Goal: Book appointment/travel/reservation

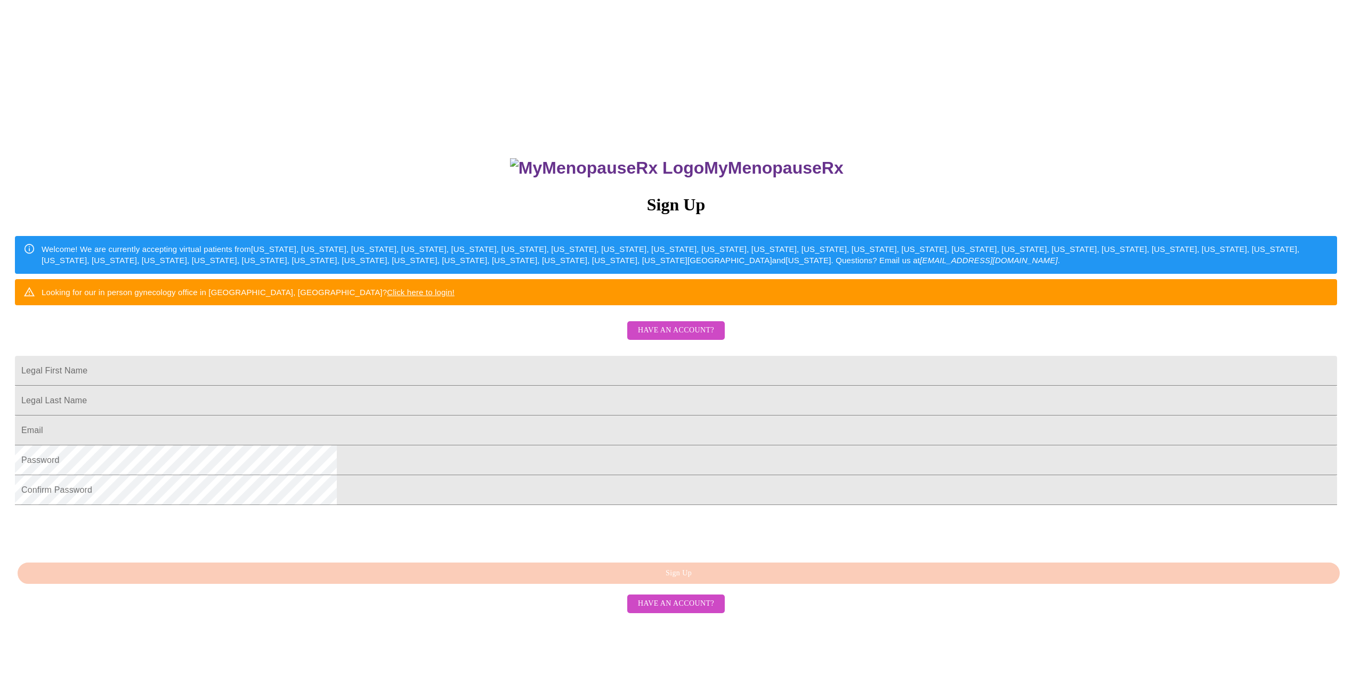
click at [672, 206] on h3 "Sign Up" at bounding box center [676, 205] width 1322 height 20
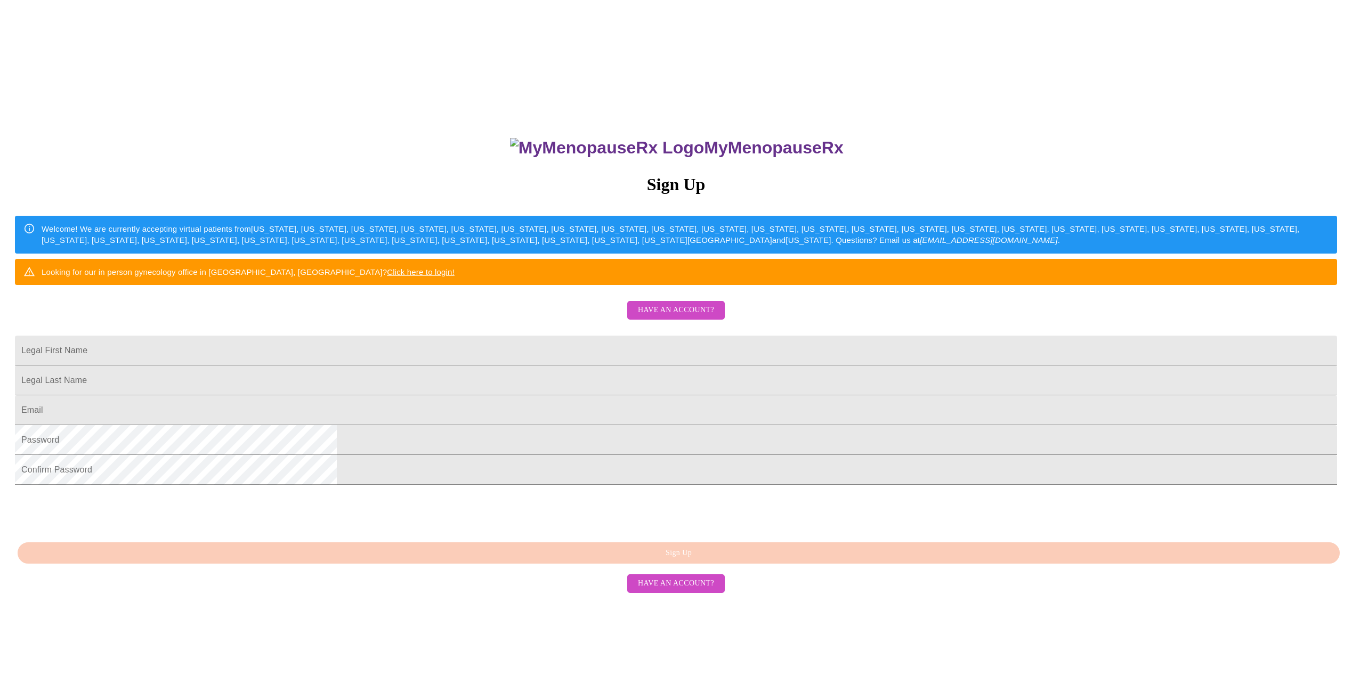
scroll to position [39, 0]
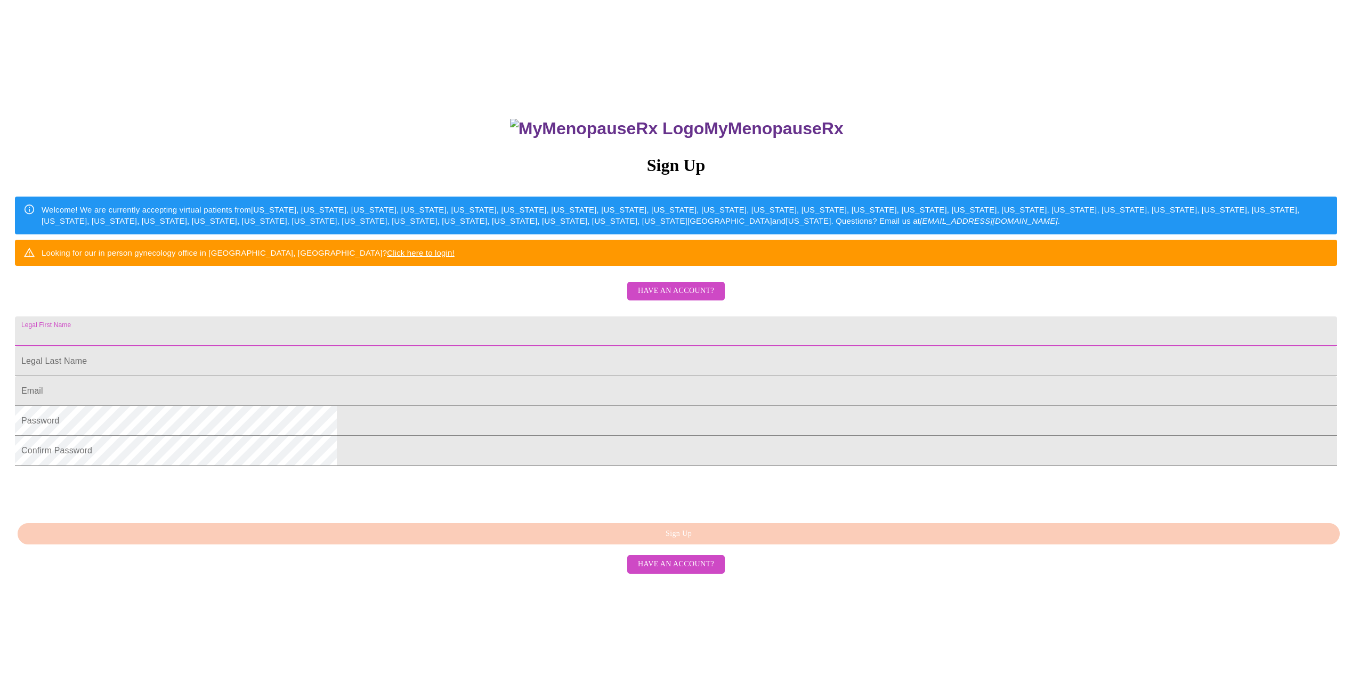
click at [550, 346] on input "Legal First Name" at bounding box center [676, 331] width 1322 height 30
drag, startPoint x: 607, startPoint y: 385, endPoint x: 509, endPoint y: 385, distance: 98.0
click at [509, 387] on div "MyMenopauseRx Sign Up Welcome! We are currently accepting virtual patients from…" at bounding box center [675, 444] width 1343 height 684
type input "[PERSON_NAME]"
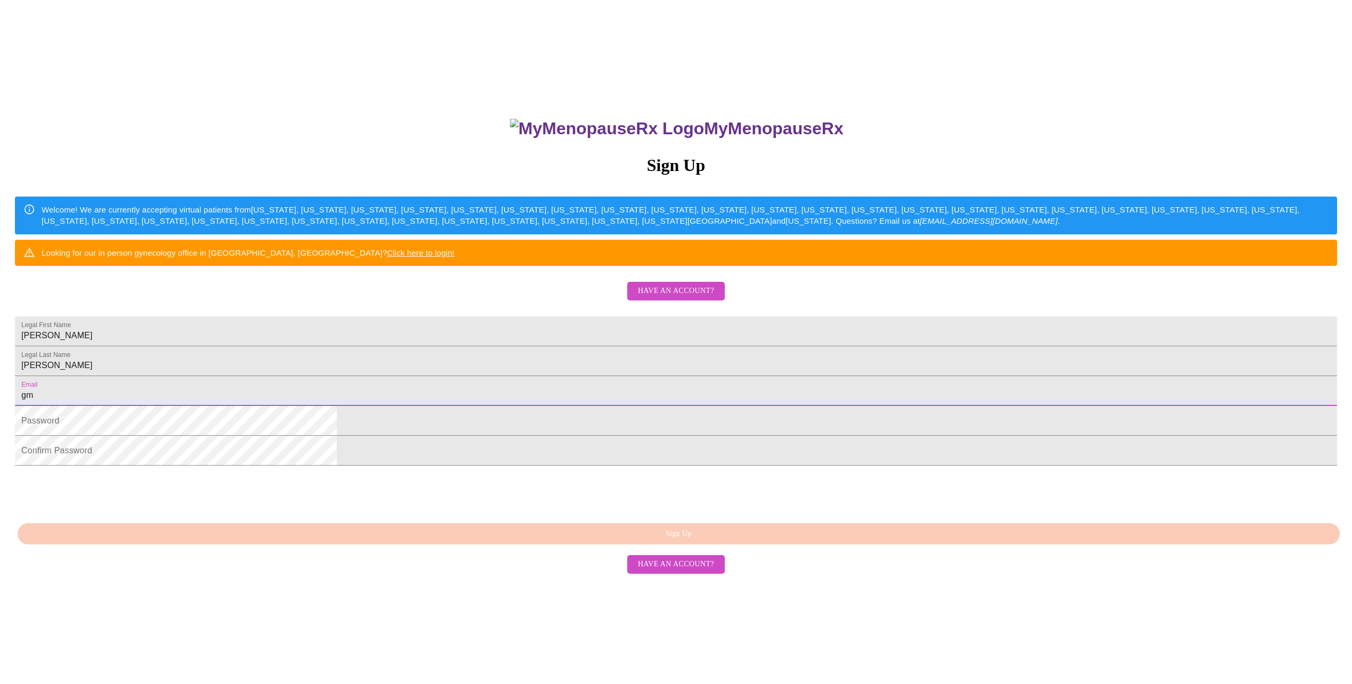
type input "g"
type input "[PERSON_NAME][EMAIL_ADDRESS][DOMAIN_NAME]"
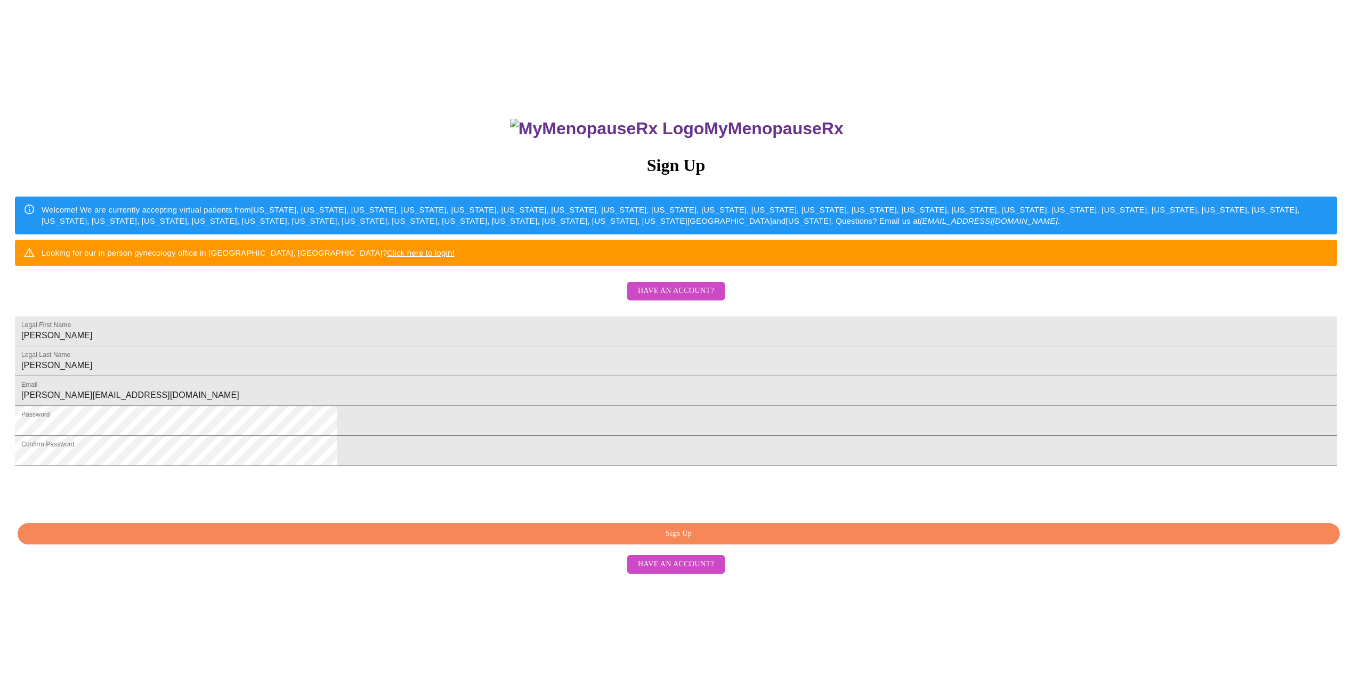
click at [684, 541] on span "Sign Up" at bounding box center [678, 533] width 1297 height 13
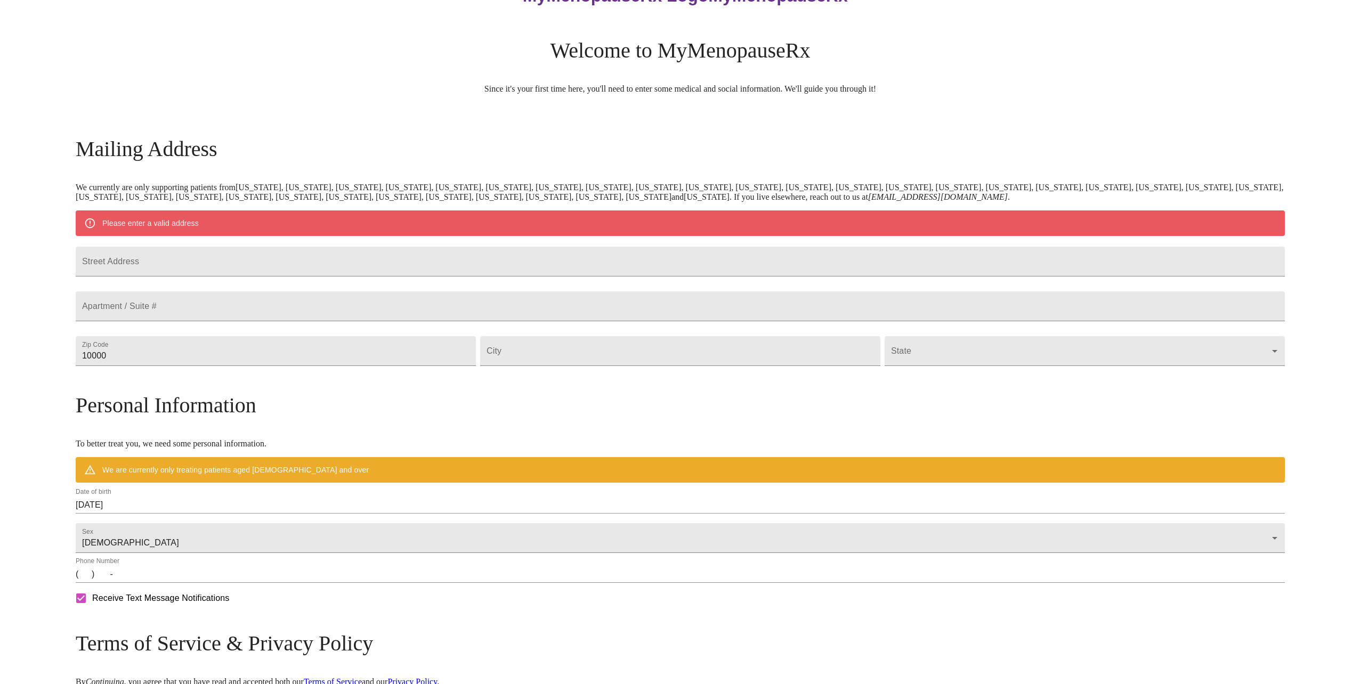
scroll to position [11, 0]
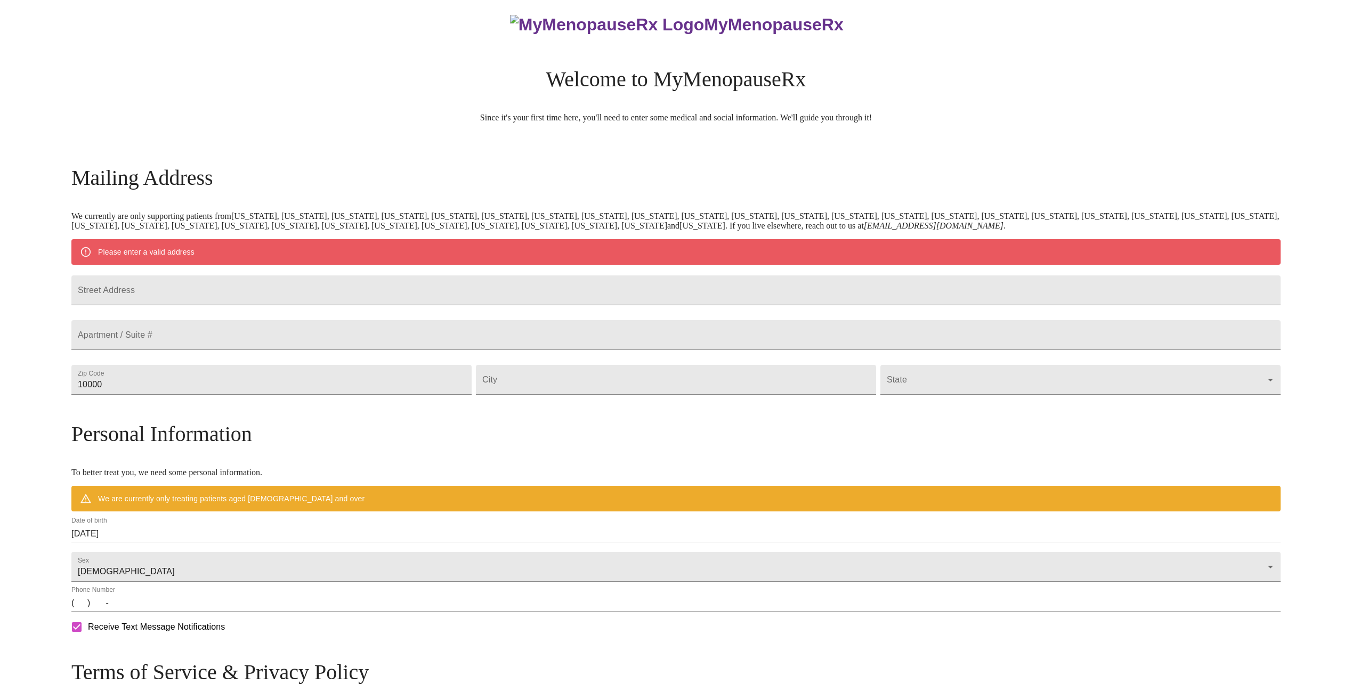
click at [373, 296] on input "Street Address" at bounding box center [675, 290] width 1209 height 30
type input "[STREET_ADDRESS]"
type input "P"
type input "3"
type input "412"
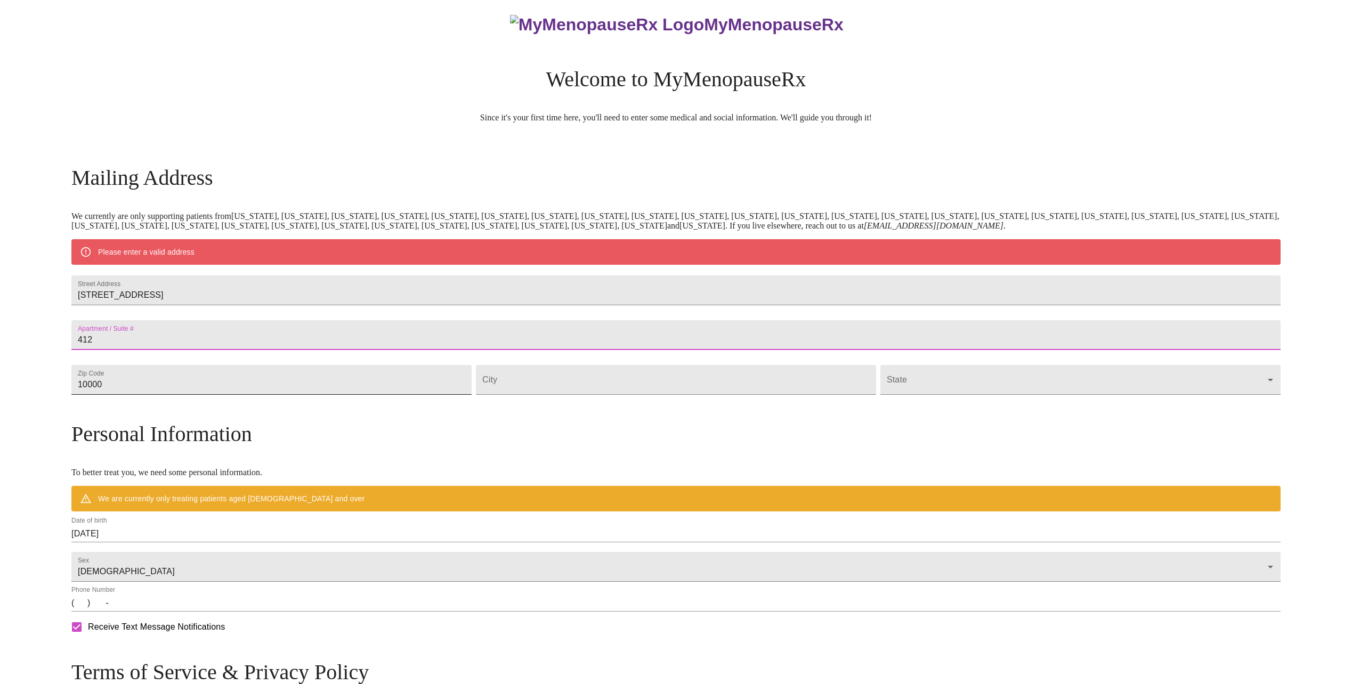
click at [270, 395] on input "10000" at bounding box center [271, 380] width 400 height 30
drag, startPoint x: 270, startPoint y: 408, endPoint x: 205, endPoint y: 400, distance: 65.0
click at [213, 406] on div "MyMenopauseRx Welcome to MyMenopauseRx Since it's your first time here, you'll …" at bounding box center [675, 404] width 1209 height 821
type input "98102"
click at [573, 395] on input "Street Address" at bounding box center [676, 380] width 400 height 30
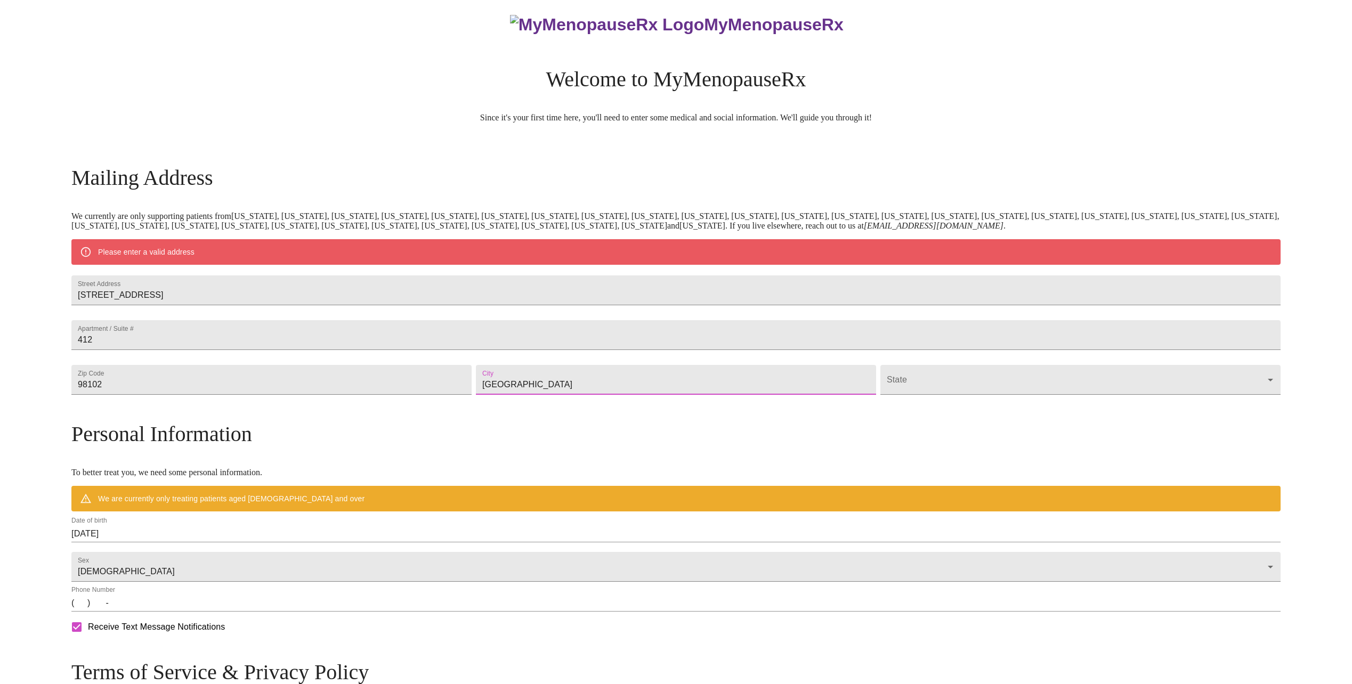
type input "[GEOGRAPHIC_DATA]"
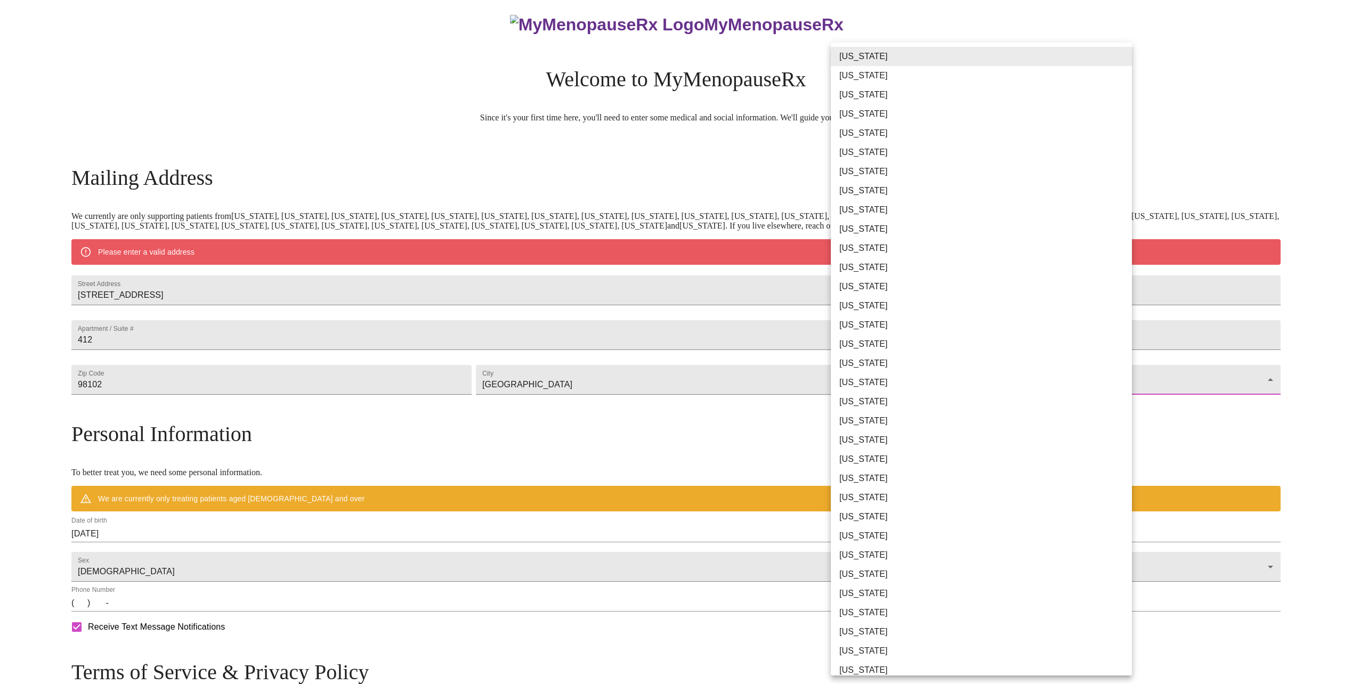
click at [1114, 400] on body "MyMenopauseRx Welcome to MyMenopauseRx Since it's your first time here, you'll …" at bounding box center [679, 404] width 1351 height 821
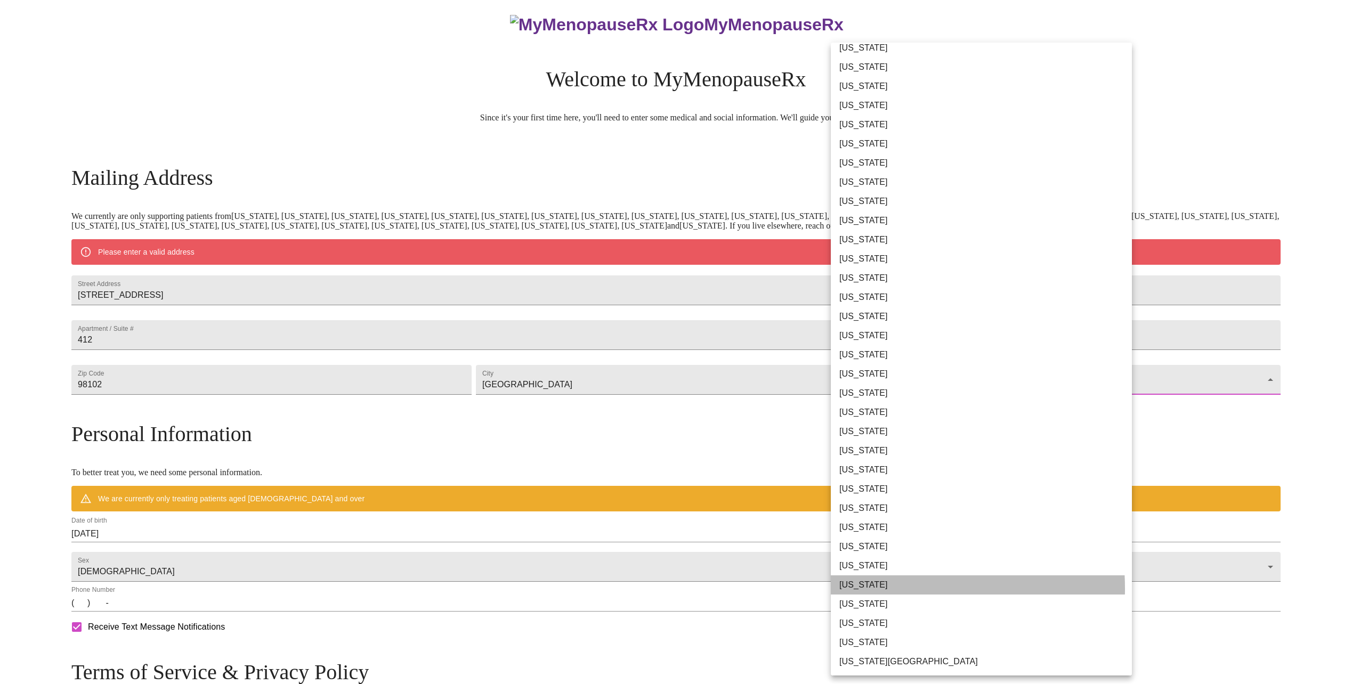
click at [865, 589] on li "[US_STATE]" at bounding box center [985, 584] width 309 height 19
type input "[US_STATE]"
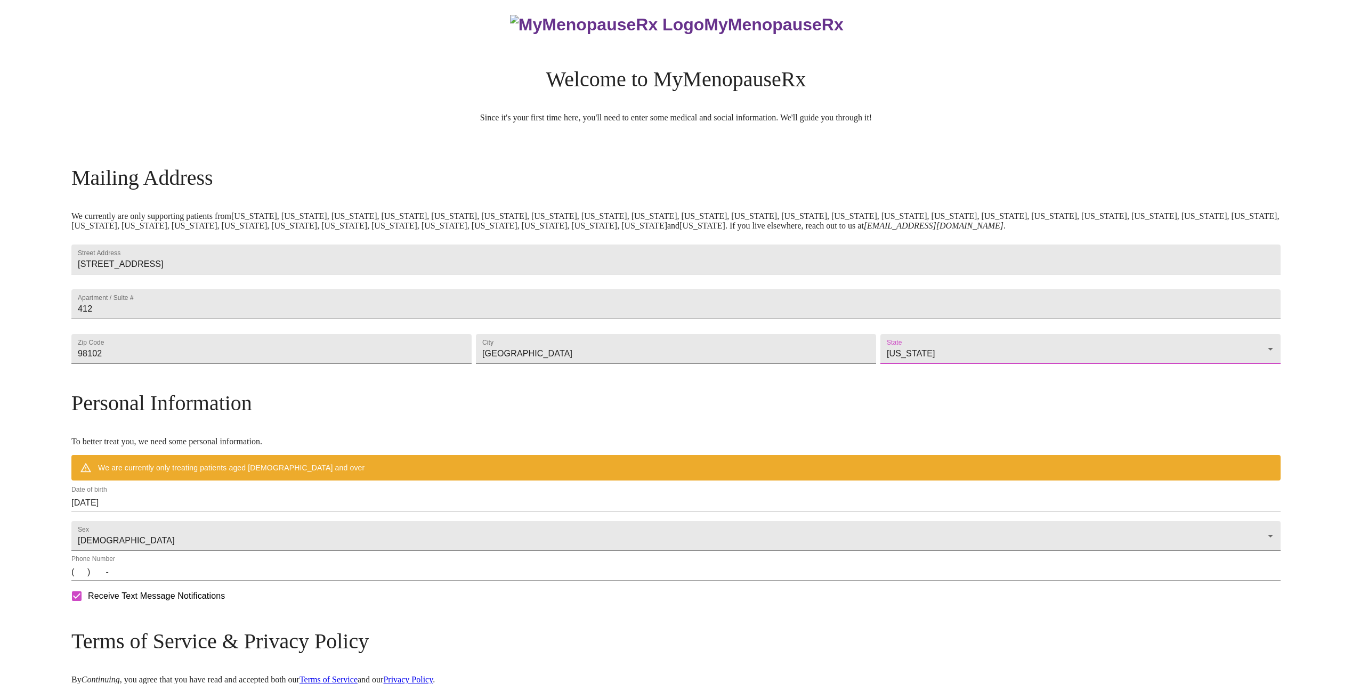
click at [258, 511] on input "[DATE]" at bounding box center [675, 502] width 1209 height 17
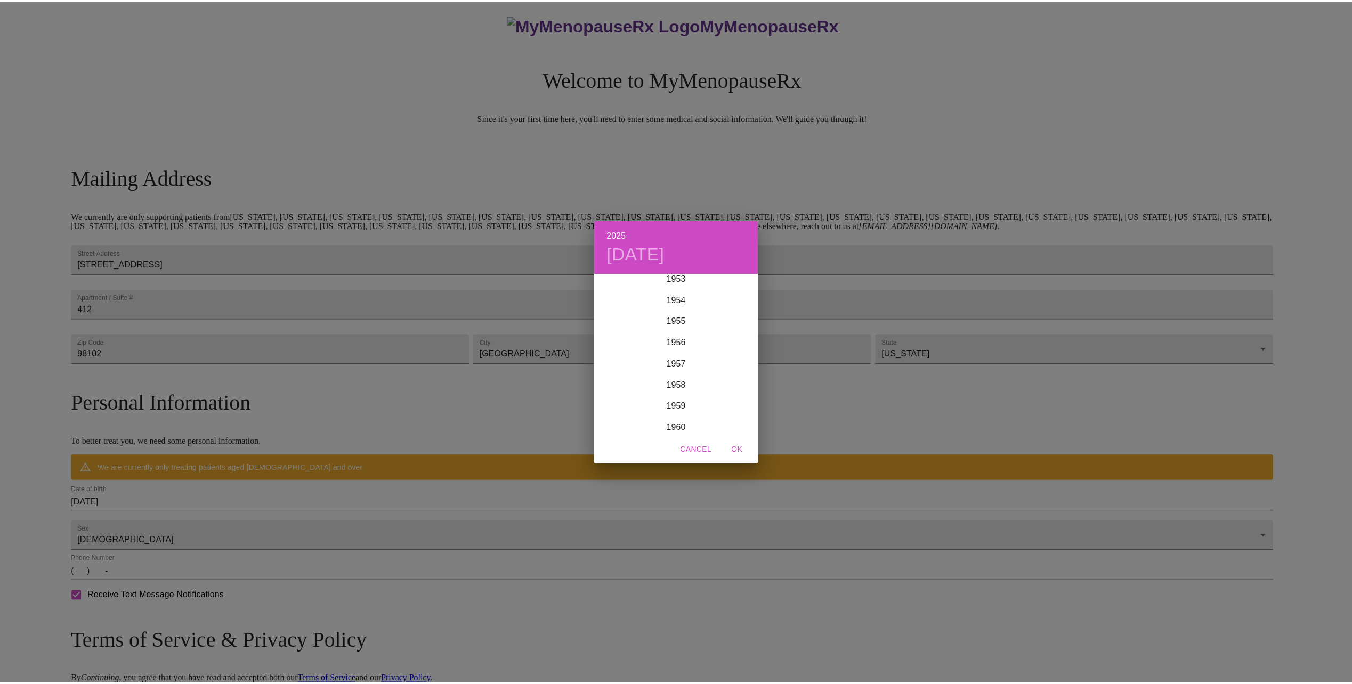
scroll to position [1076, 0]
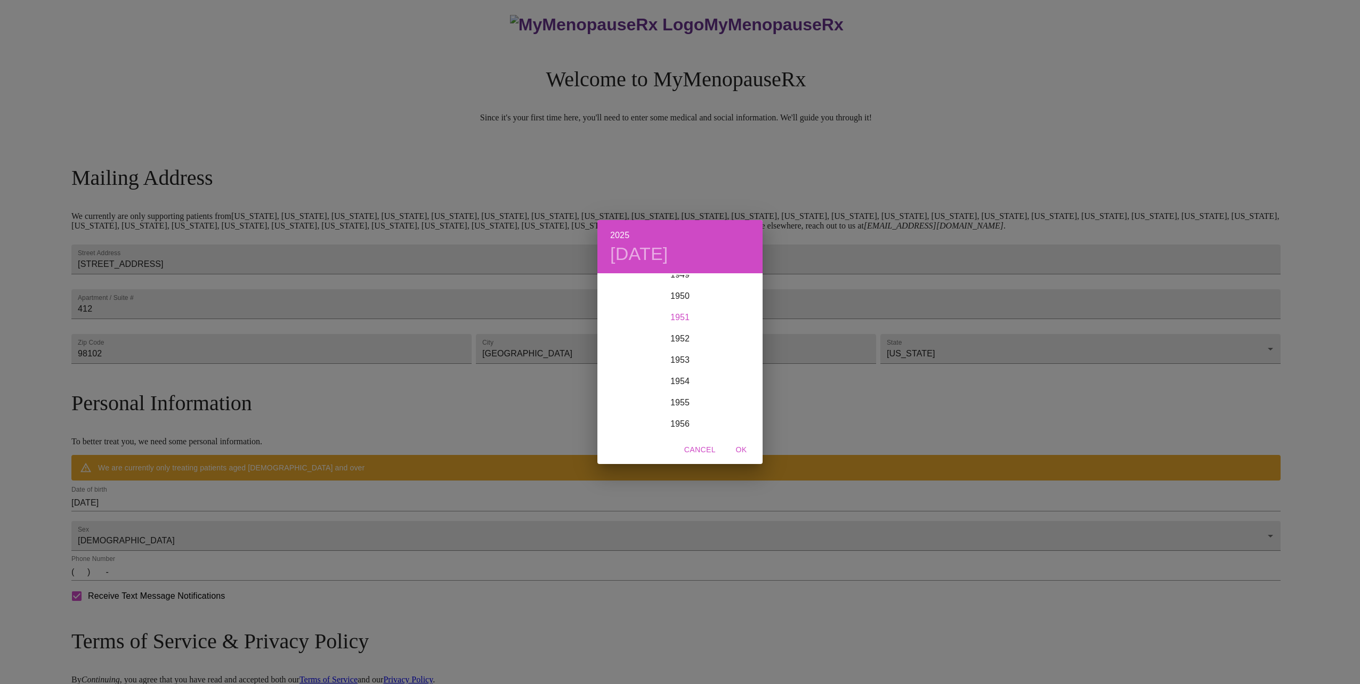
click at [683, 314] on div "1951" at bounding box center [679, 317] width 165 height 21
click at [685, 337] on div "May" at bounding box center [679, 335] width 55 height 40
click at [619, 385] on p "20" at bounding box center [616, 388] width 9 height 11
click at [739, 448] on span "OK" at bounding box center [741, 449] width 26 height 13
type input "[DATE]"
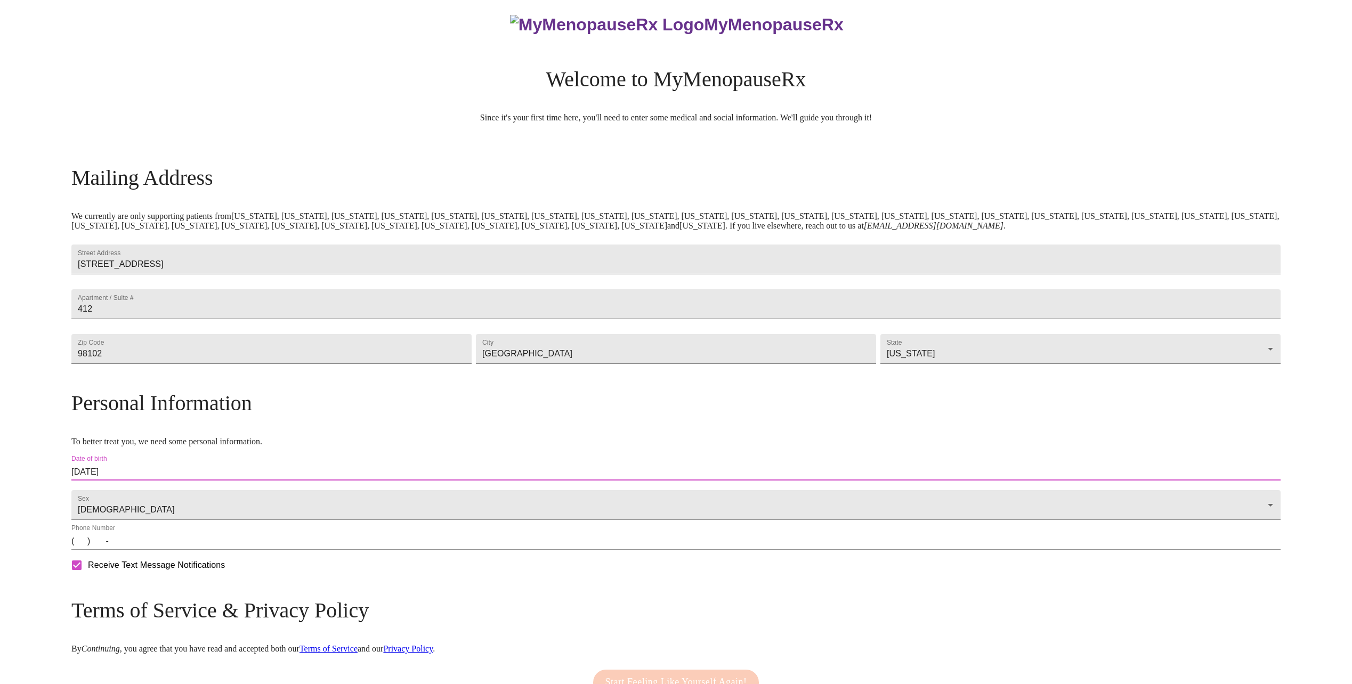
click at [238, 550] on input "(   )    -" at bounding box center [675, 541] width 1209 height 17
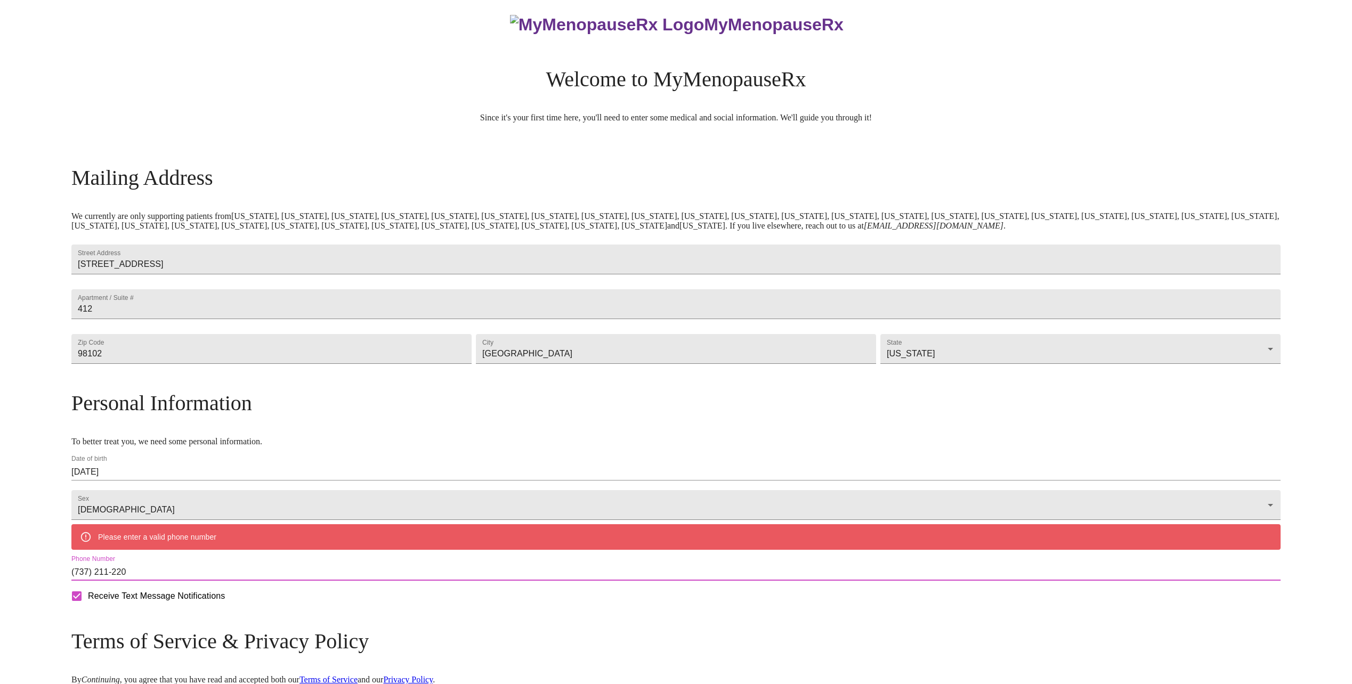
drag, startPoint x: 295, startPoint y: 598, endPoint x: 184, endPoint y: 607, distance: 110.7
click at [184, 607] on div "MyMenopauseRx Welcome to MyMenopauseRx Since it's your first time here, you'll …" at bounding box center [675, 389] width 1209 height 790
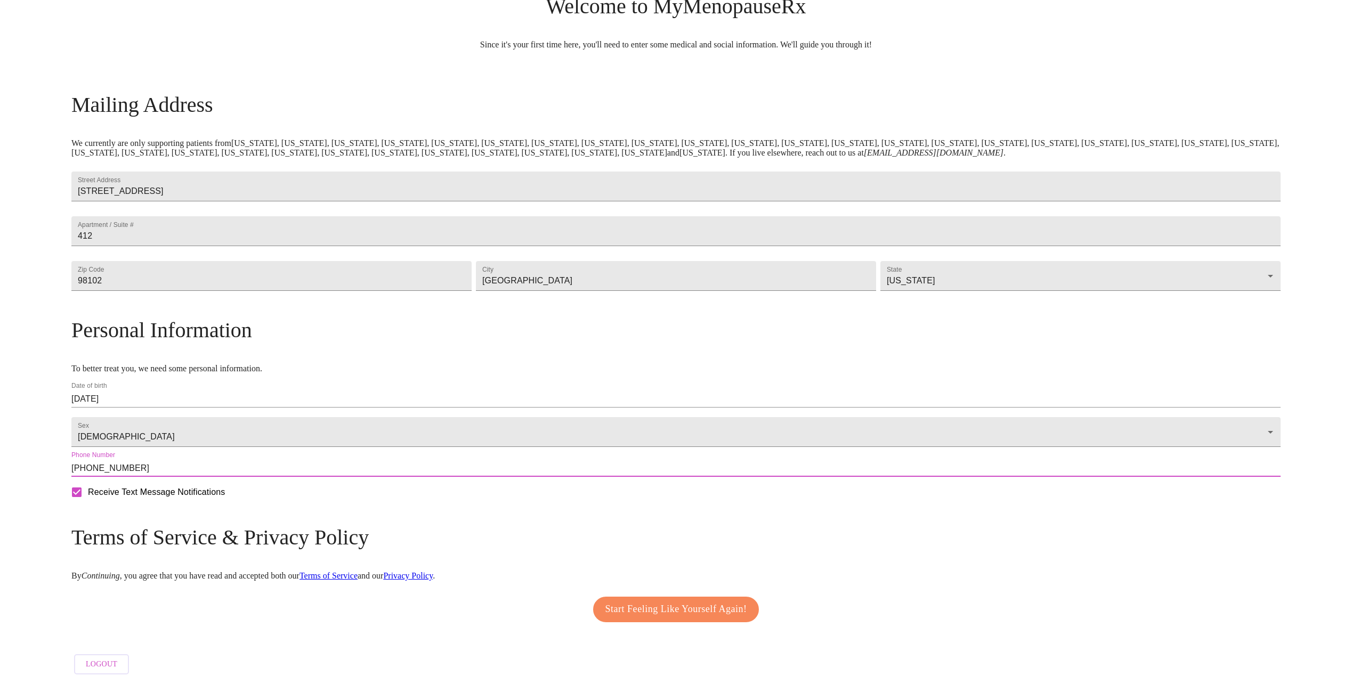
scroll to position [111, 0]
type input "[PHONE_NUMBER]"
click at [677, 609] on span "Start Feeling Like Yourself Again!" at bounding box center [676, 609] width 142 height 17
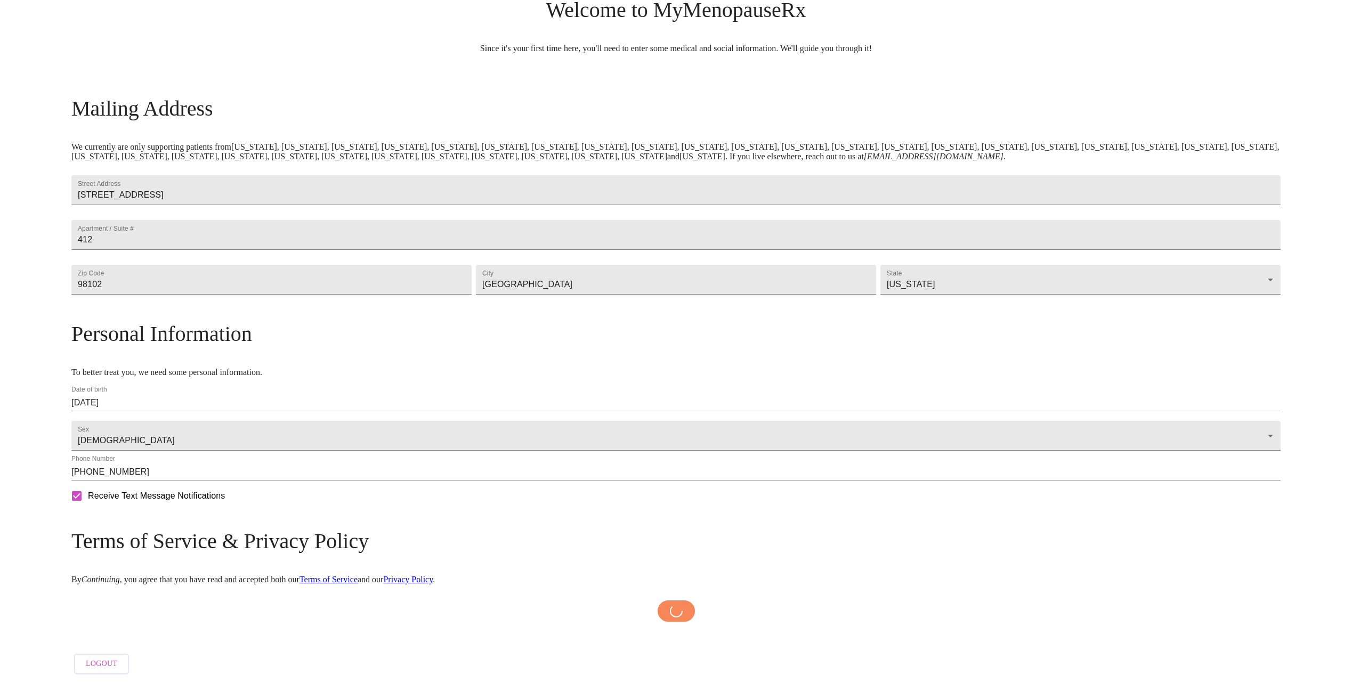
scroll to position [107, 0]
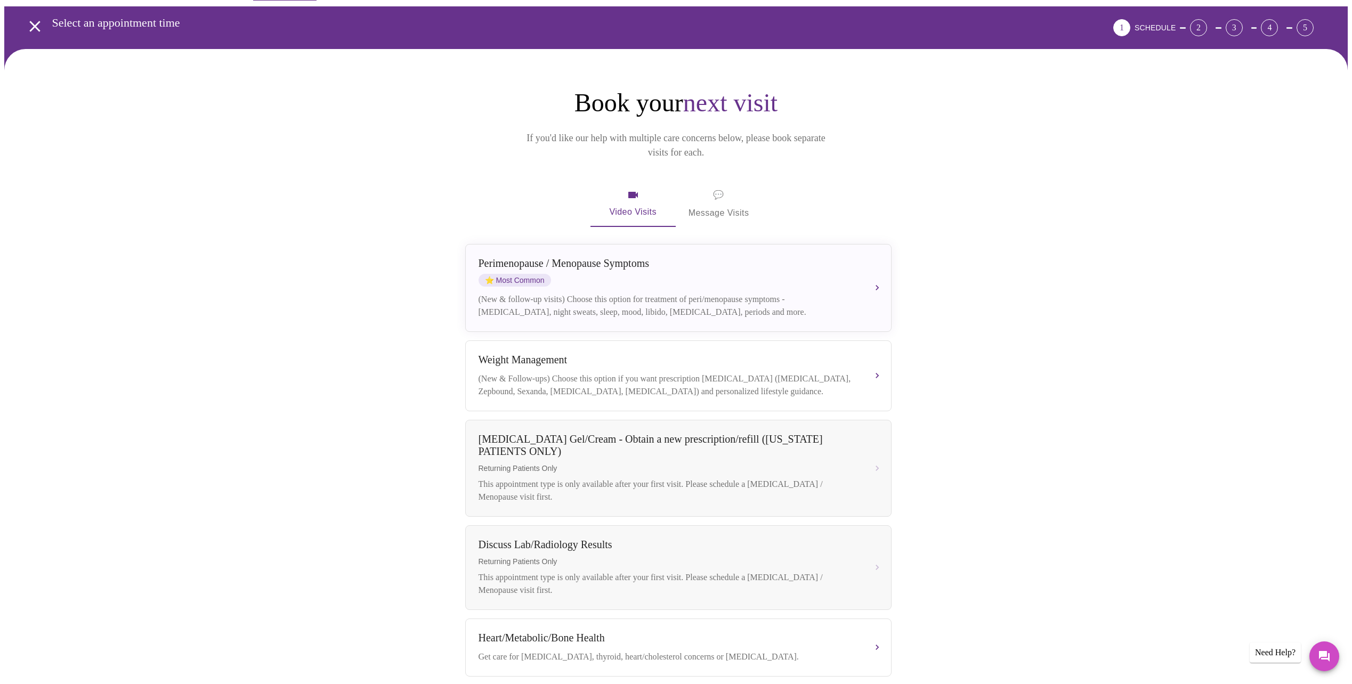
scroll to position [35, 0]
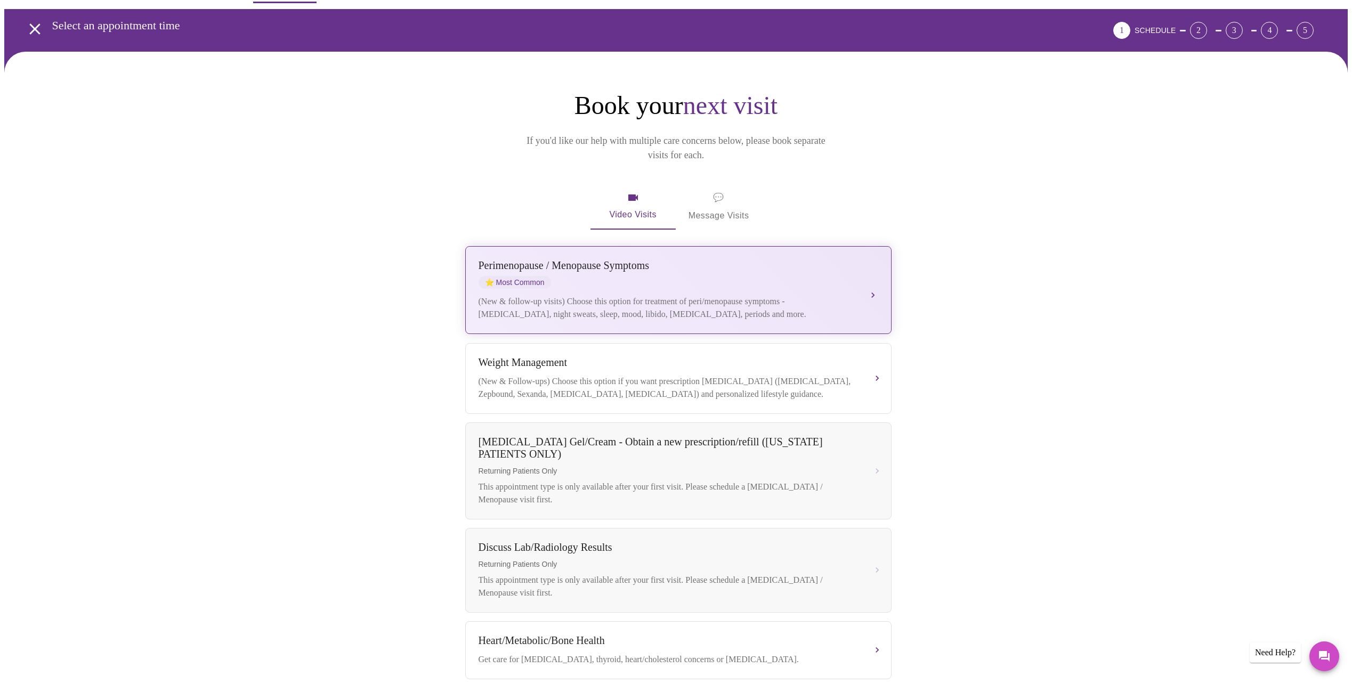
click at [867, 276] on button "[MEDICAL_DATA] / Menopause Symptoms ⭐ Most Common (New & follow-up visits) Choo…" at bounding box center [678, 290] width 426 height 88
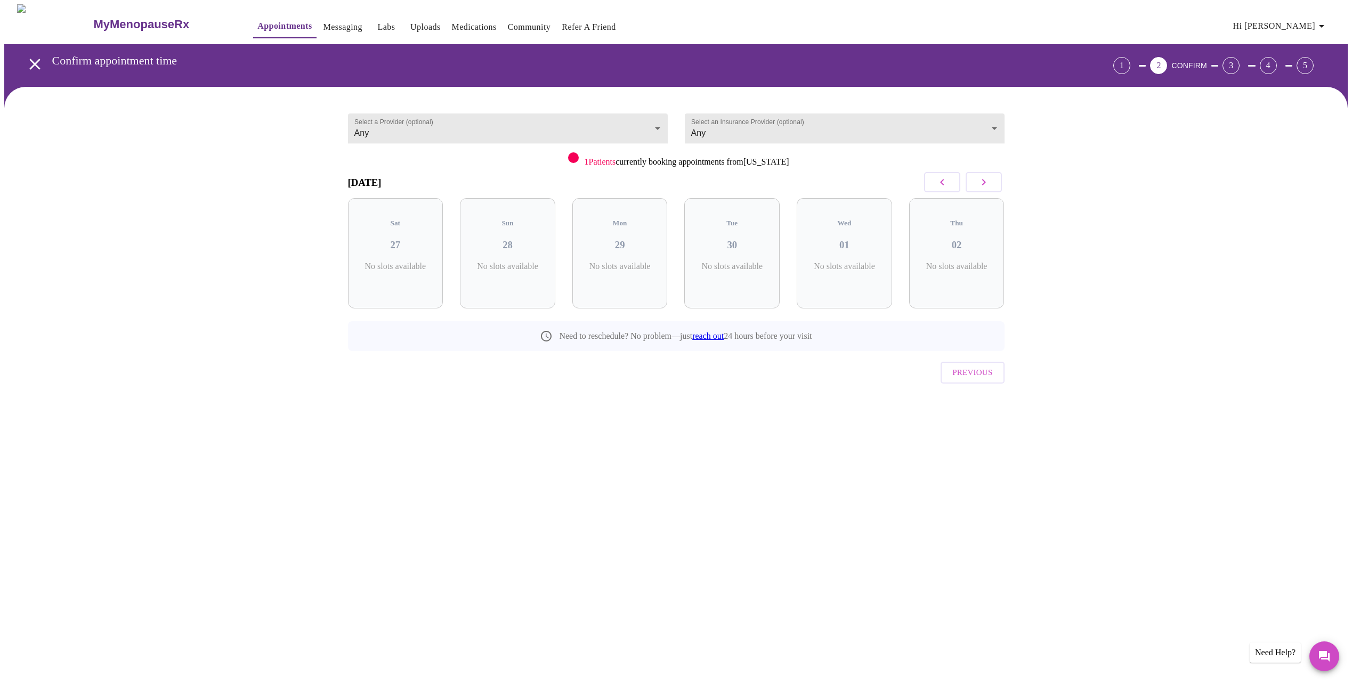
scroll to position [0, 0]
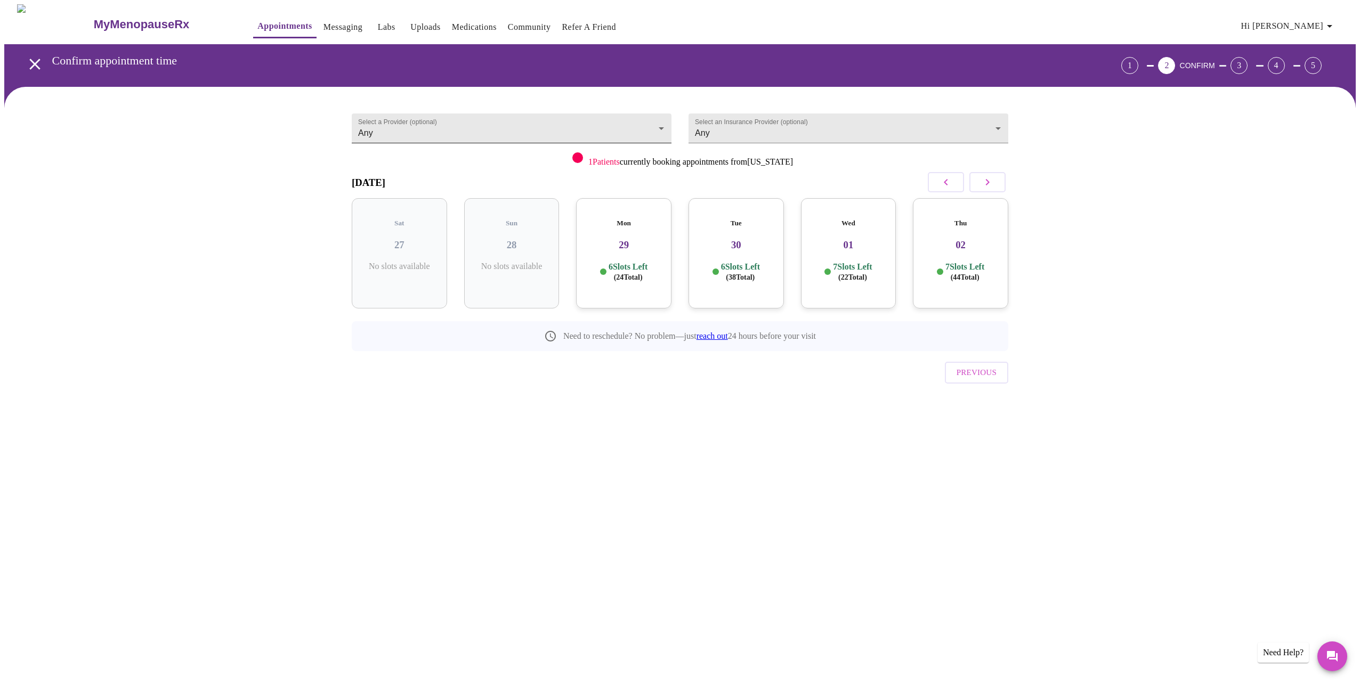
click at [660, 122] on body "MyMenopauseRx Appointments Messaging Labs Uploads Medications Community Refer a…" at bounding box center [679, 220] width 1351 height 433
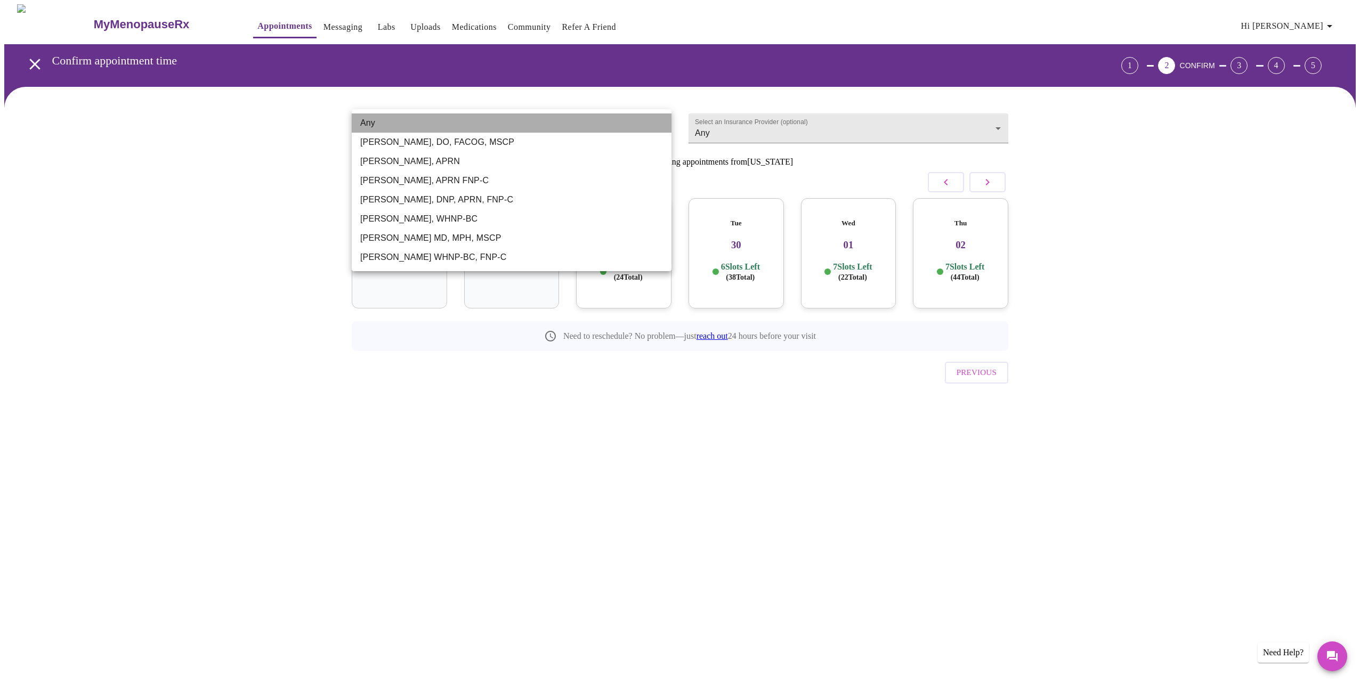
click at [660, 122] on li "Any" at bounding box center [512, 122] width 320 height 19
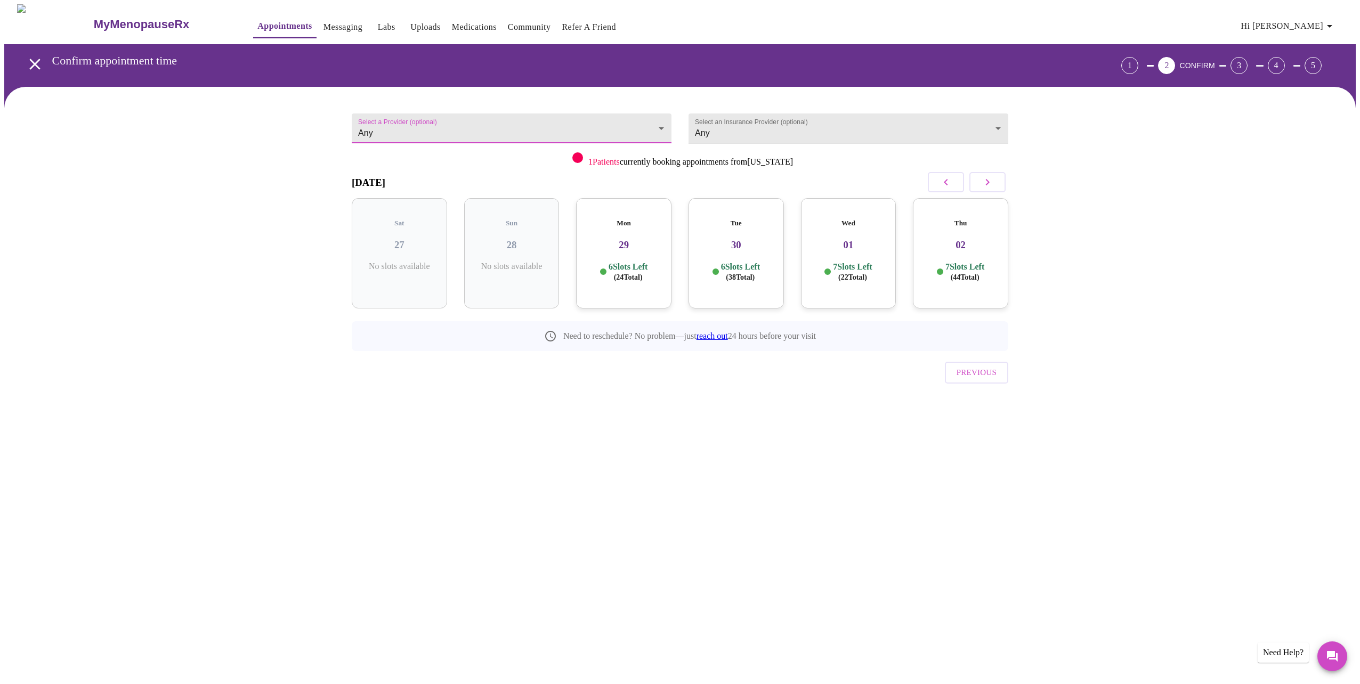
click at [994, 123] on body "MyMenopauseRx Appointments Messaging Labs Uploads Medications Community Refer a…" at bounding box center [679, 220] width 1351 height 433
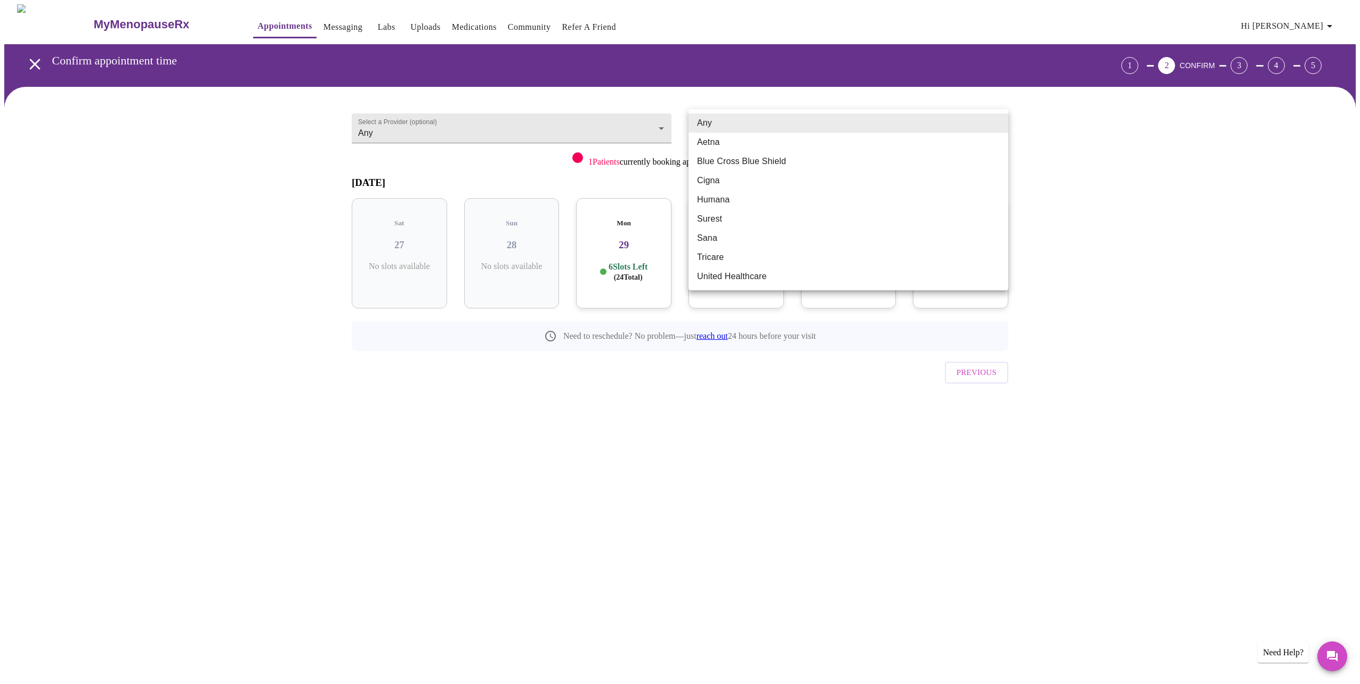
click at [1190, 277] on div at bounding box center [680, 342] width 1360 height 684
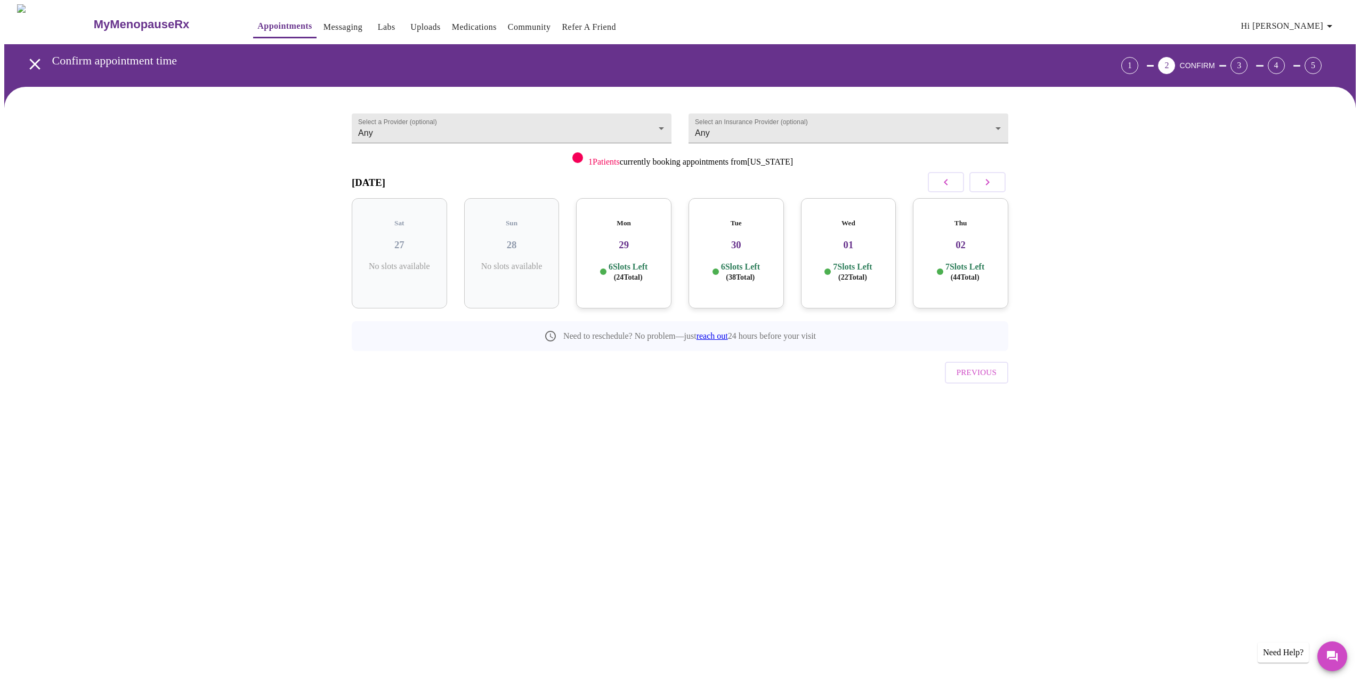
click at [634, 273] on span "( 24 Total)" at bounding box center [628, 277] width 29 height 8
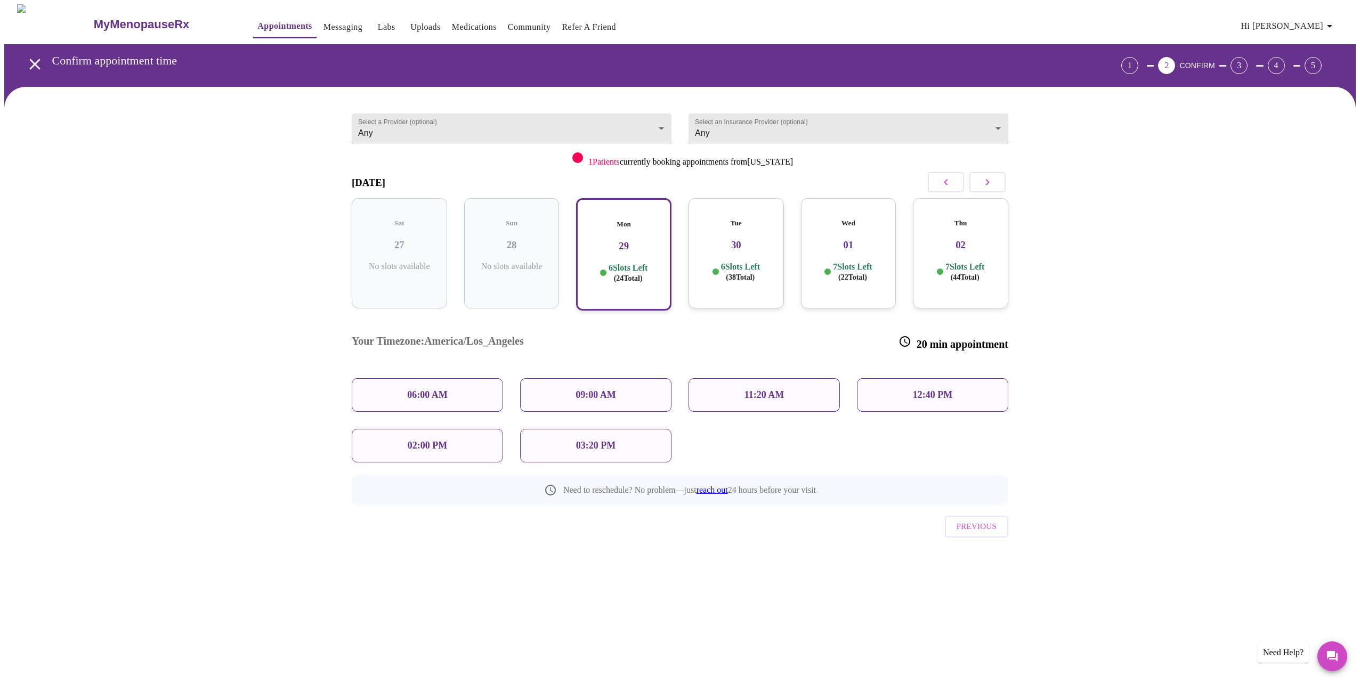
click at [762, 389] on p "11:20 AM" at bounding box center [764, 394] width 40 height 11
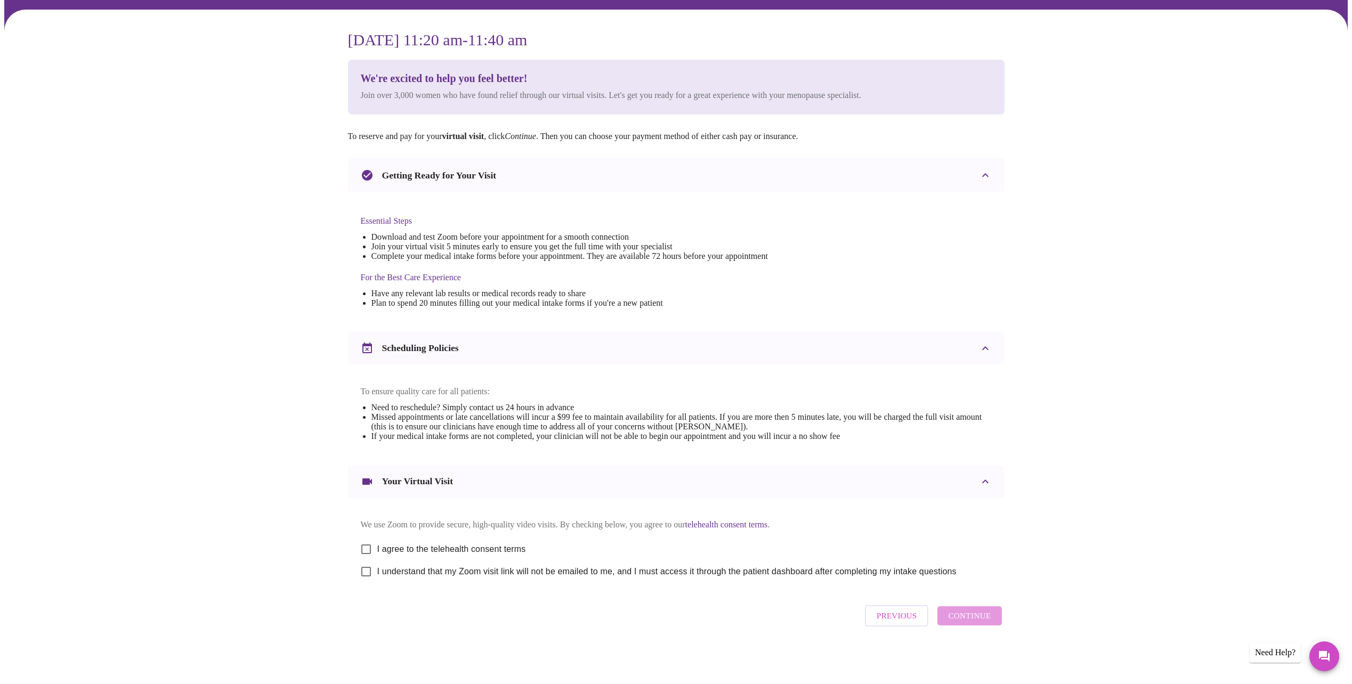
scroll to position [88, 0]
click at [365, 543] on input "I agree to the telehealth consent terms" at bounding box center [366, 549] width 22 height 22
checkbox input "true"
click at [368, 572] on input "I understand that my Zoom visit link will not be emailed to me, and I must acce…" at bounding box center [366, 571] width 22 height 22
checkbox input "true"
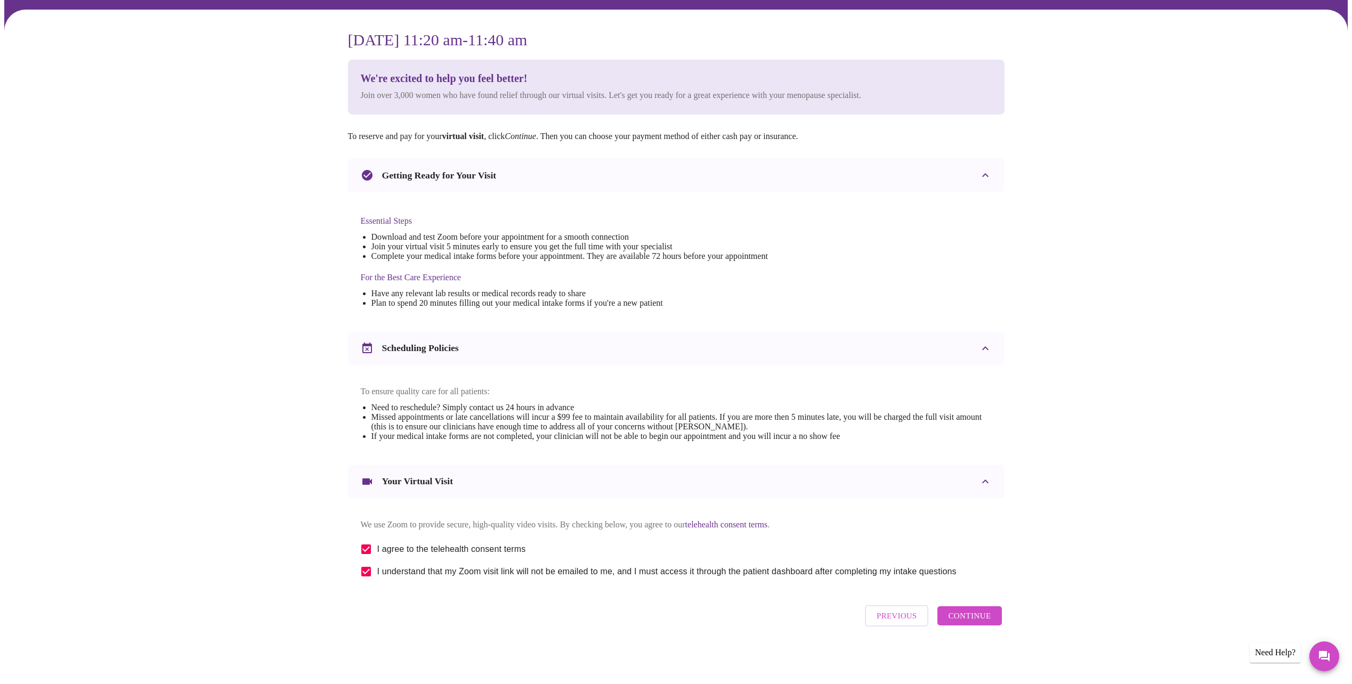
click at [969, 621] on span "Continue" at bounding box center [969, 616] width 43 height 14
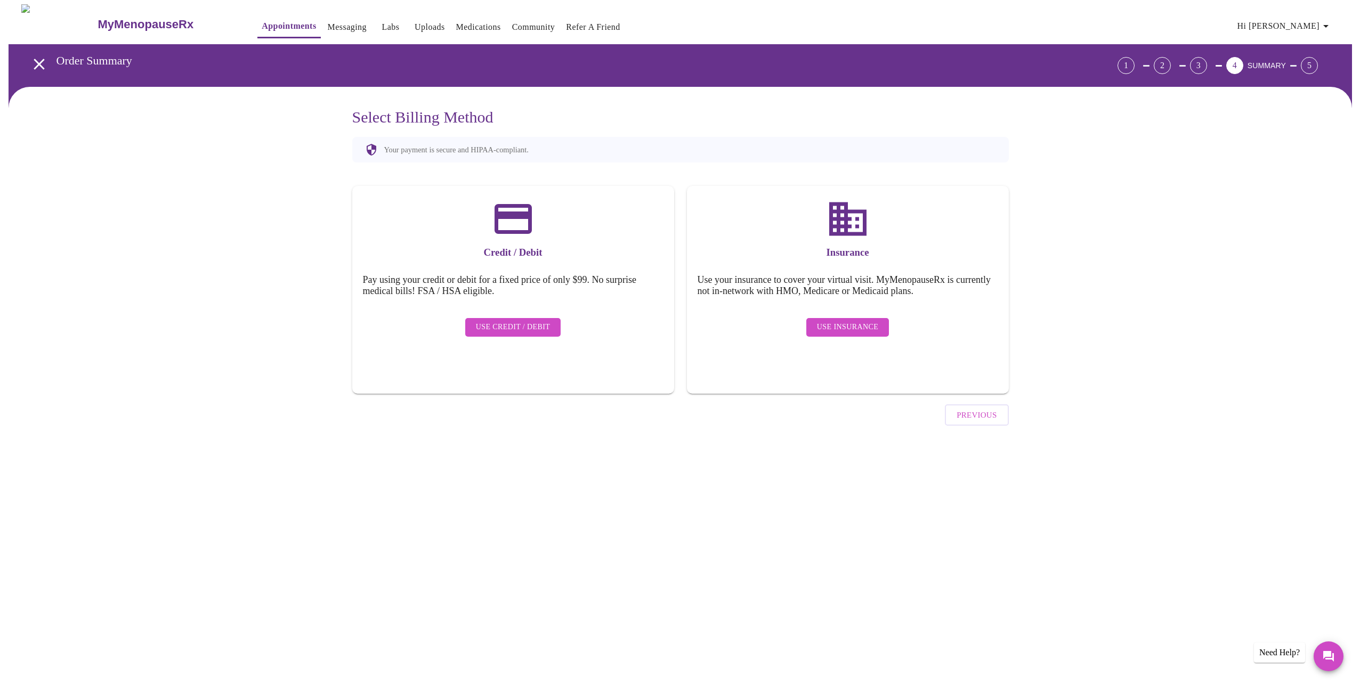
scroll to position [0, 0]
click at [505, 321] on span "Use Credit / Debit" at bounding box center [512, 327] width 75 height 13
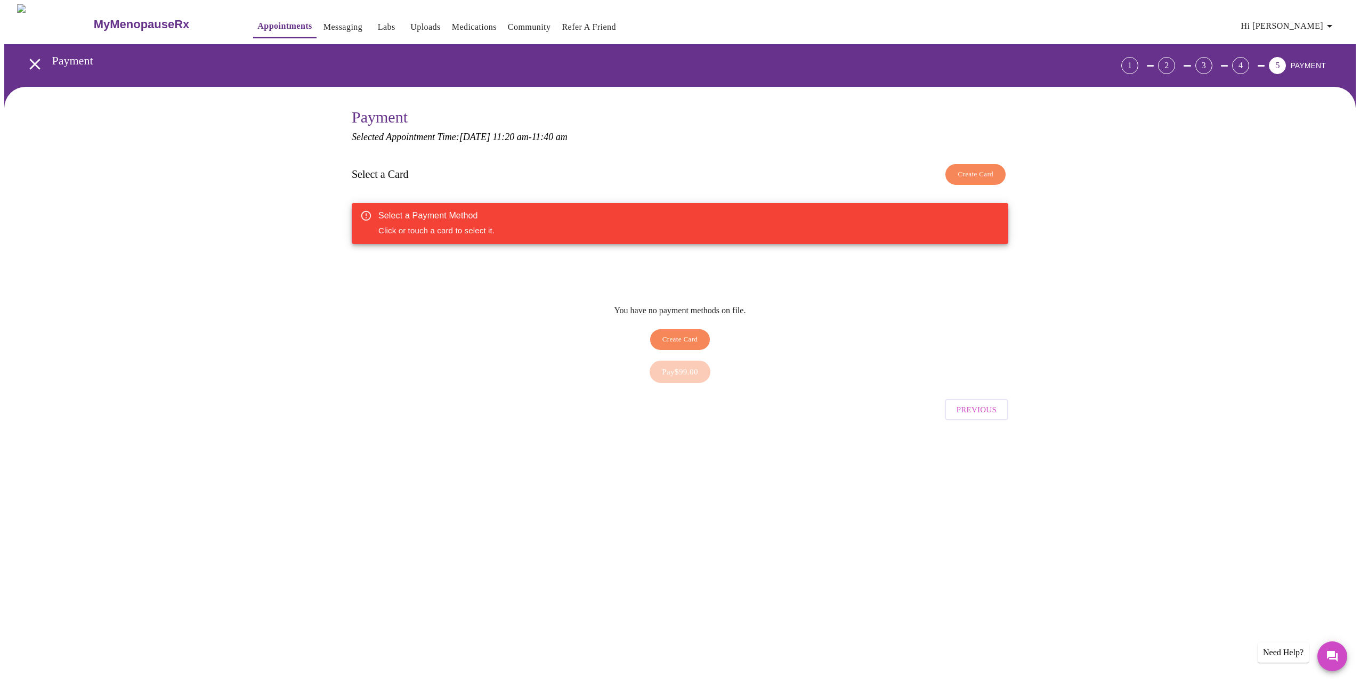
click at [684, 334] on span "Create Card" at bounding box center [680, 340] width 36 height 12
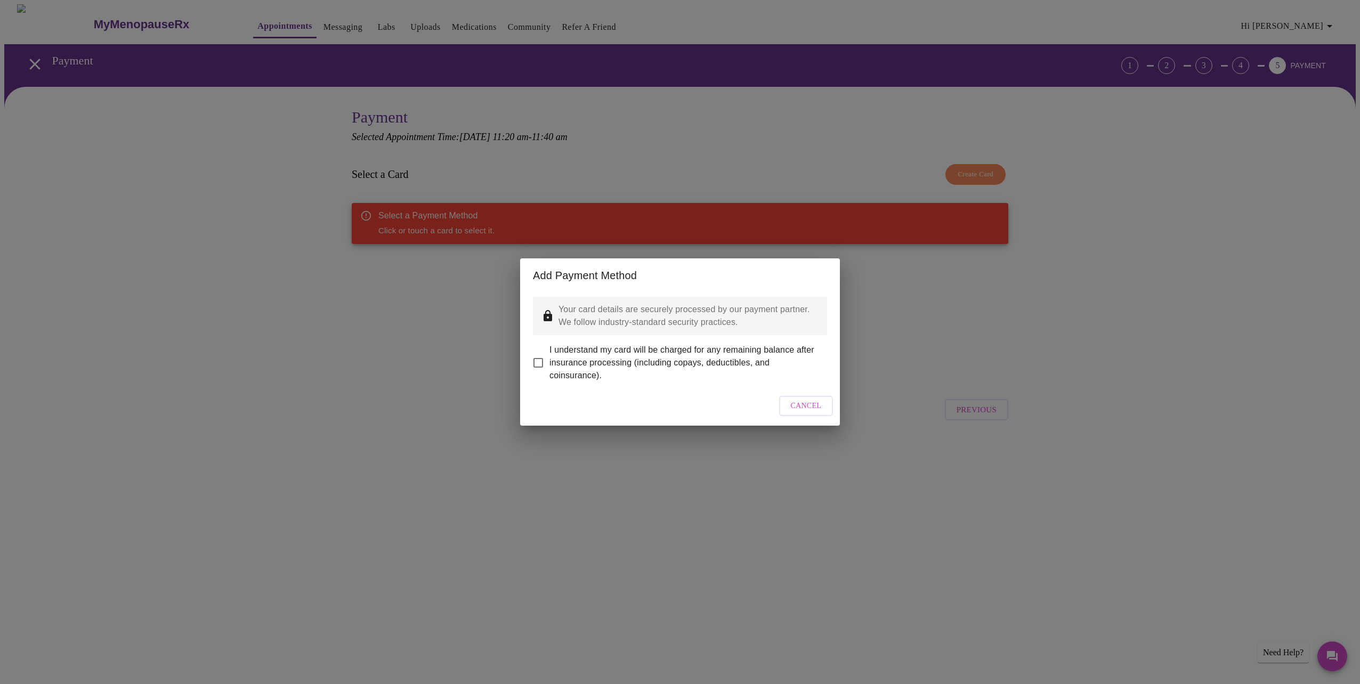
click at [539, 355] on input "I understand my card will be charged for any remaining balance after insurance …" at bounding box center [538, 363] width 22 height 22
checkbox input "true"
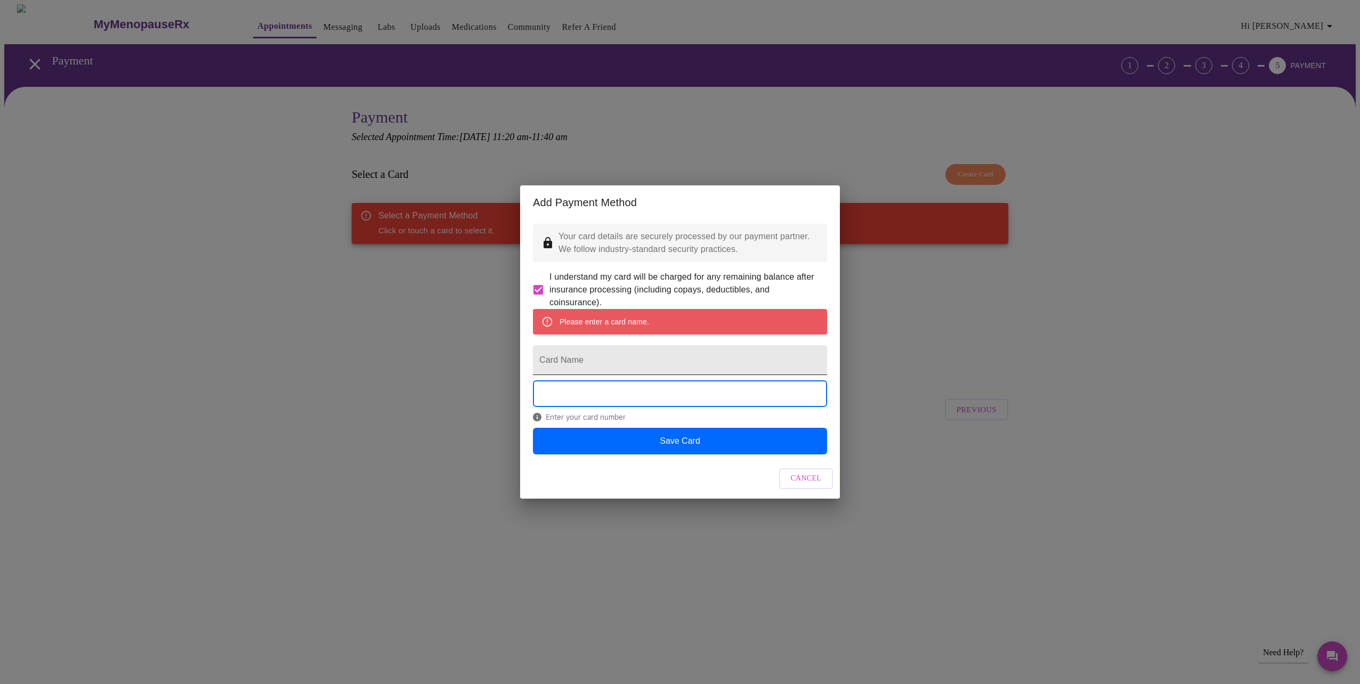
click at [595, 366] on input "Card Name" at bounding box center [680, 360] width 294 height 30
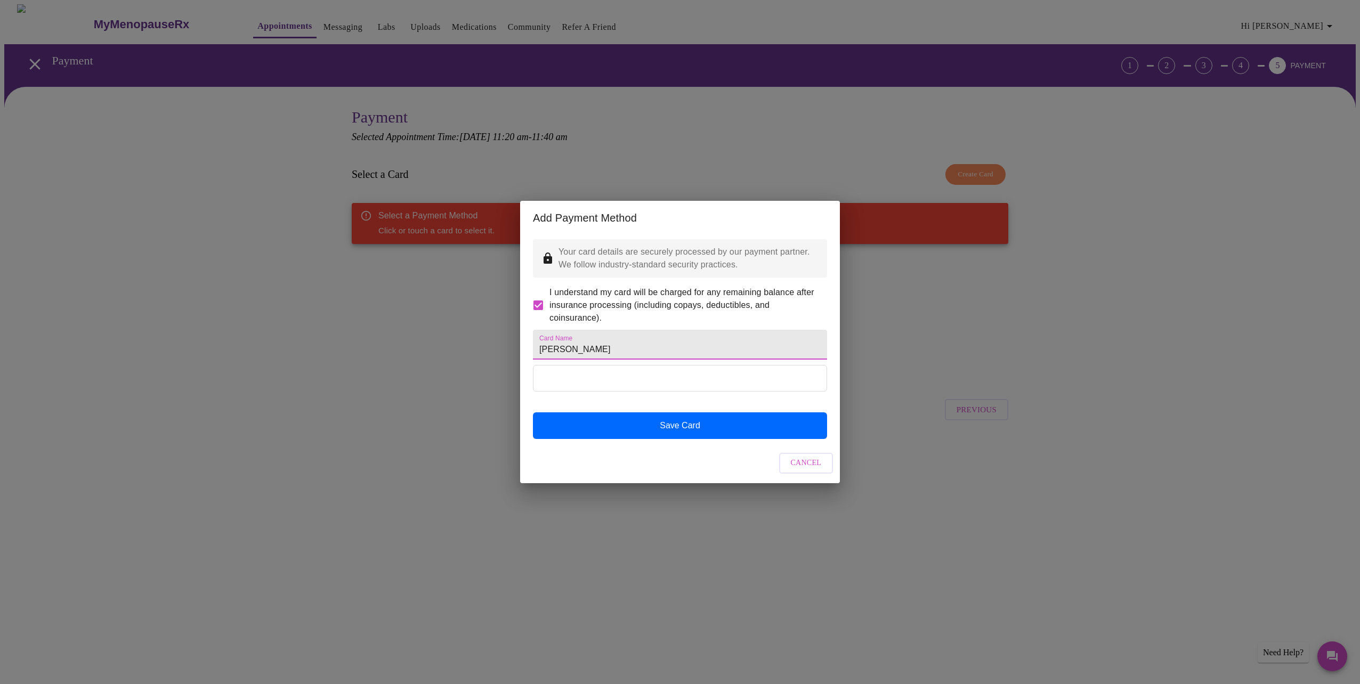
type input "[PERSON_NAME]"
click at [610, 541] on div "Add Payment Method Your card details are securely processed by our payment part…" at bounding box center [680, 342] width 1360 height 684
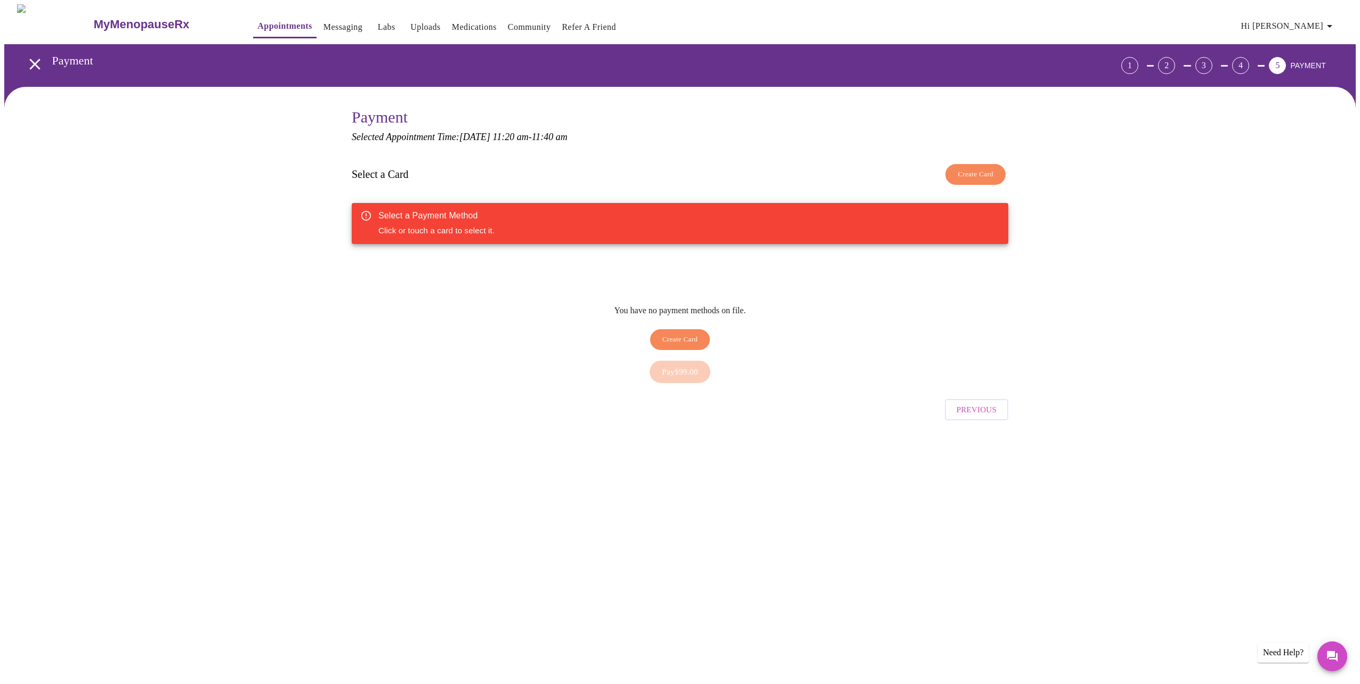
click at [969, 175] on span "Create Card" at bounding box center [975, 174] width 36 height 12
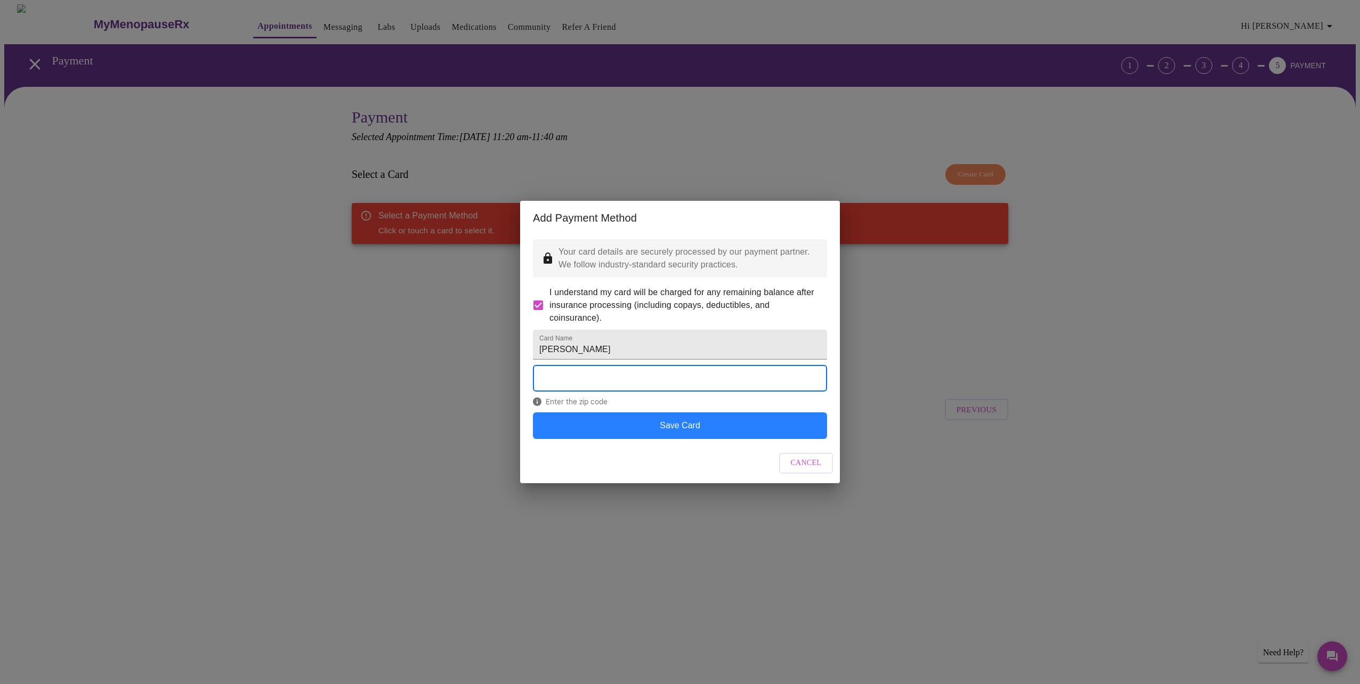
click at [701, 439] on button "Save Card" at bounding box center [680, 425] width 294 height 27
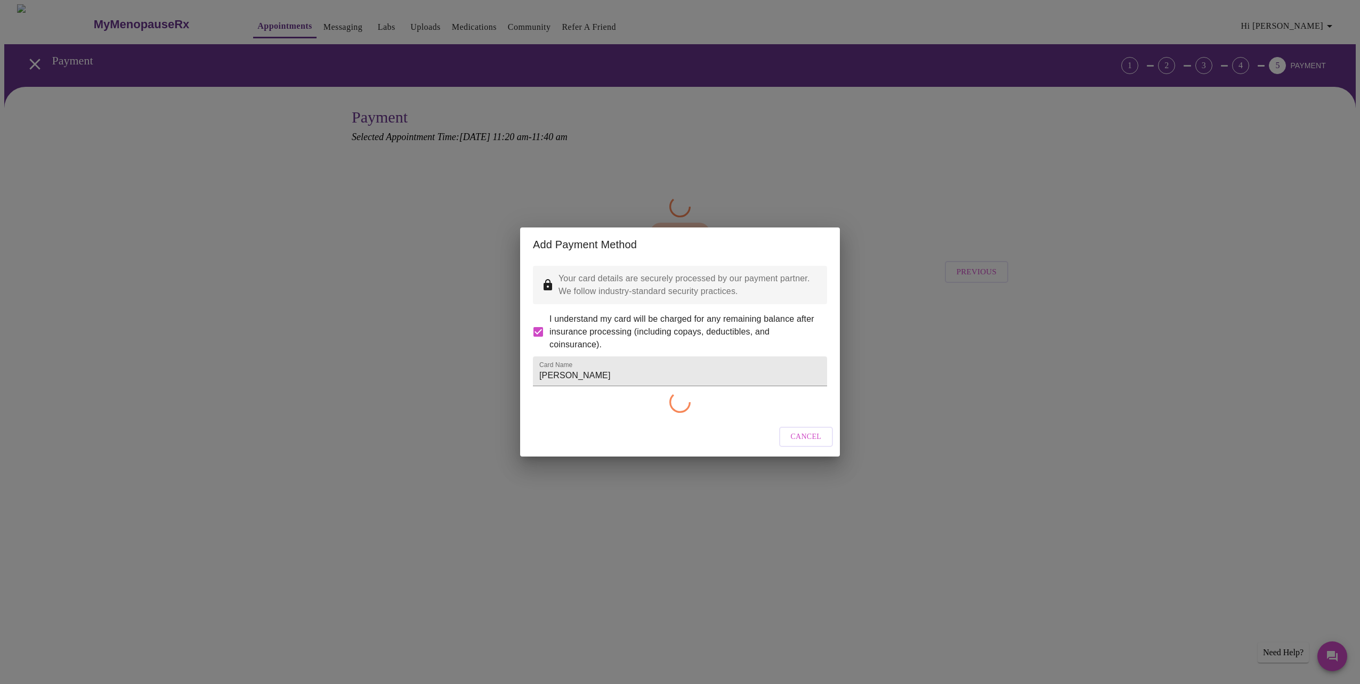
checkbox input "false"
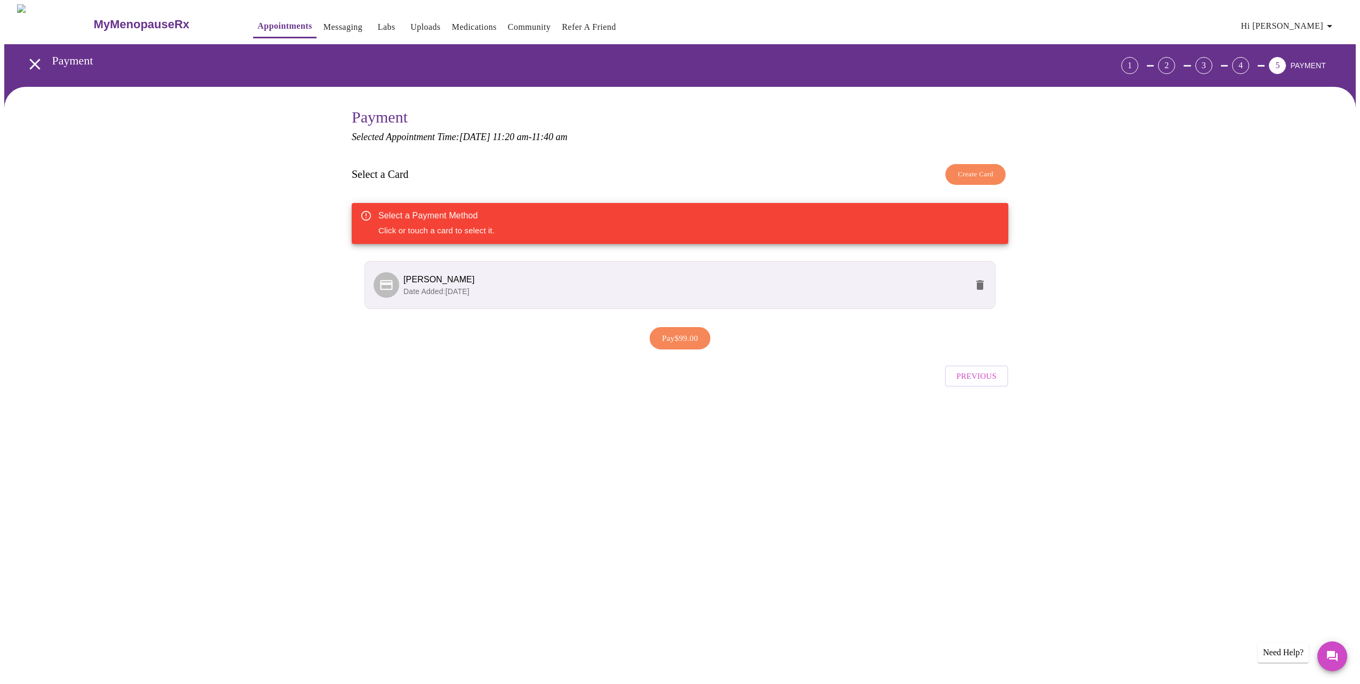
click at [682, 339] on span "Pay $99.00" at bounding box center [680, 338] width 36 height 14
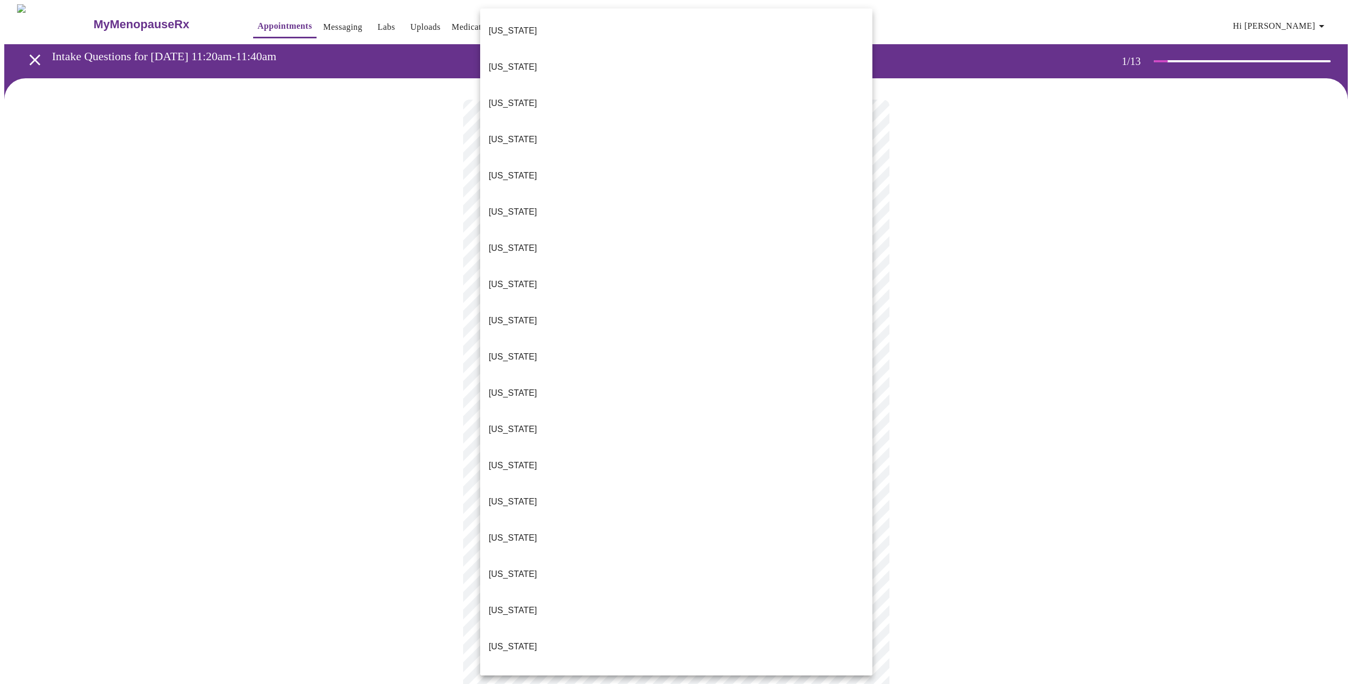
click at [850, 225] on body "MyMenopauseRx Appointments Messaging Labs Uploads Medications Community Refer a…" at bounding box center [679, 494] width 1351 height 980
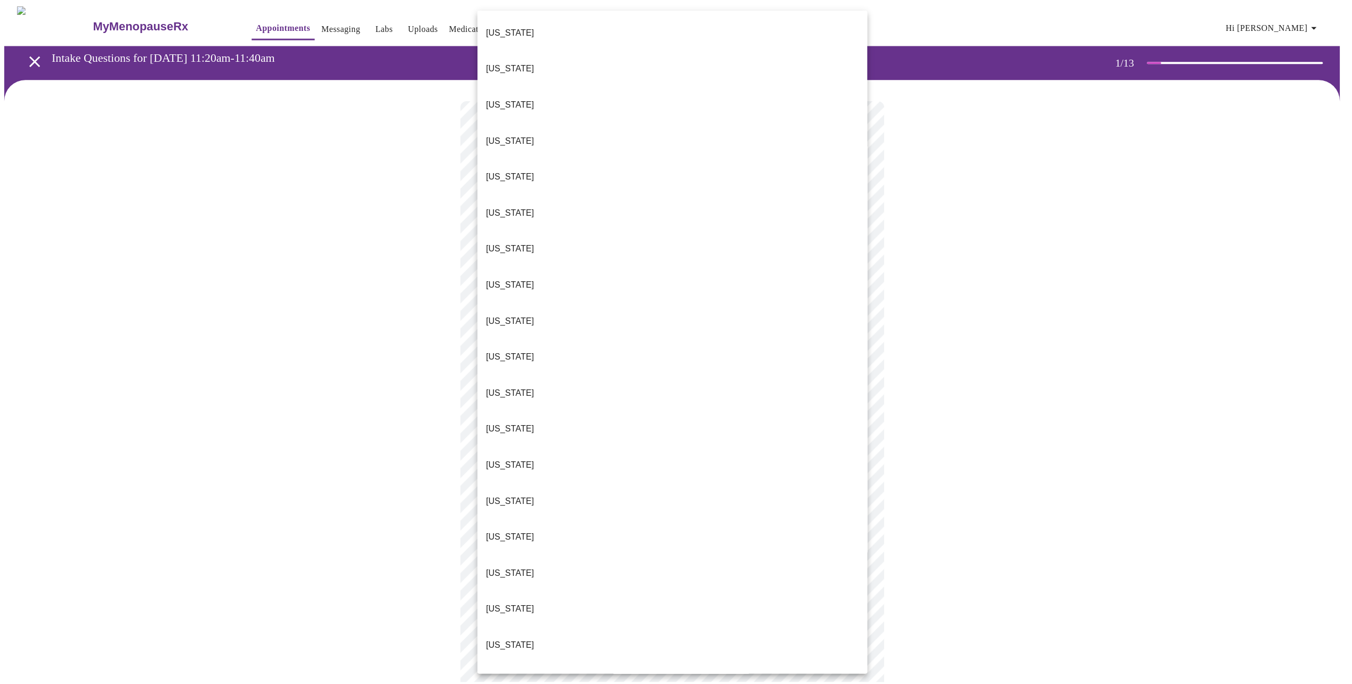
scroll to position [727, 0]
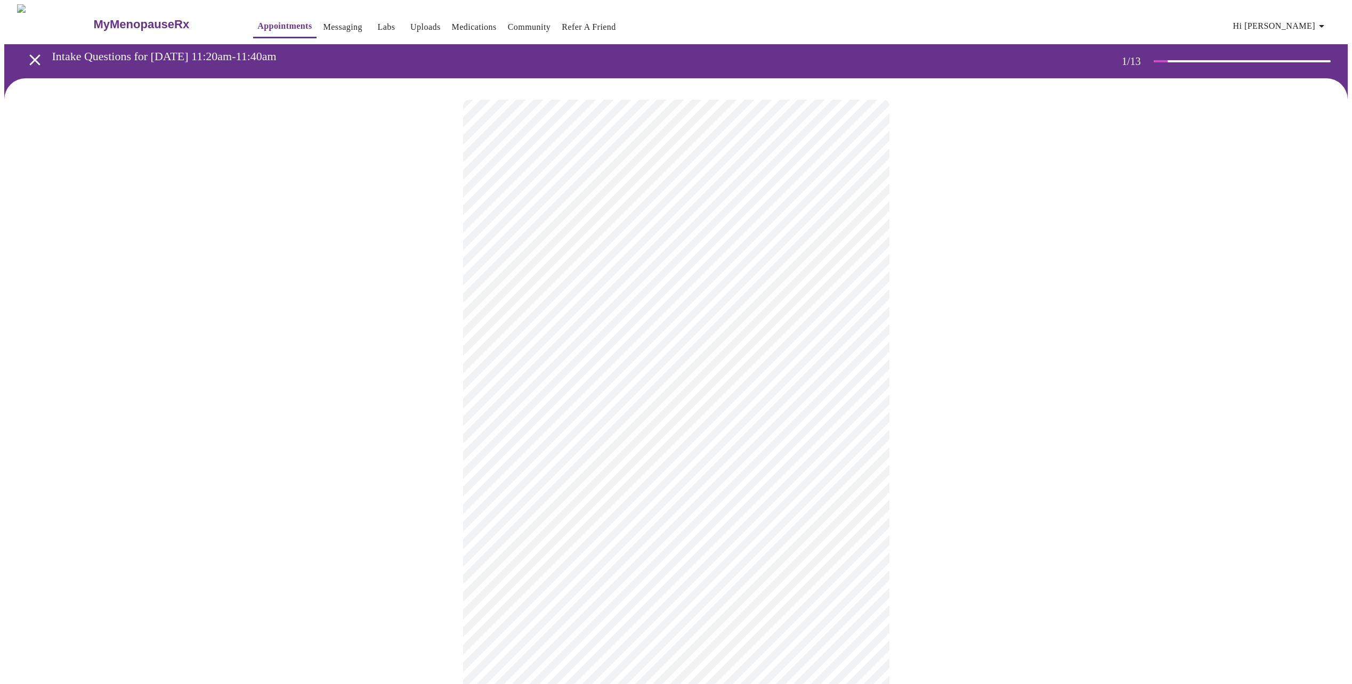
click at [596, 314] on body "MyMenopauseRx Appointments Messaging Labs Uploads Medications Community Refer a…" at bounding box center [675, 490] width 1343 height 973
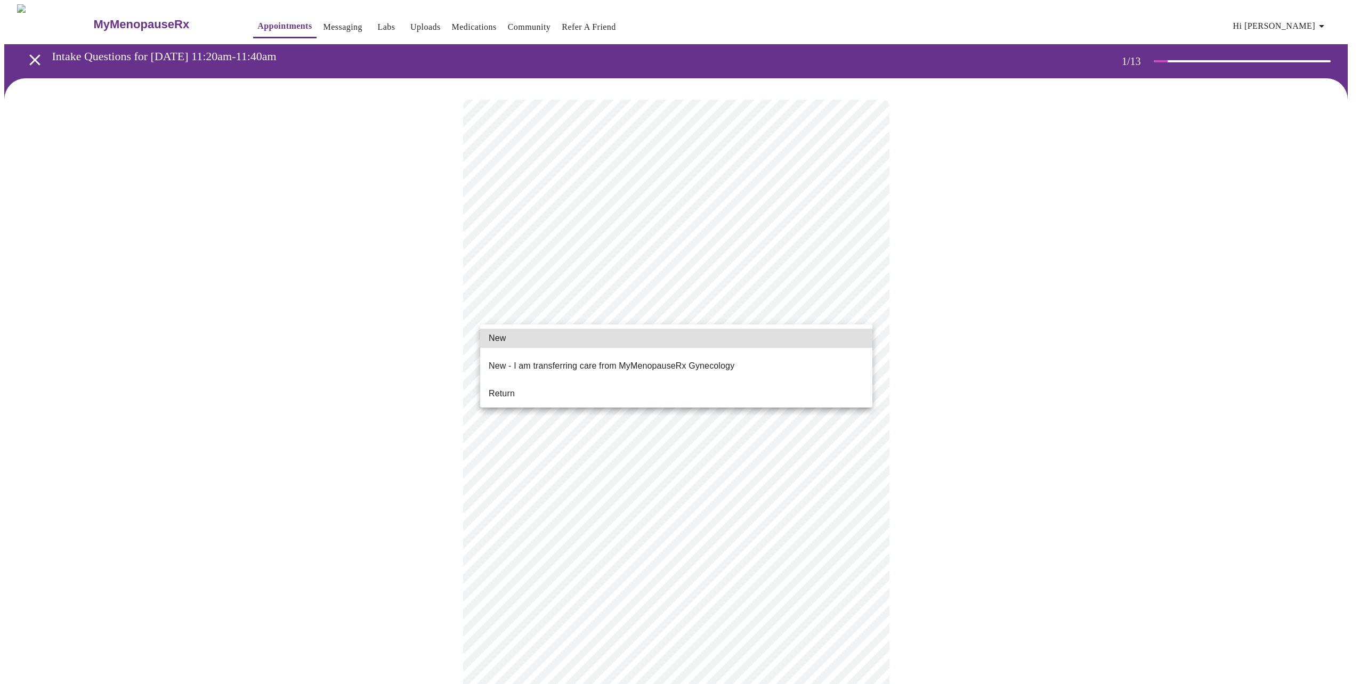
click at [533, 342] on li "New" at bounding box center [676, 338] width 392 height 19
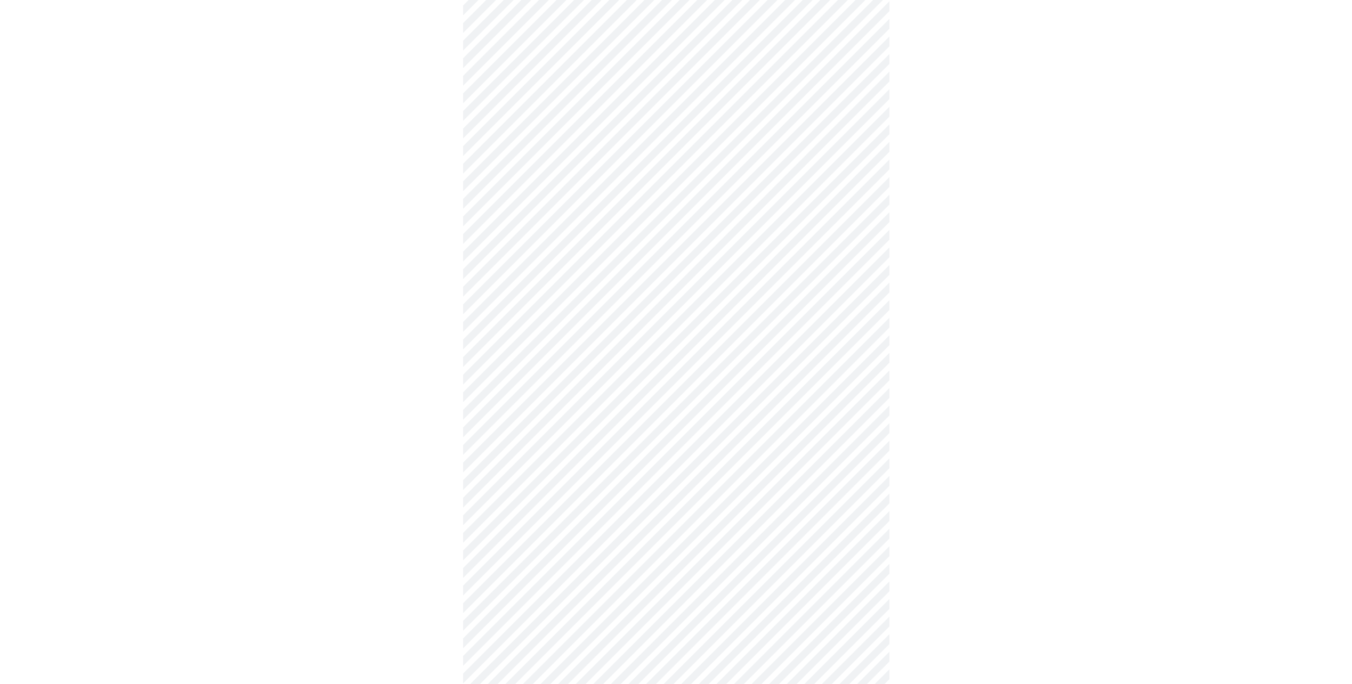
scroll to position [266, 0]
click at [863, 543] on body "MyMenopauseRx Appointments Messaging Labs Uploads Medications Community Refer a…" at bounding box center [675, 217] width 1343 height 958
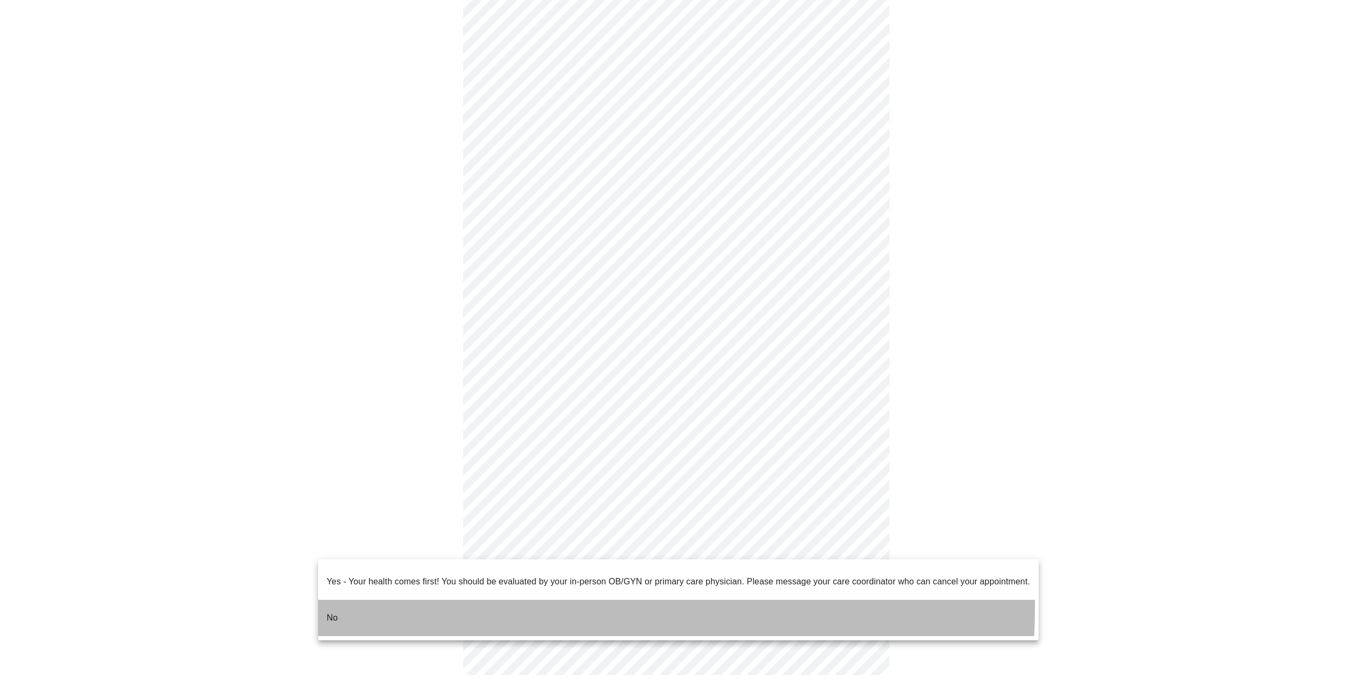
click at [372, 600] on li "No" at bounding box center [678, 618] width 720 height 36
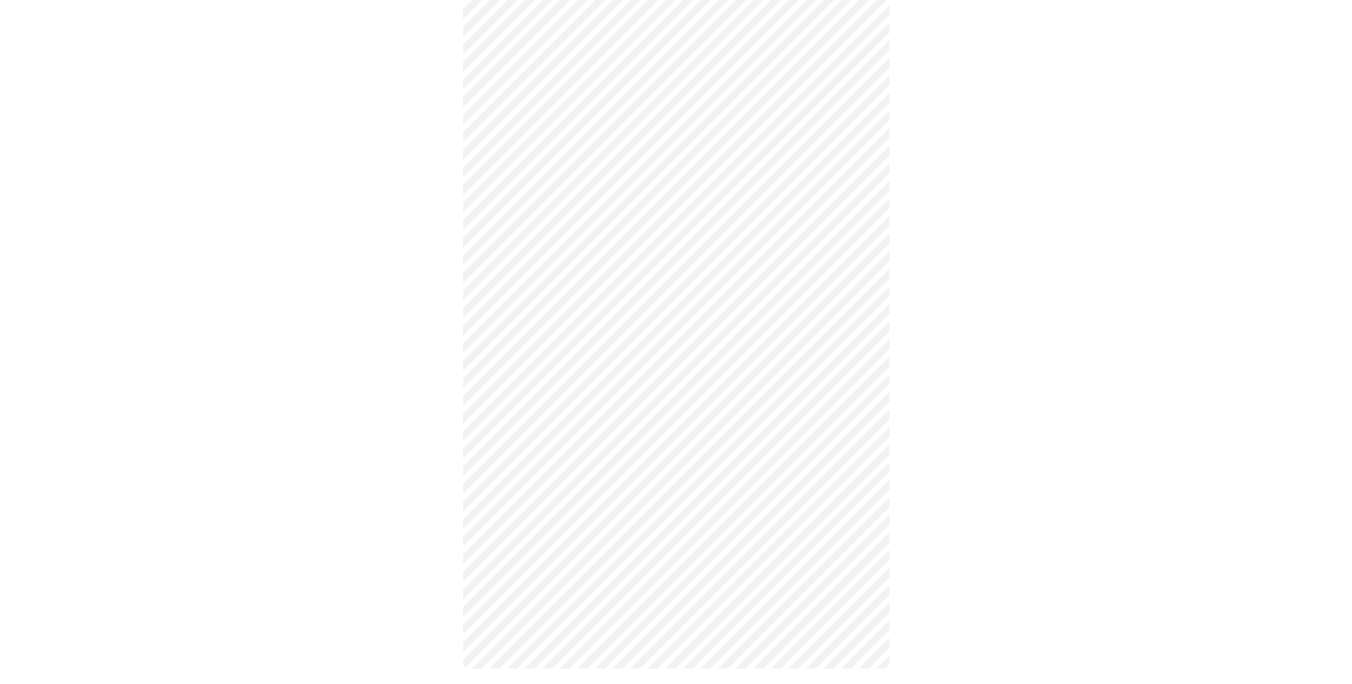
scroll to position [0, 0]
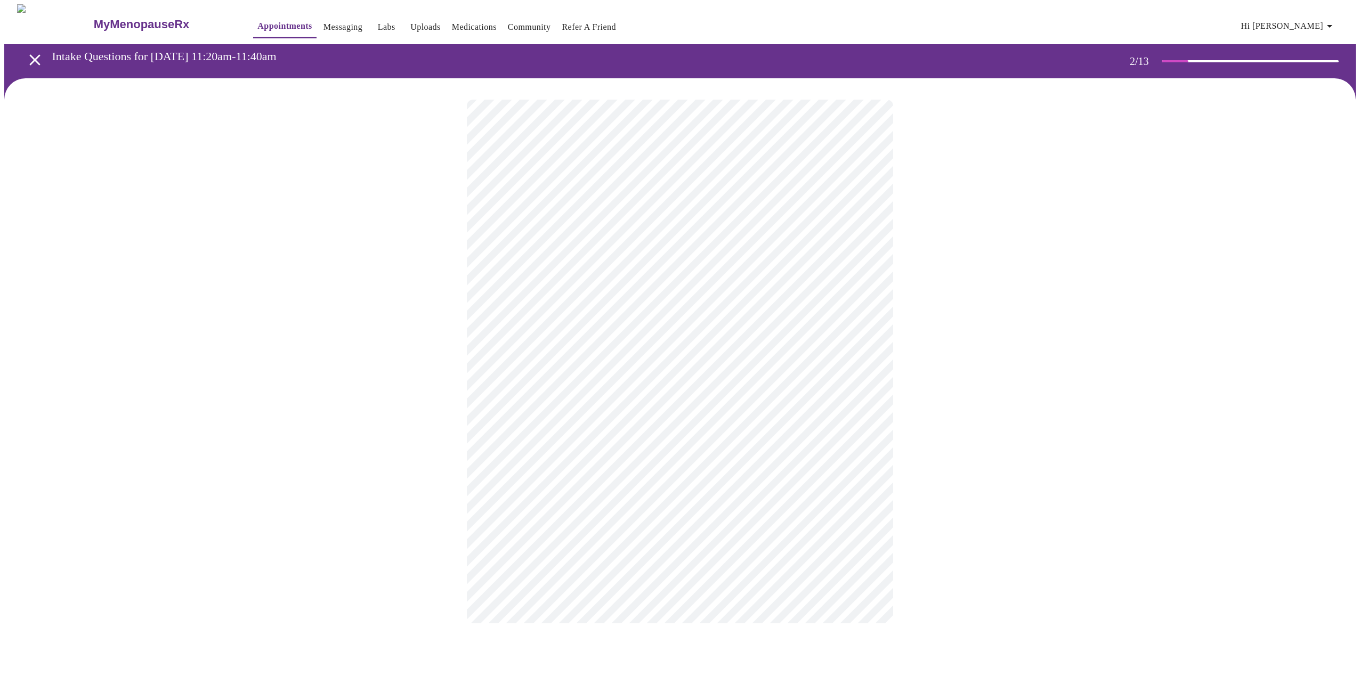
click at [869, 221] on body "MyMenopauseRx Appointments Messaging Labs Uploads Medications Community Refer a…" at bounding box center [679, 324] width 1351 height 640
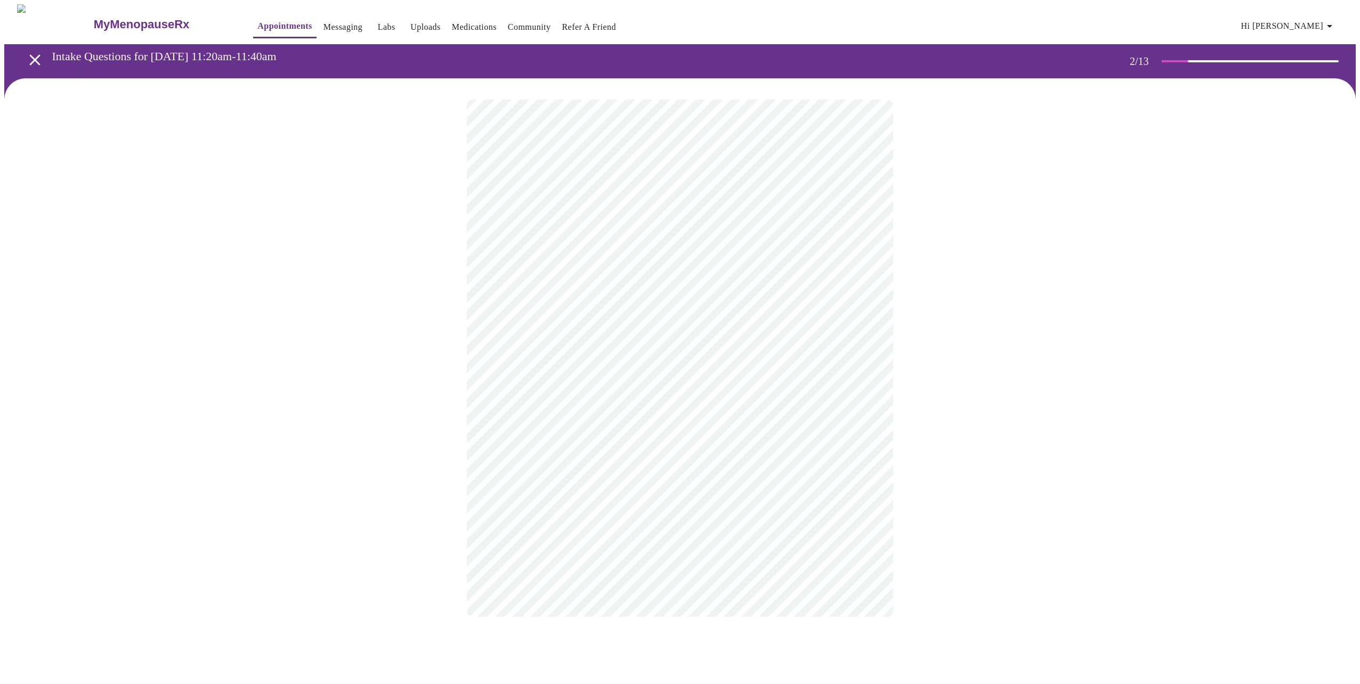
click at [867, 324] on body "MyMenopauseRx Appointments Messaging Labs Uploads Medications Community Refer a…" at bounding box center [679, 321] width 1351 height 634
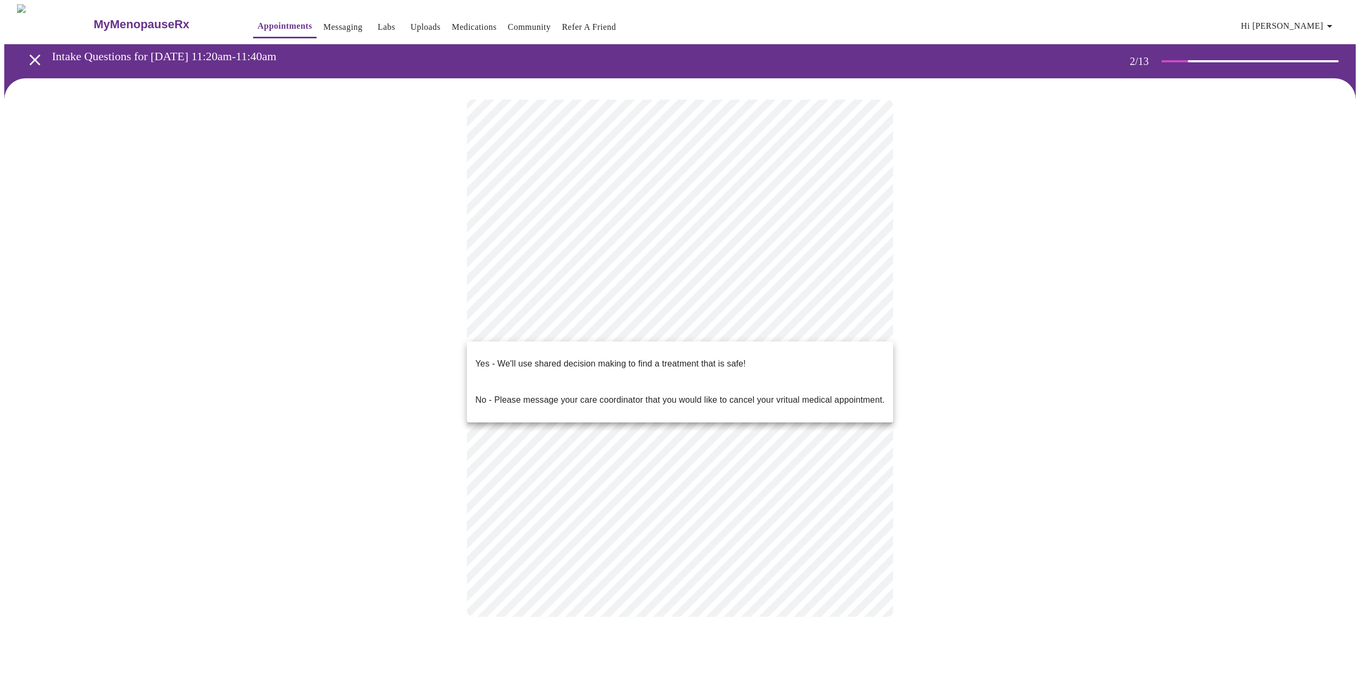
click at [521, 360] on p "Yes - We'll use shared decision making to find a treatment that is safe!" at bounding box center [610, 363] width 270 height 13
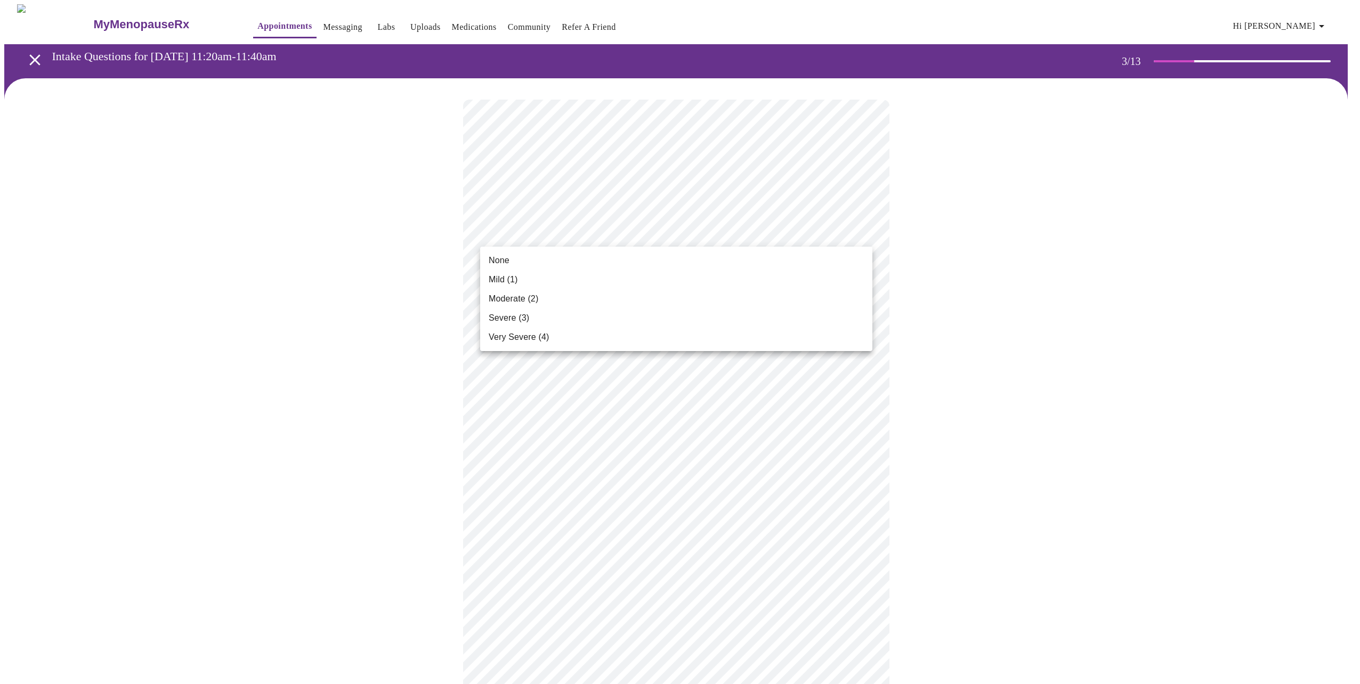
click at [606, 260] on li "None" at bounding box center [676, 260] width 392 height 19
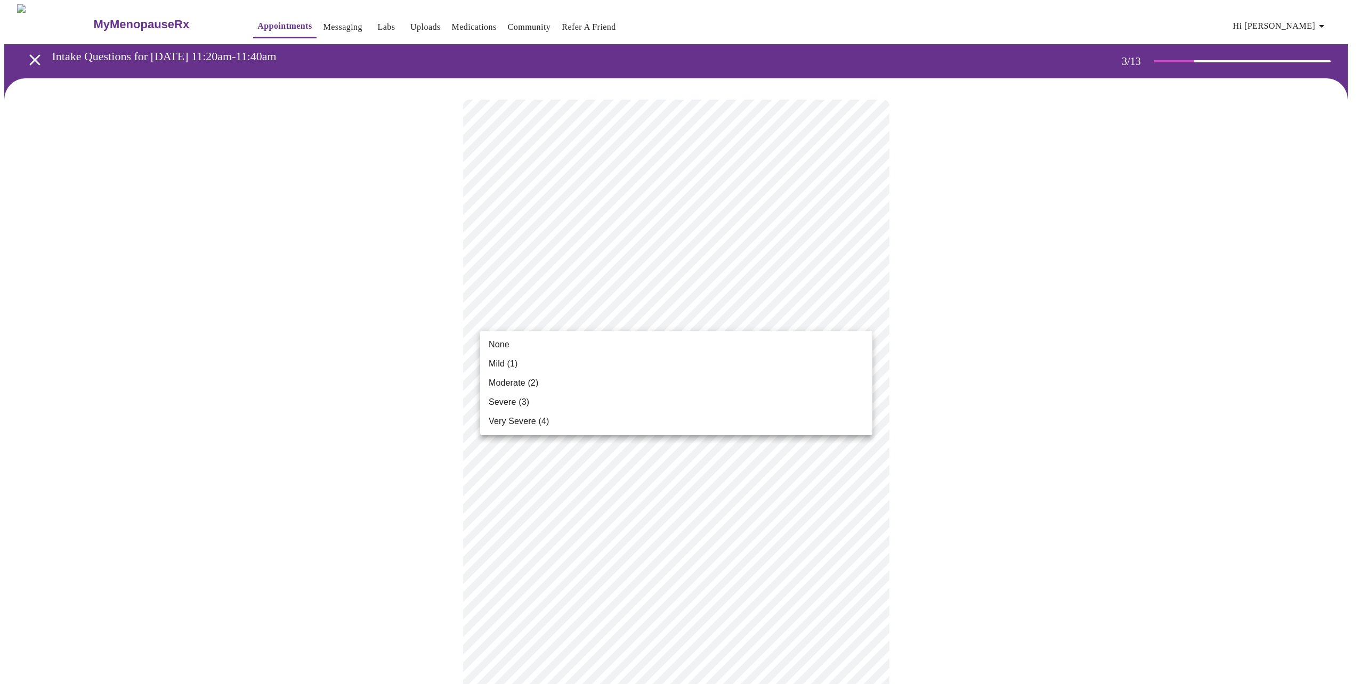
click at [684, 340] on li "None" at bounding box center [676, 344] width 392 height 19
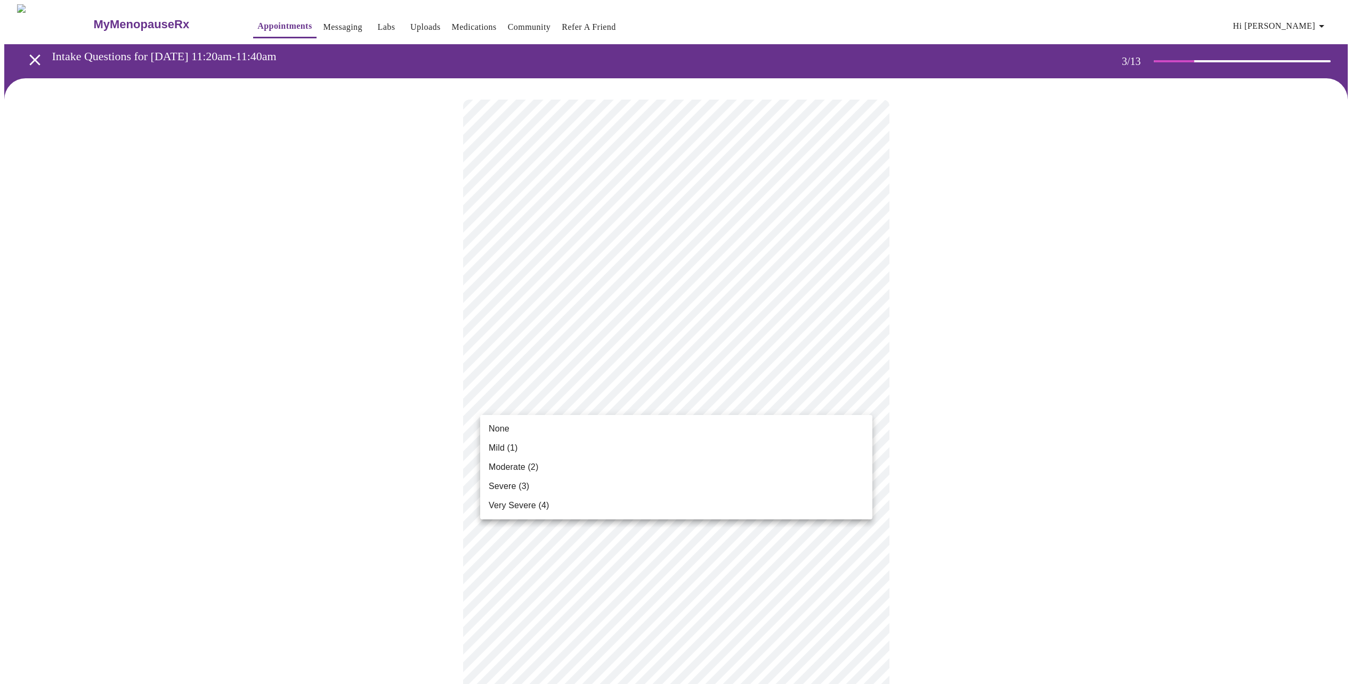
click at [622, 434] on li "None" at bounding box center [676, 428] width 392 height 19
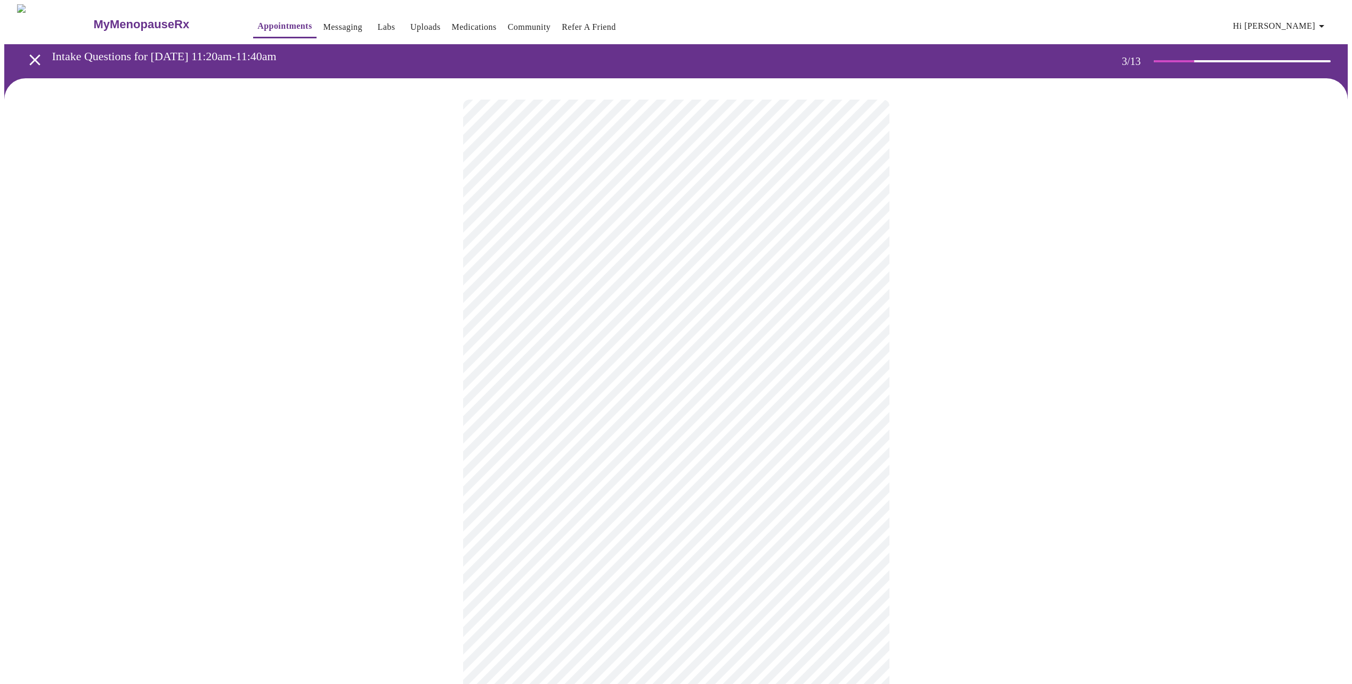
click at [858, 487] on body "MyMenopauseRx Appointments Messaging Labs Uploads Medications Community Refer a…" at bounding box center [675, 690] width 1343 height 1372
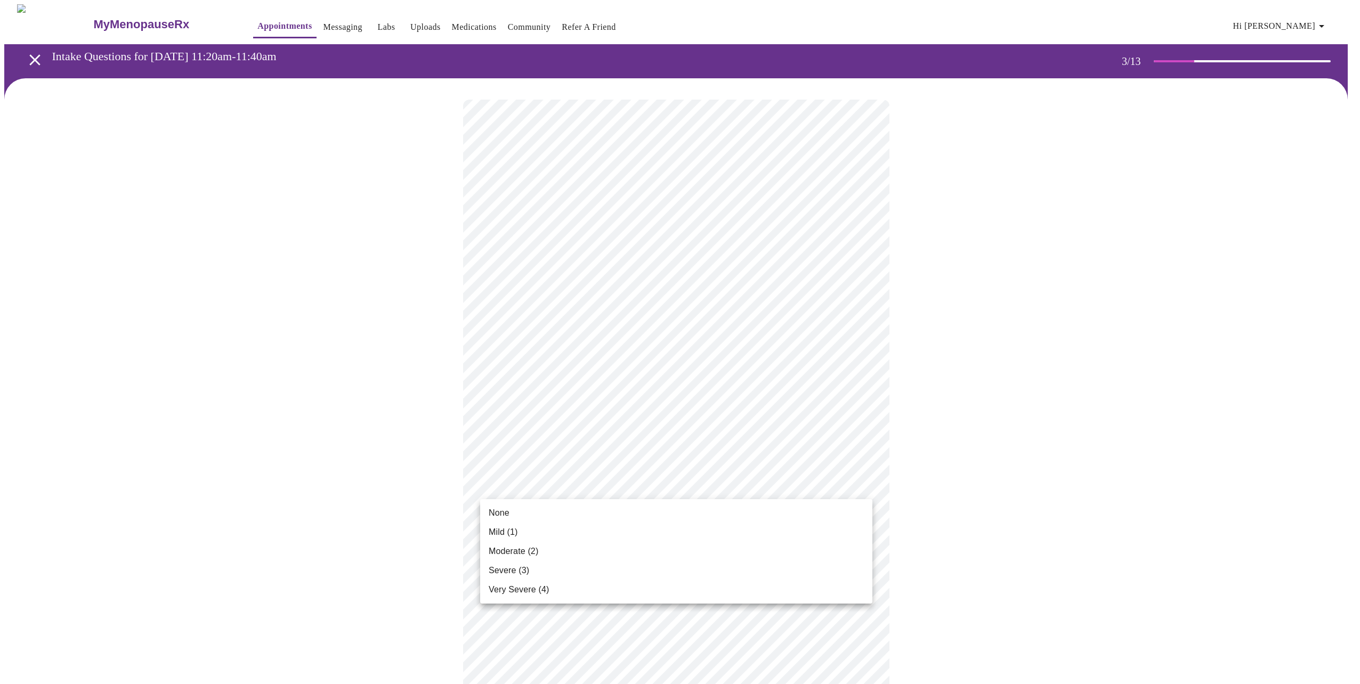
click at [548, 506] on li "None" at bounding box center [676, 512] width 392 height 19
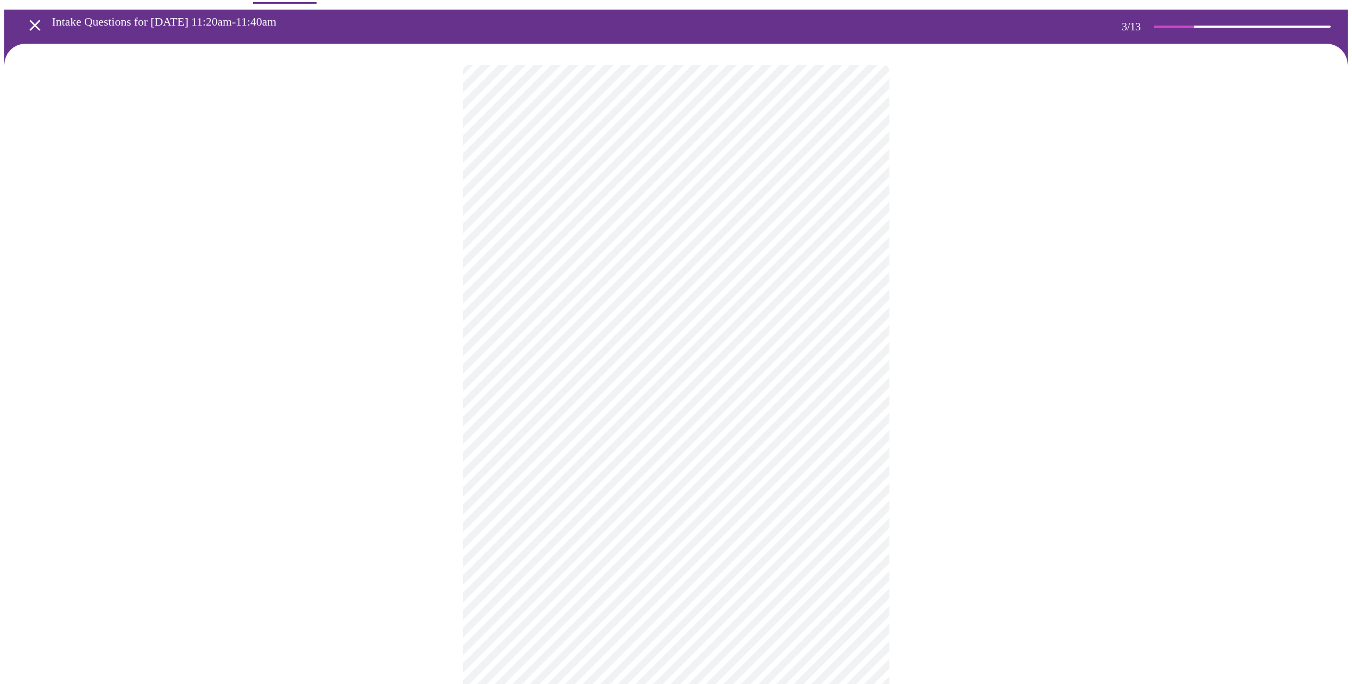
scroll to position [53, 0]
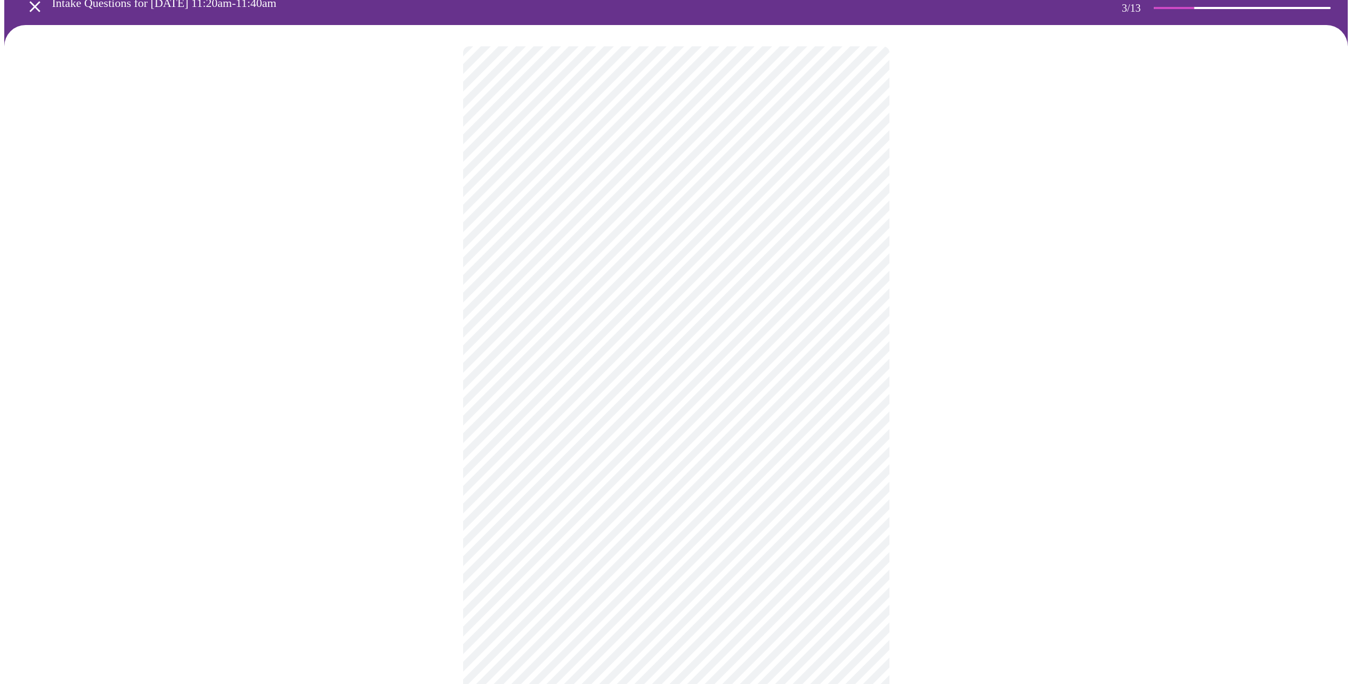
click at [850, 503] on body "MyMenopauseRx Appointments Messaging Labs Uploads Medications Community Refer a…" at bounding box center [675, 630] width 1343 height 1358
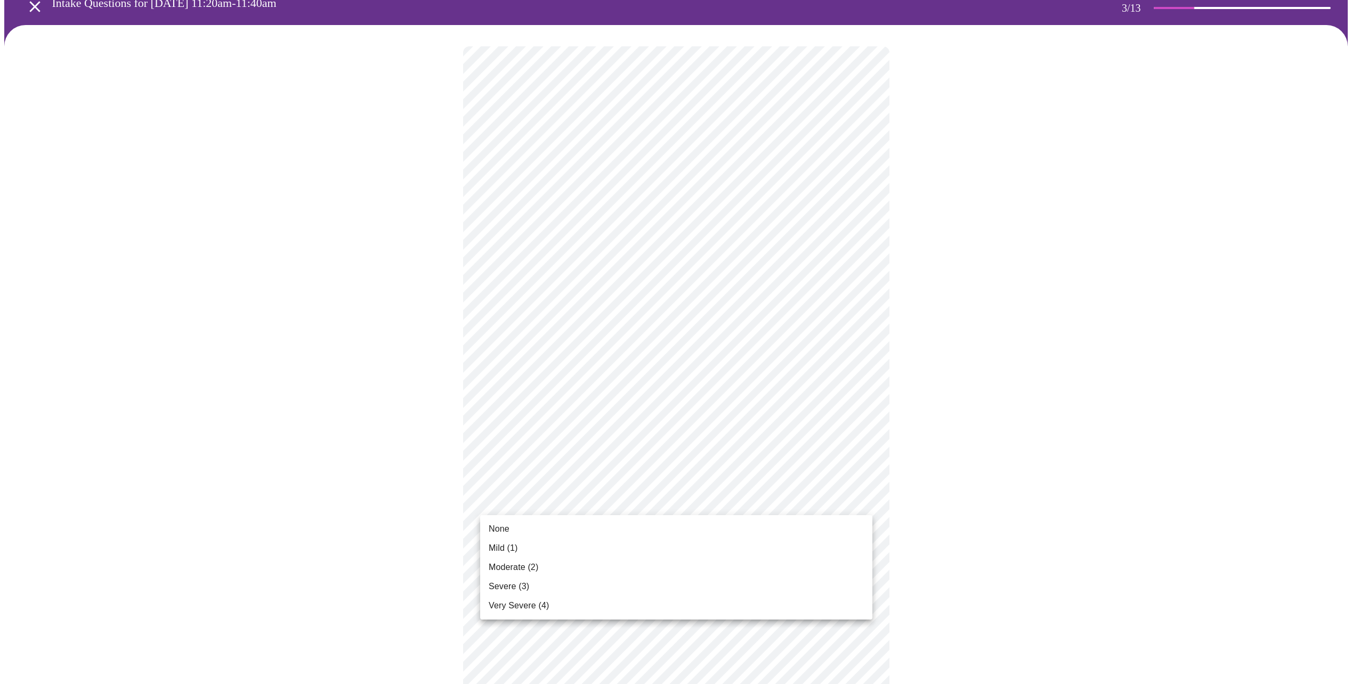
click at [546, 523] on li "None" at bounding box center [676, 528] width 392 height 19
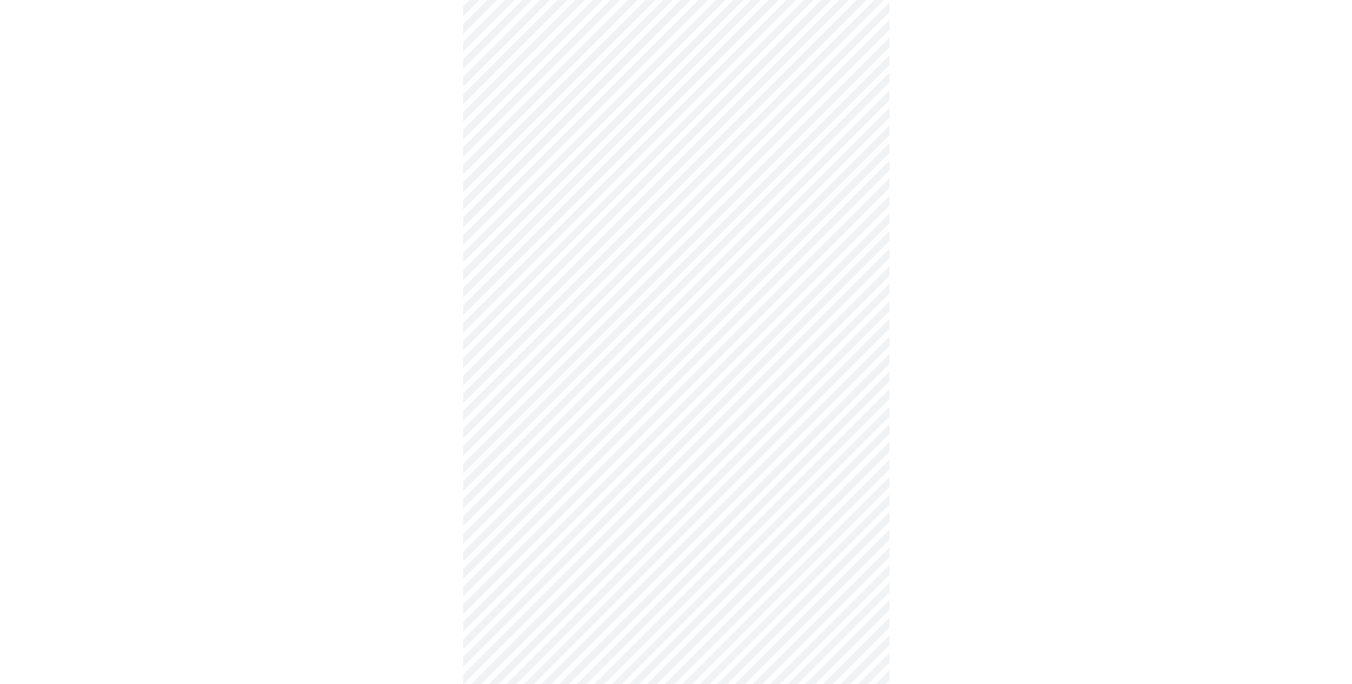
scroll to position [266, 0]
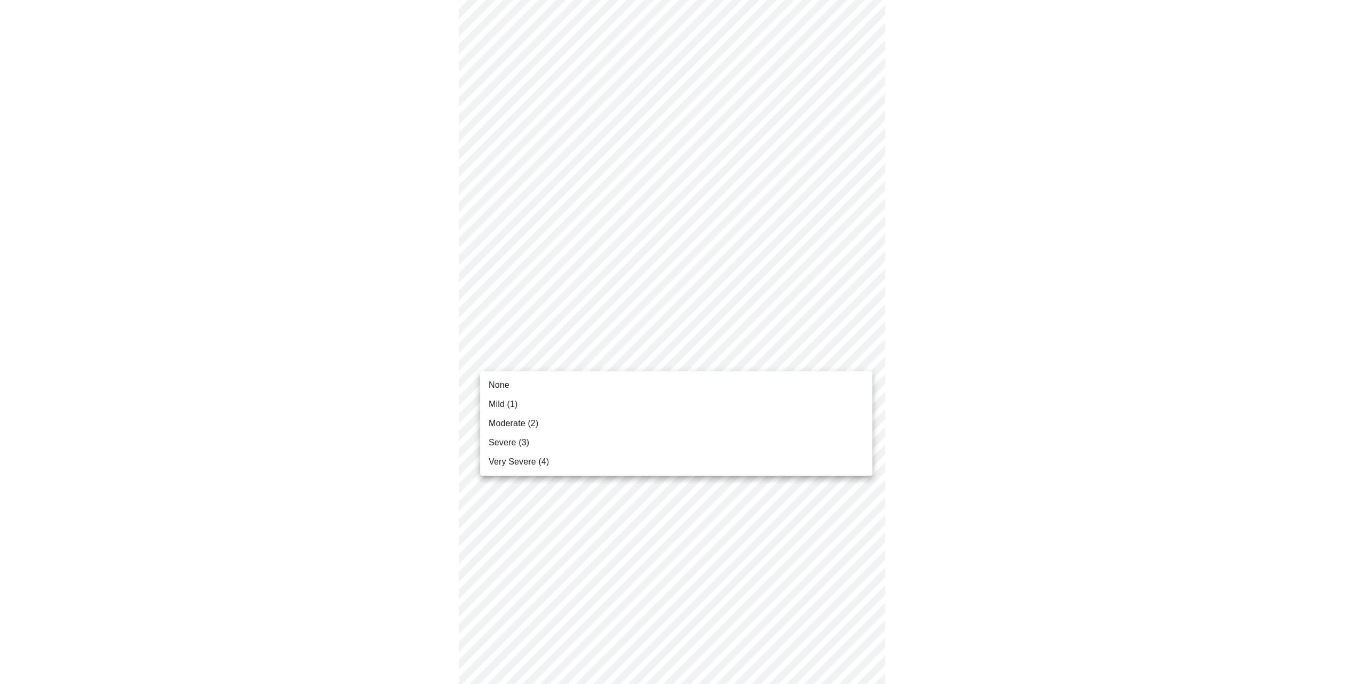
click at [862, 353] on body "MyMenopauseRx Appointments Messaging Labs Uploads Medications Community Refer a…" at bounding box center [675, 409] width 1343 height 1343
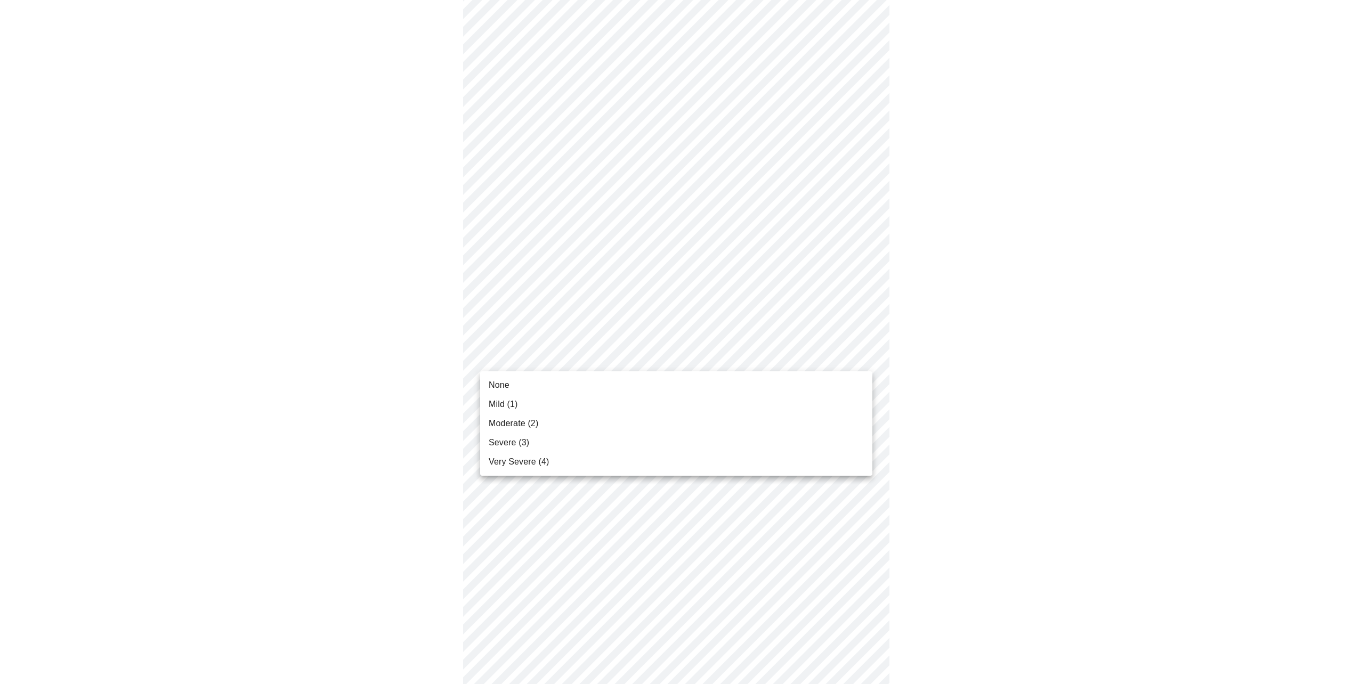
click at [533, 408] on li "Mild (1)" at bounding box center [676, 404] width 392 height 19
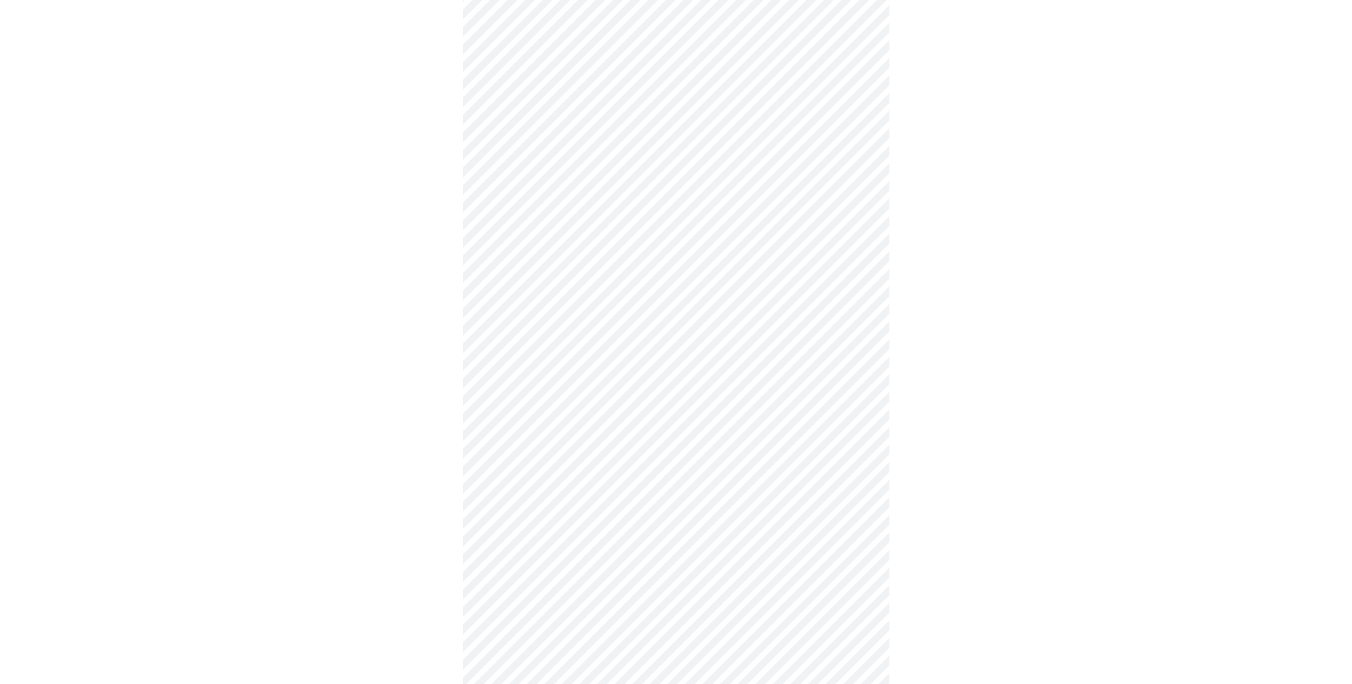
click at [863, 441] on body "MyMenopauseRx Appointments Messaging Labs Uploads Medications Community Refer a…" at bounding box center [675, 402] width 1343 height 1328
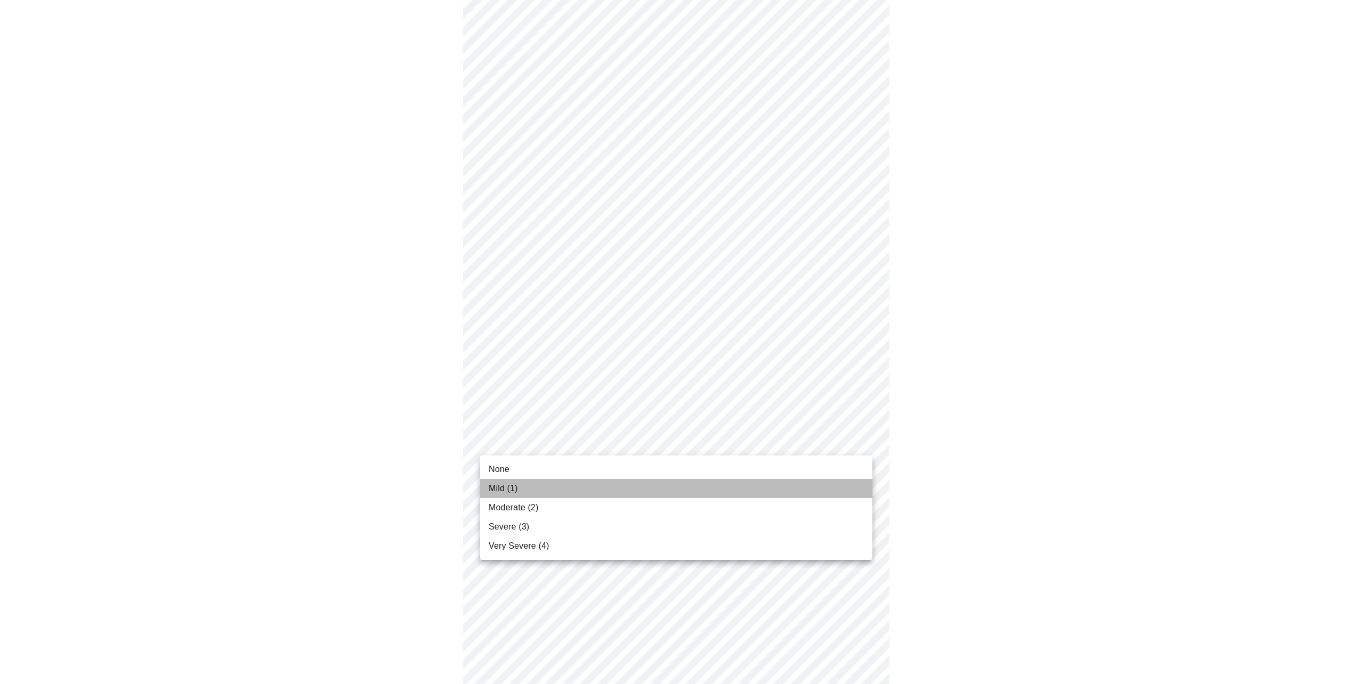
click at [514, 489] on span "Mild (1)" at bounding box center [503, 488] width 29 height 13
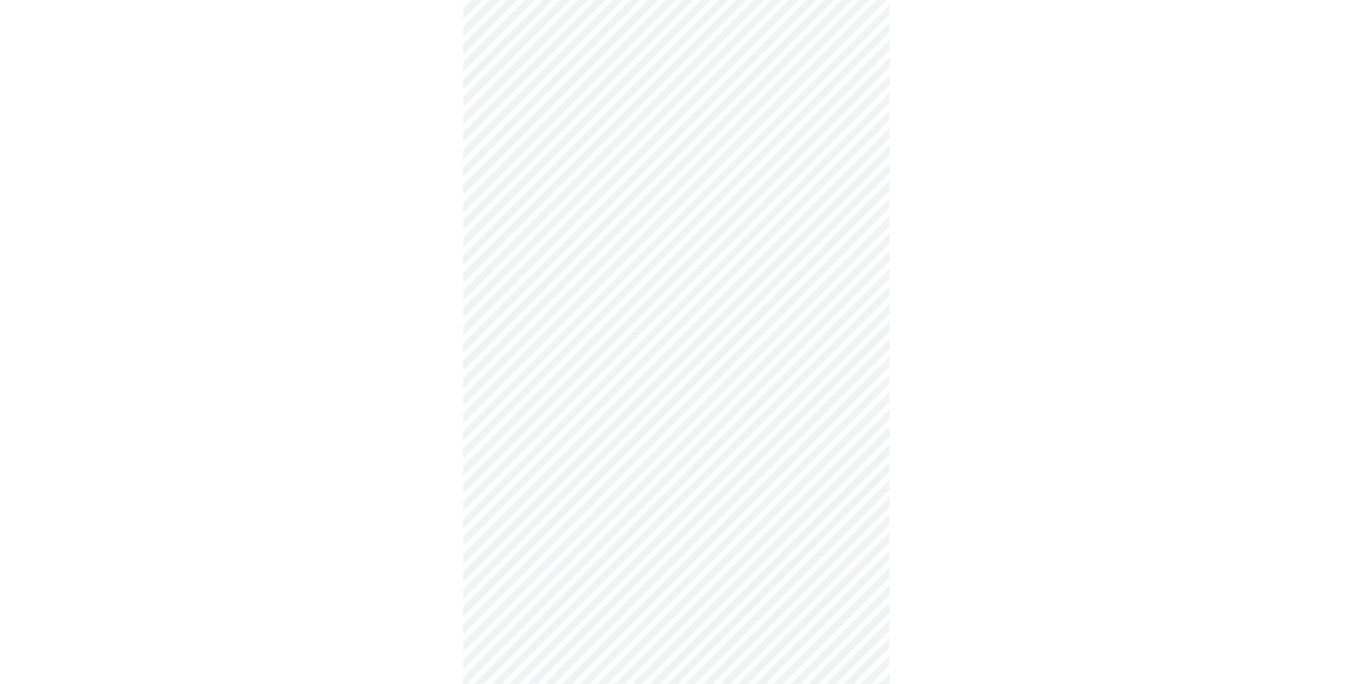
scroll to position [373, 0]
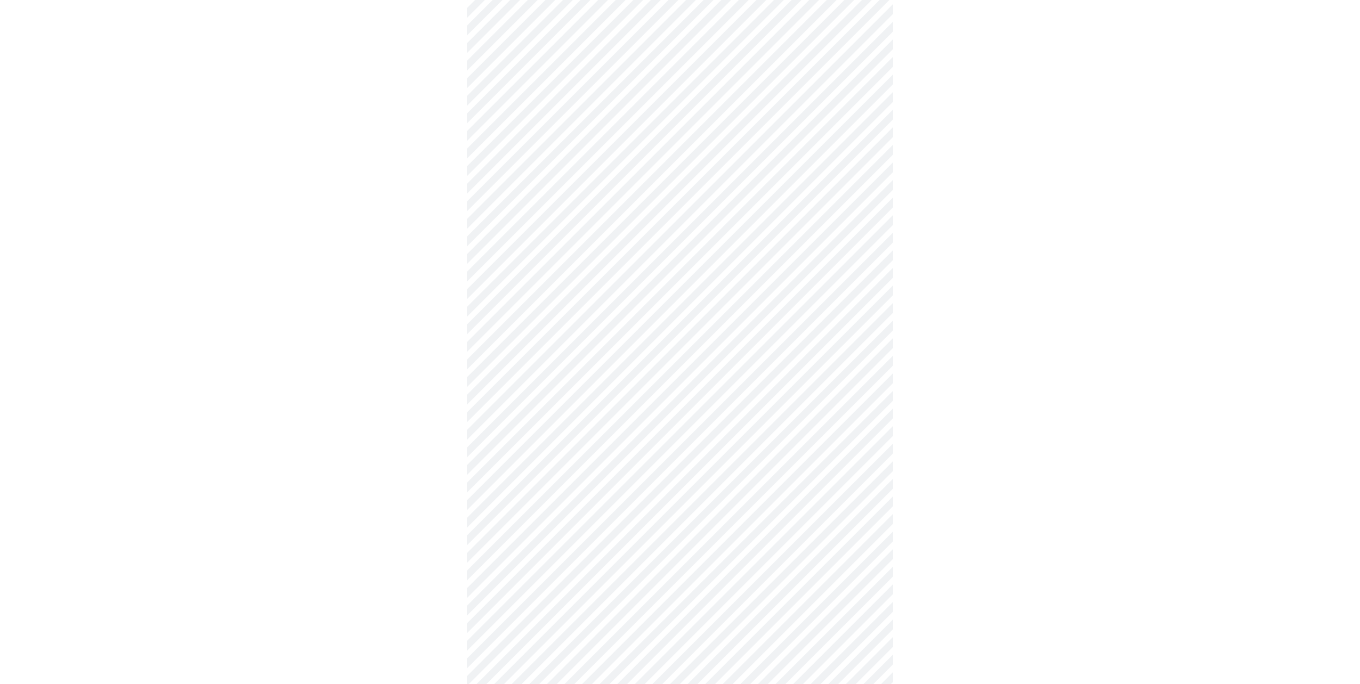
click at [866, 420] on body "MyMenopauseRx Appointments Messaging Labs Uploads Medications Community Refer a…" at bounding box center [679, 287] width 1351 height 1313
click at [525, 452] on li "None" at bounding box center [676, 446] width 392 height 19
click at [861, 505] on body "MyMenopauseRx Appointments Messaging Labs Uploads Medications Community Refer a…" at bounding box center [679, 280] width 1351 height 1298
click at [508, 535] on span "None" at bounding box center [499, 531] width 21 height 13
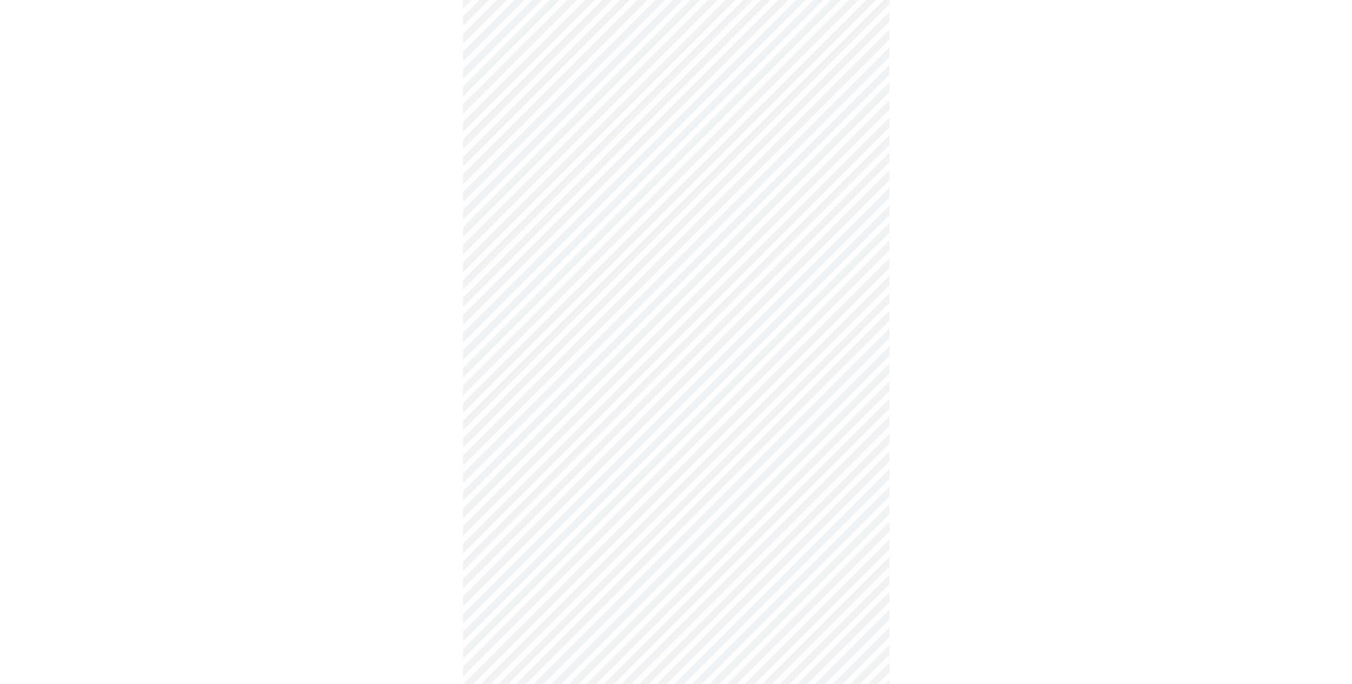
scroll to position [533, 0]
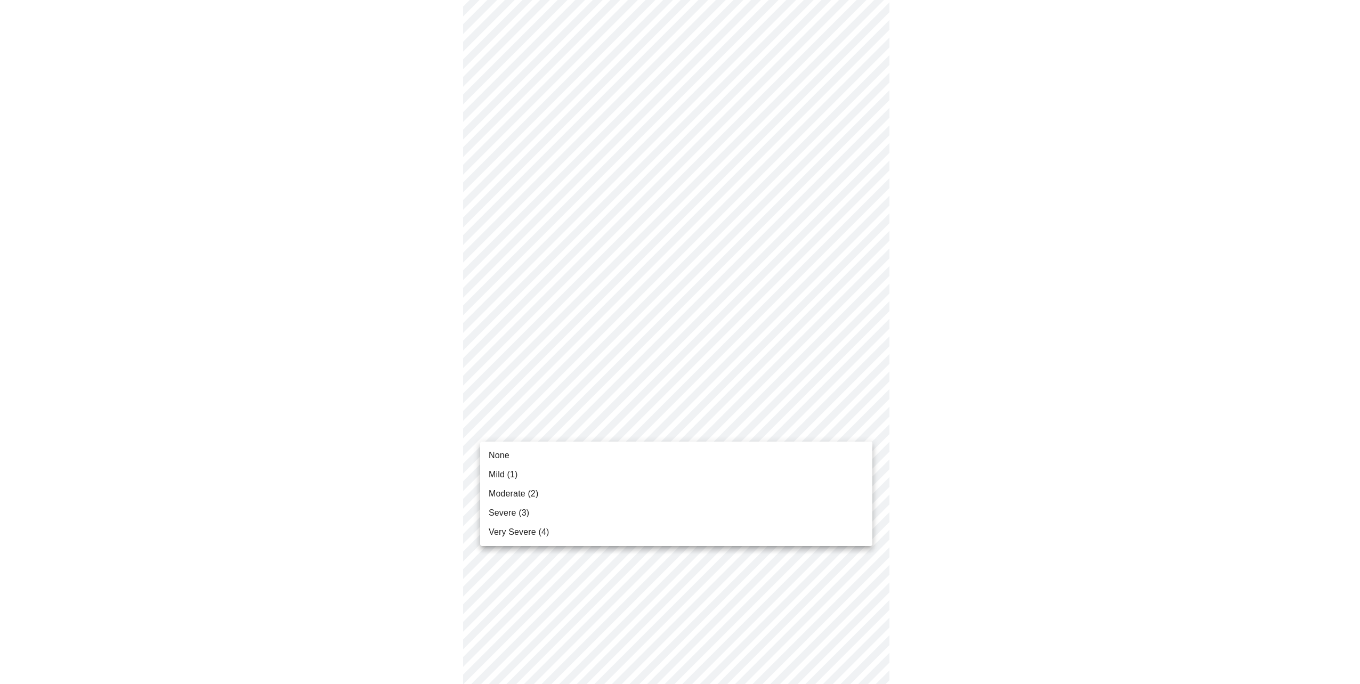
click at [858, 429] on body "MyMenopauseRx Appointments Messaging Labs Uploads Medications Community Refer a…" at bounding box center [679, 112] width 1351 height 1283
click at [495, 457] on span "None" at bounding box center [499, 455] width 21 height 13
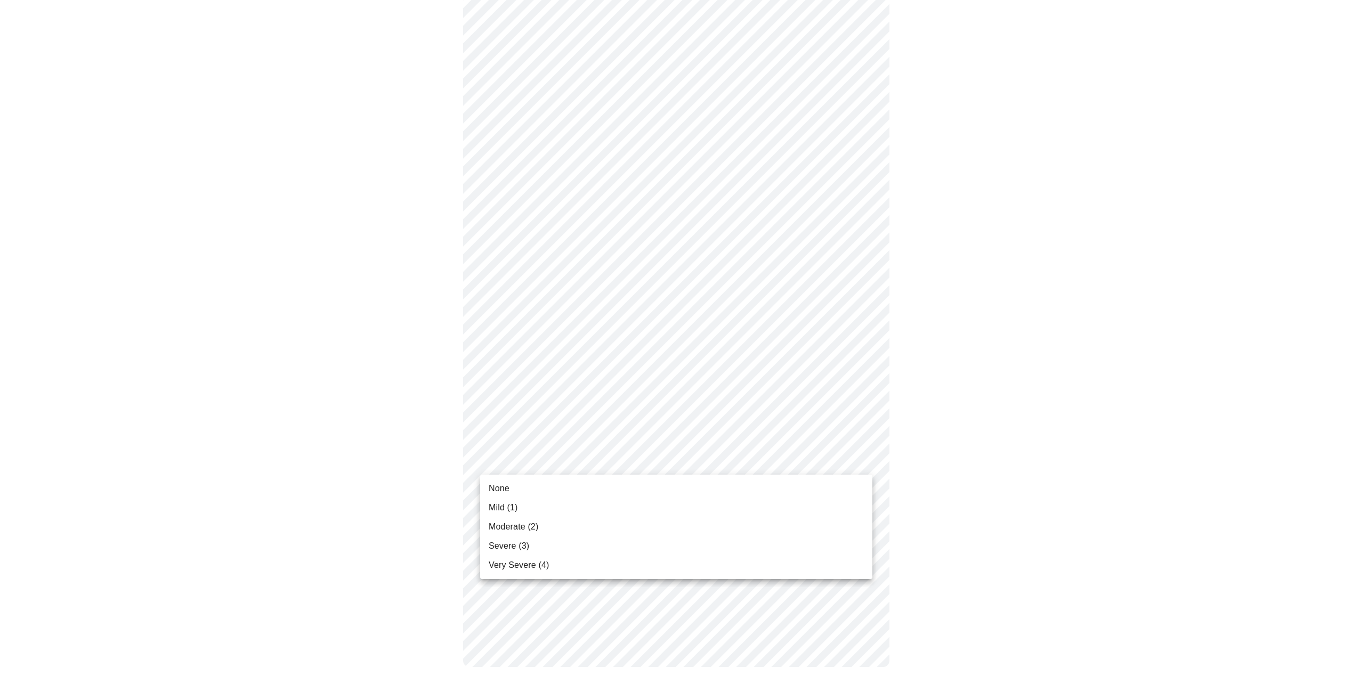
click at [860, 460] on body "MyMenopauseRx Appointments Messaging Labs Uploads Medications Community Refer a…" at bounding box center [679, 54] width 1351 height 1268
click at [527, 508] on li "Mild (1)" at bounding box center [676, 507] width 392 height 19
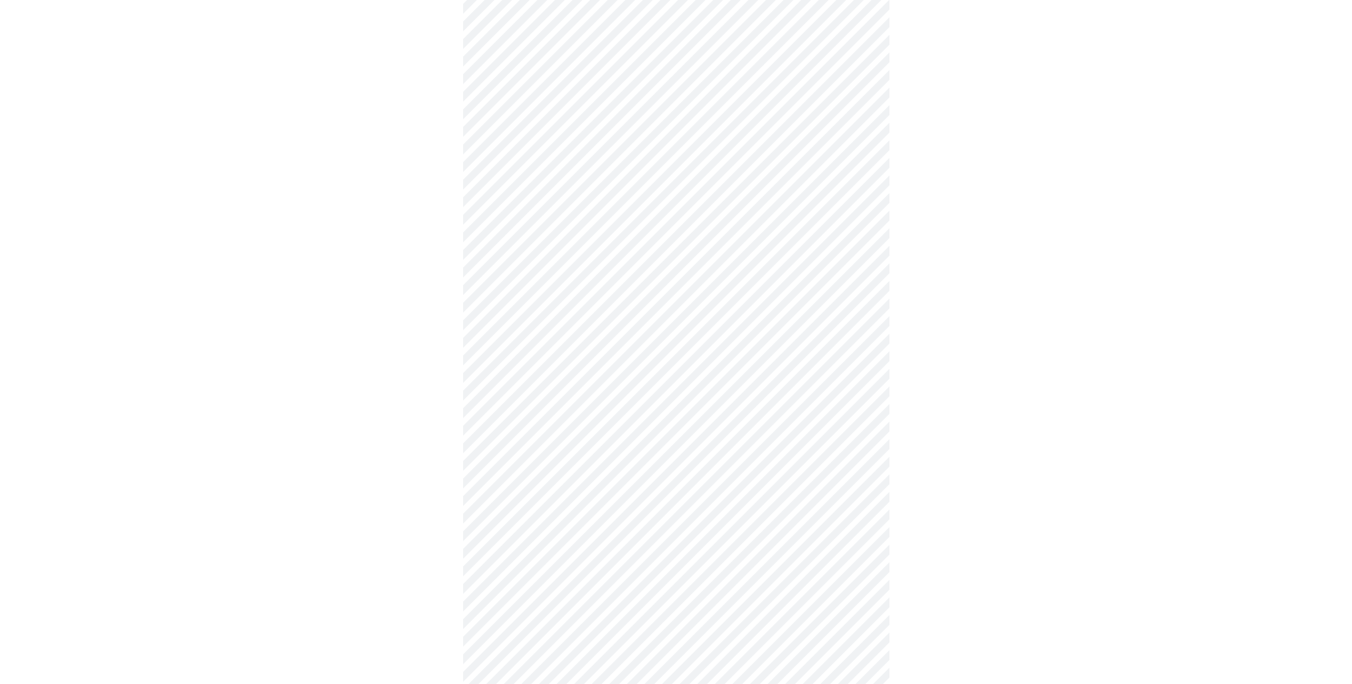
scroll to position [320, 0]
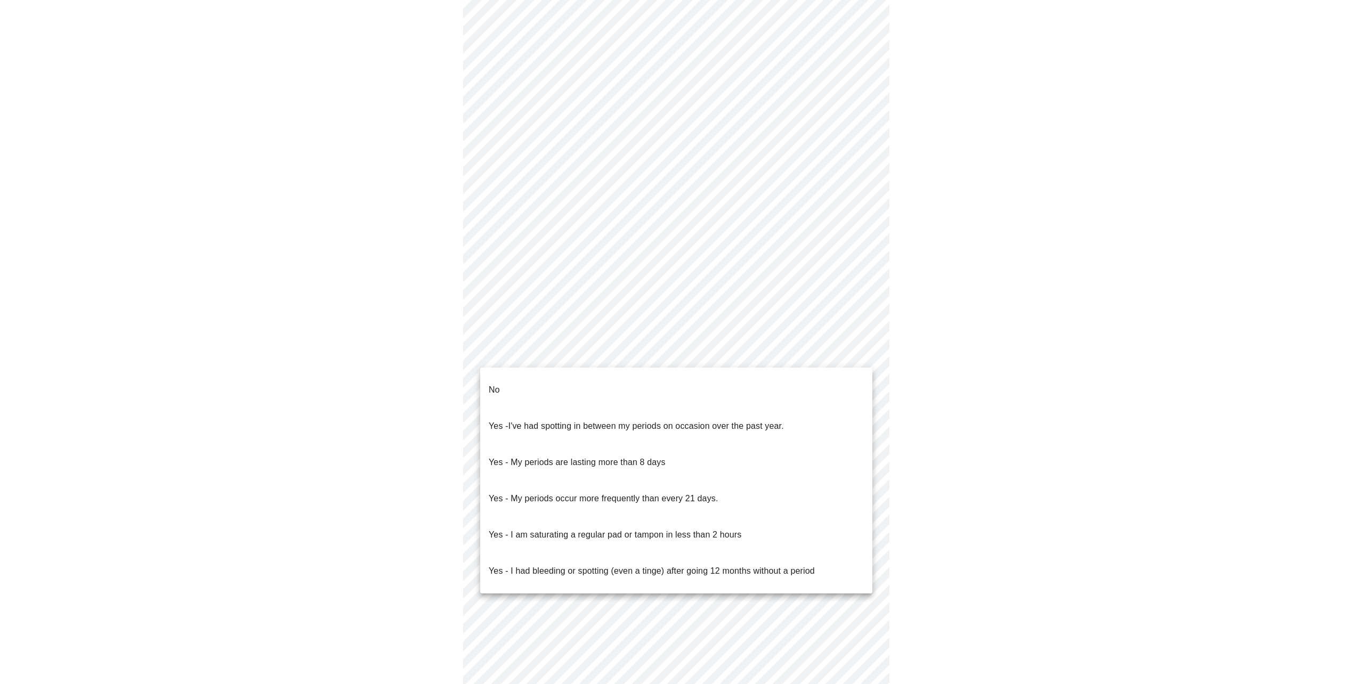
click at [853, 355] on body "MyMenopauseRx Appointments Messaging Labs Uploads Medications Community Refer a…" at bounding box center [679, 222] width 1351 height 1075
click at [495, 384] on p "No" at bounding box center [494, 390] width 11 height 13
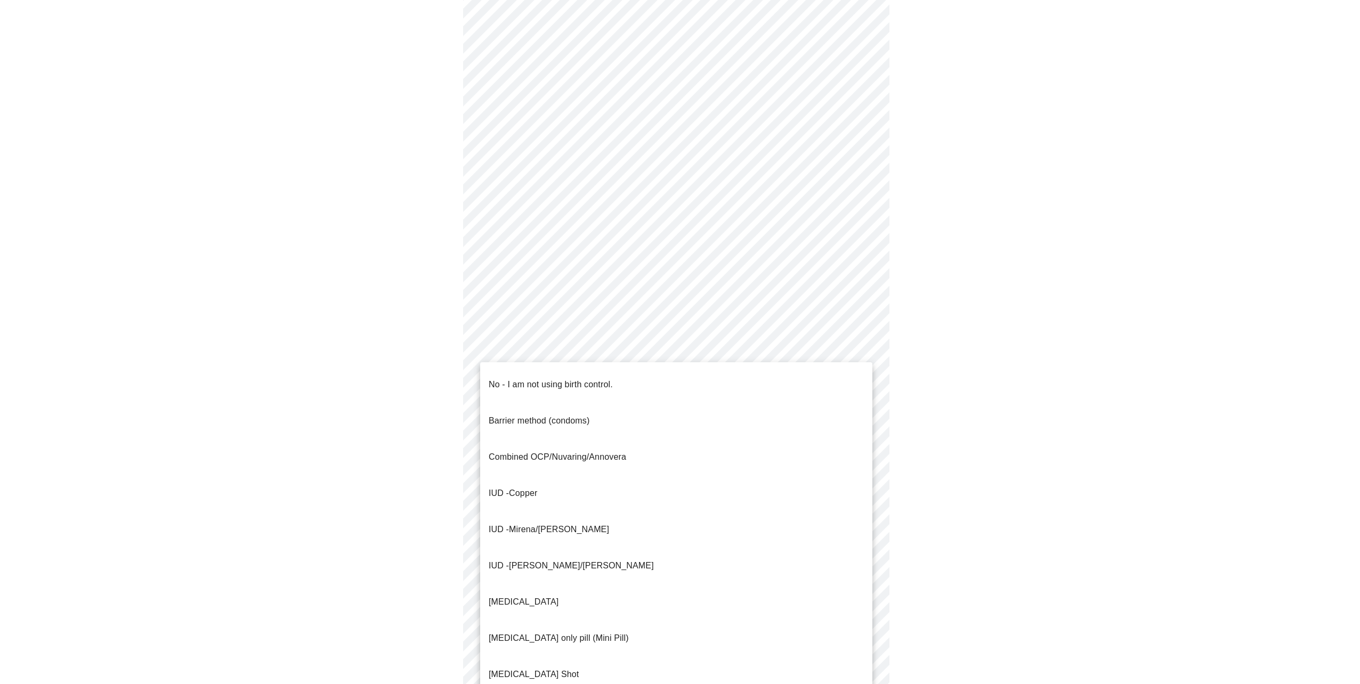
click at [851, 437] on body "MyMenopauseRx Appointments Messaging Labs Uploads Medications Community Refer a…" at bounding box center [679, 219] width 1351 height 1068
click at [494, 379] on p "No - I am not using birth control." at bounding box center [551, 384] width 124 height 13
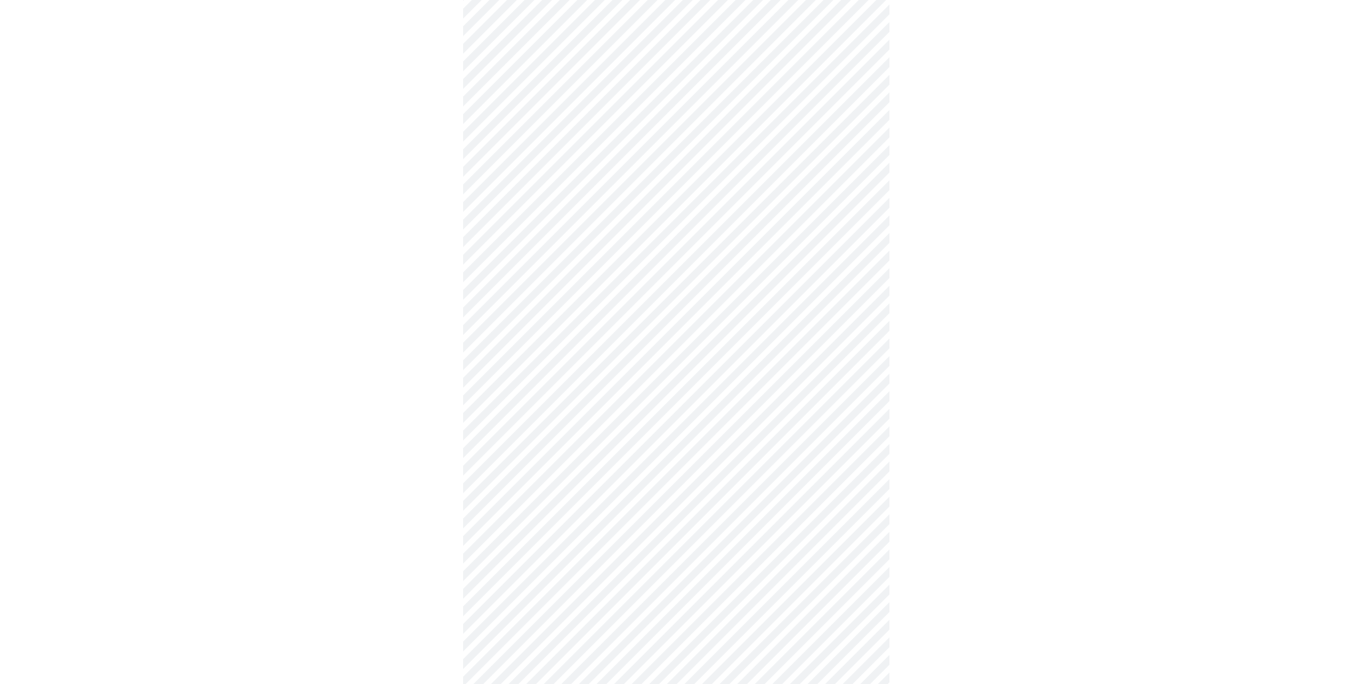
click at [858, 508] on body "MyMenopauseRx Appointments Messaging Labs Uploads Medications Community Refer a…" at bounding box center [675, 216] width 1343 height 1062
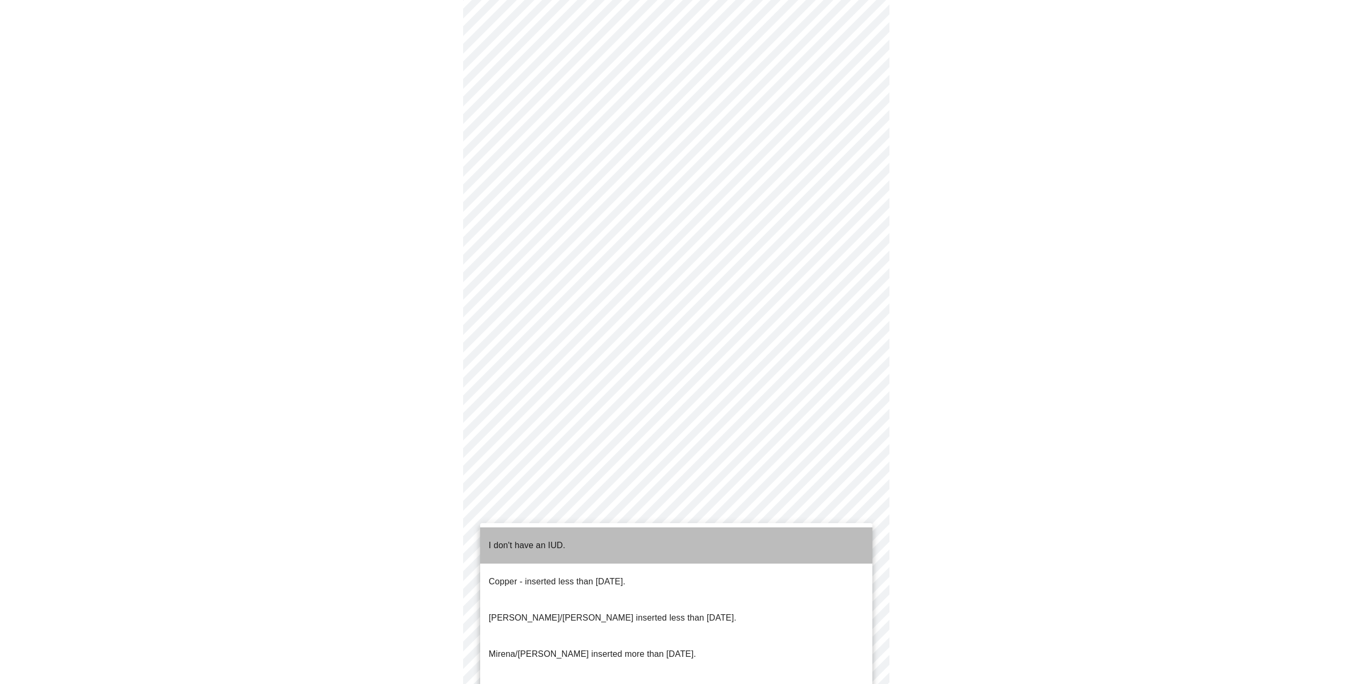
click at [559, 539] on p "I don't have an IUD." at bounding box center [527, 545] width 77 height 13
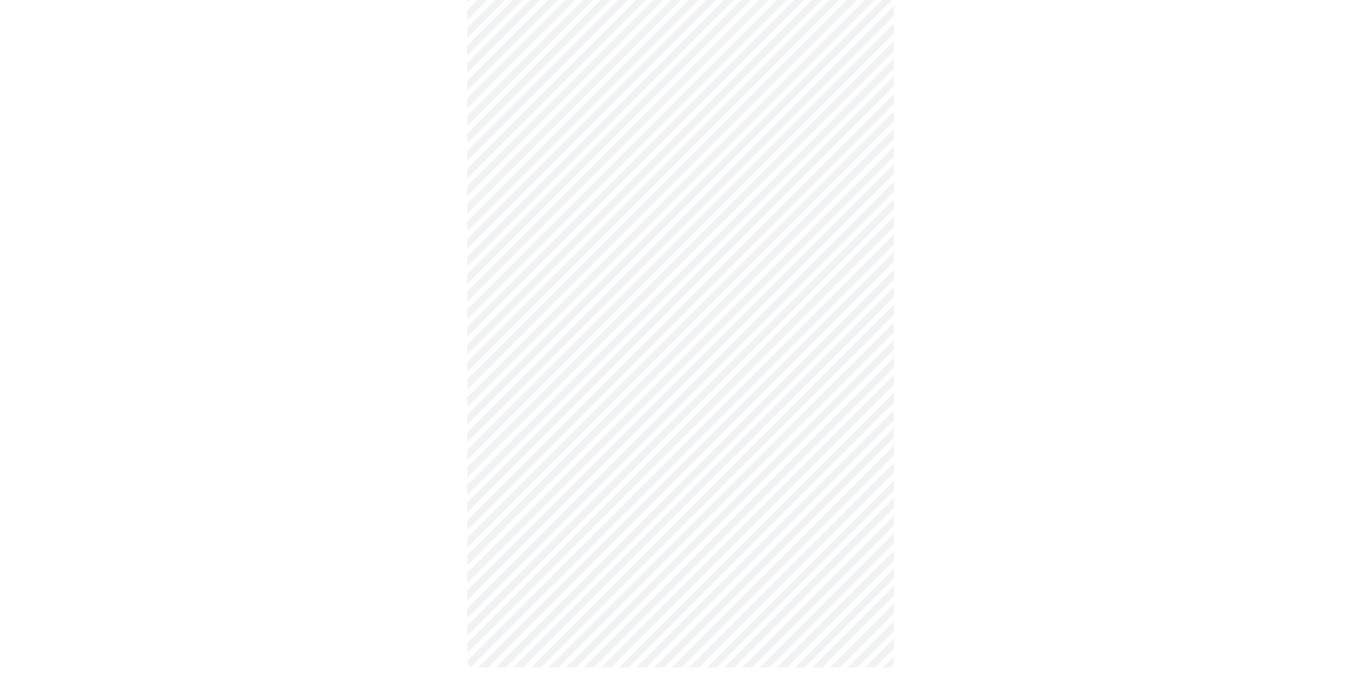
scroll to position [371, 0]
click at [843, 529] on body "MyMenopauseRx Appointments Messaging Labs Uploads Medications Community Refer a…" at bounding box center [679, 160] width 1351 height 1055
click at [516, 564] on li "Yes" at bounding box center [676, 572] width 392 height 36
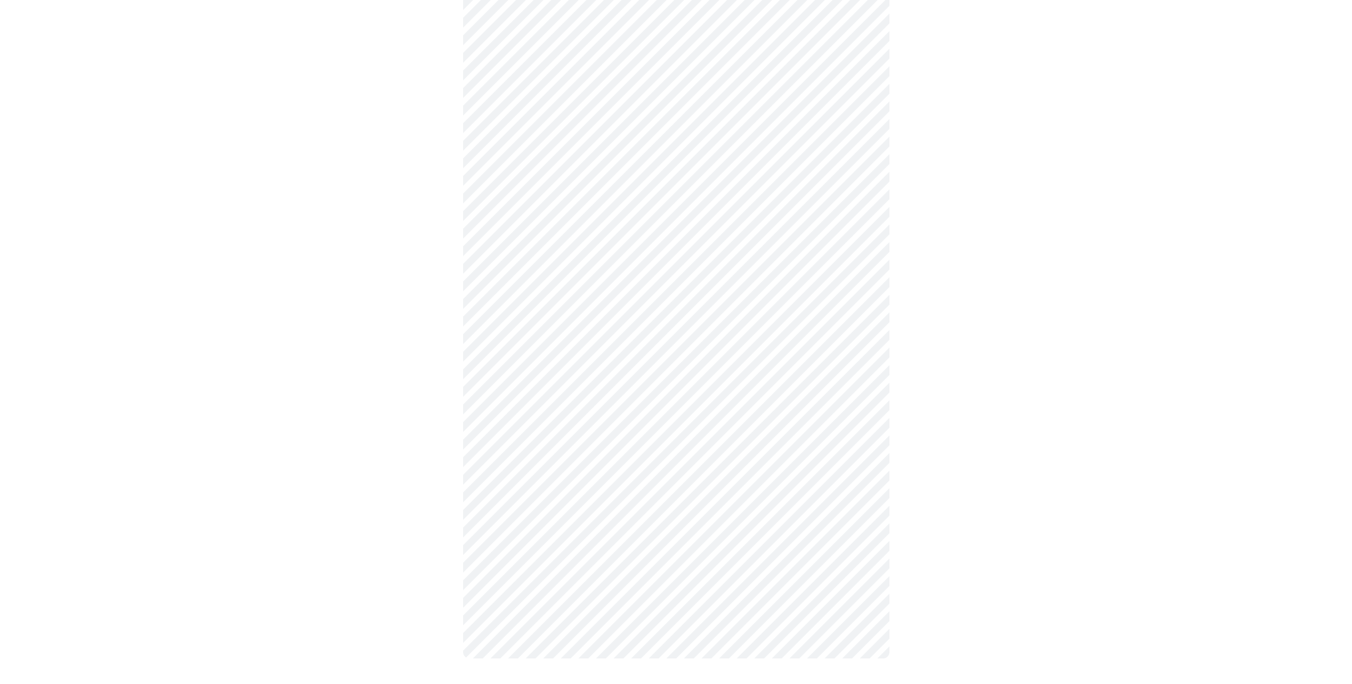
scroll to position [0, 0]
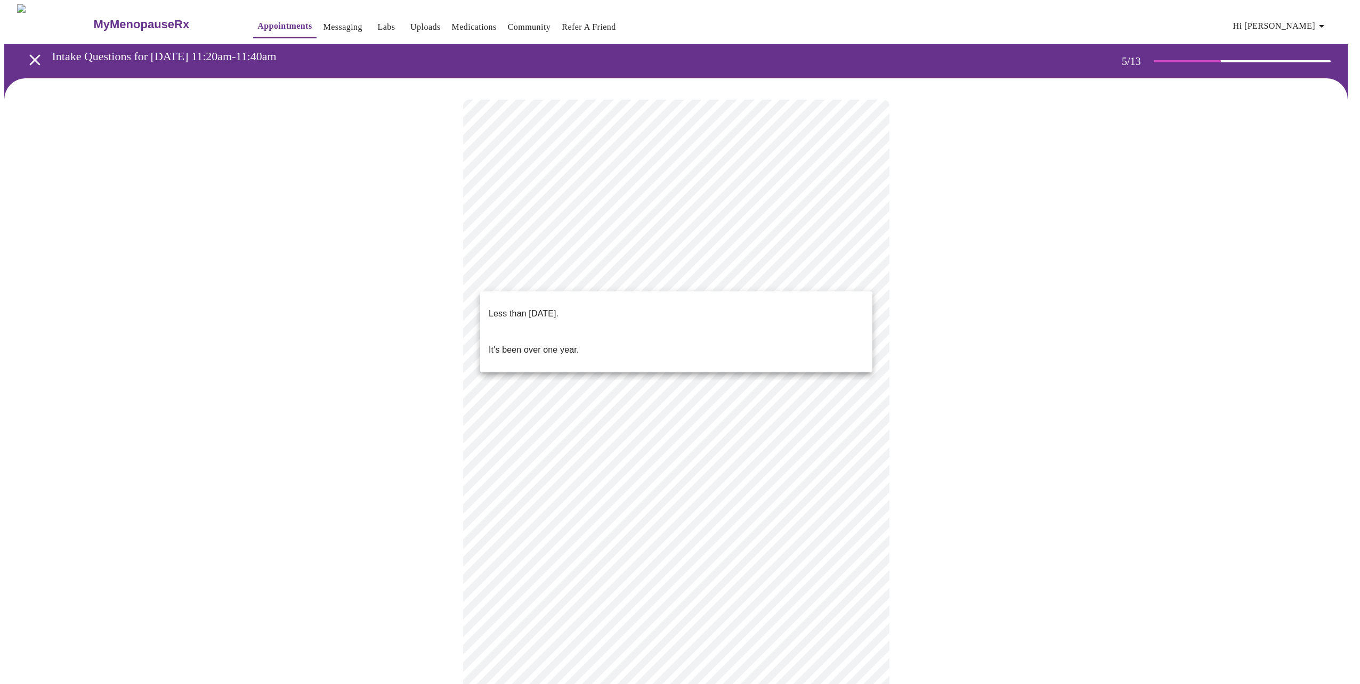
click at [860, 279] on body "MyMenopauseRx Appointments Messaging Labs Uploads Medications Community Refer a…" at bounding box center [679, 435] width 1351 height 863
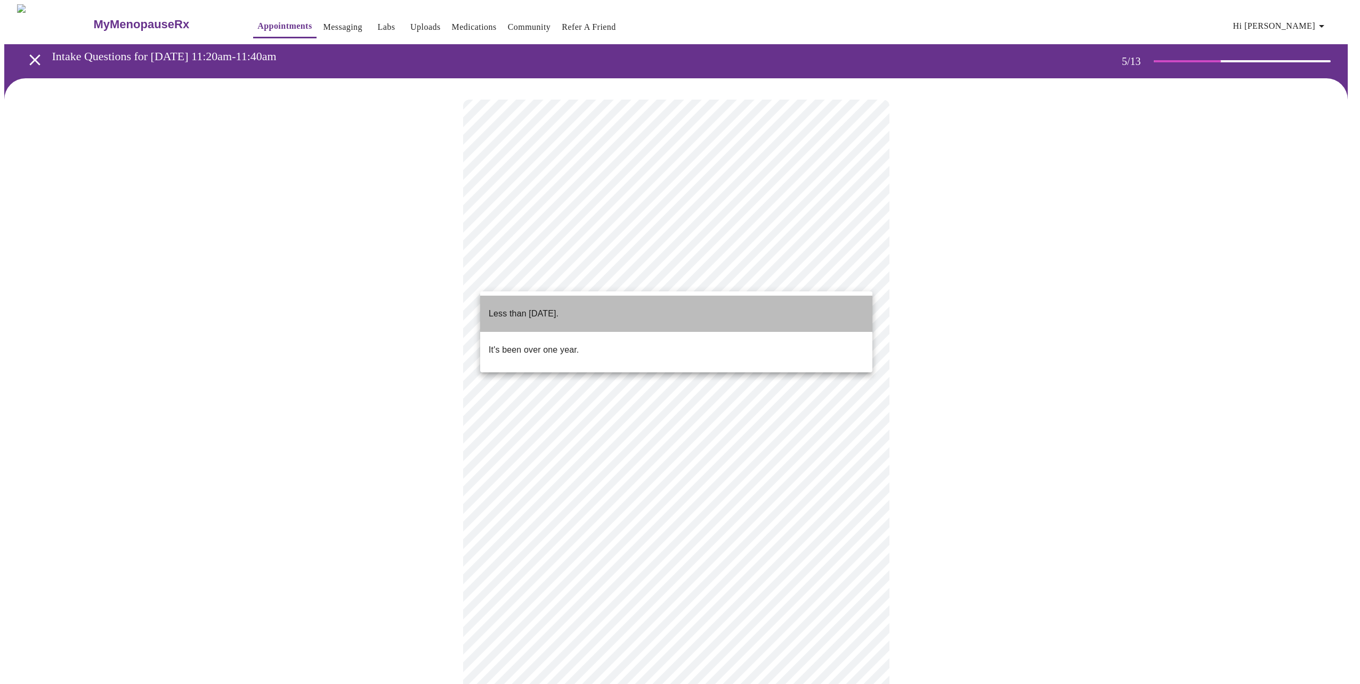
click at [558, 312] on span "Less than [DATE]." at bounding box center [524, 314] width 70 height 30
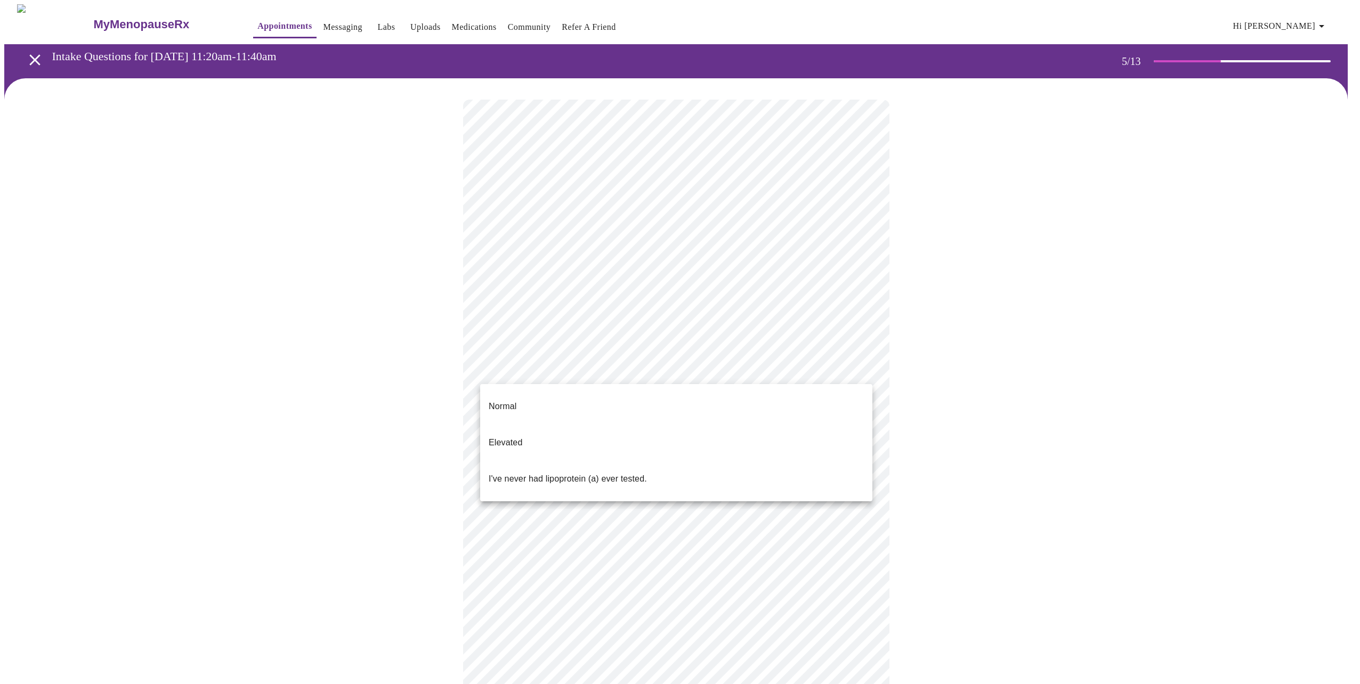
click at [863, 366] on body "MyMenopauseRx Appointments Messaging Labs Uploads Medications Community Refer a…" at bounding box center [679, 432] width 1351 height 857
click at [520, 402] on li "Normal" at bounding box center [676, 406] width 392 height 36
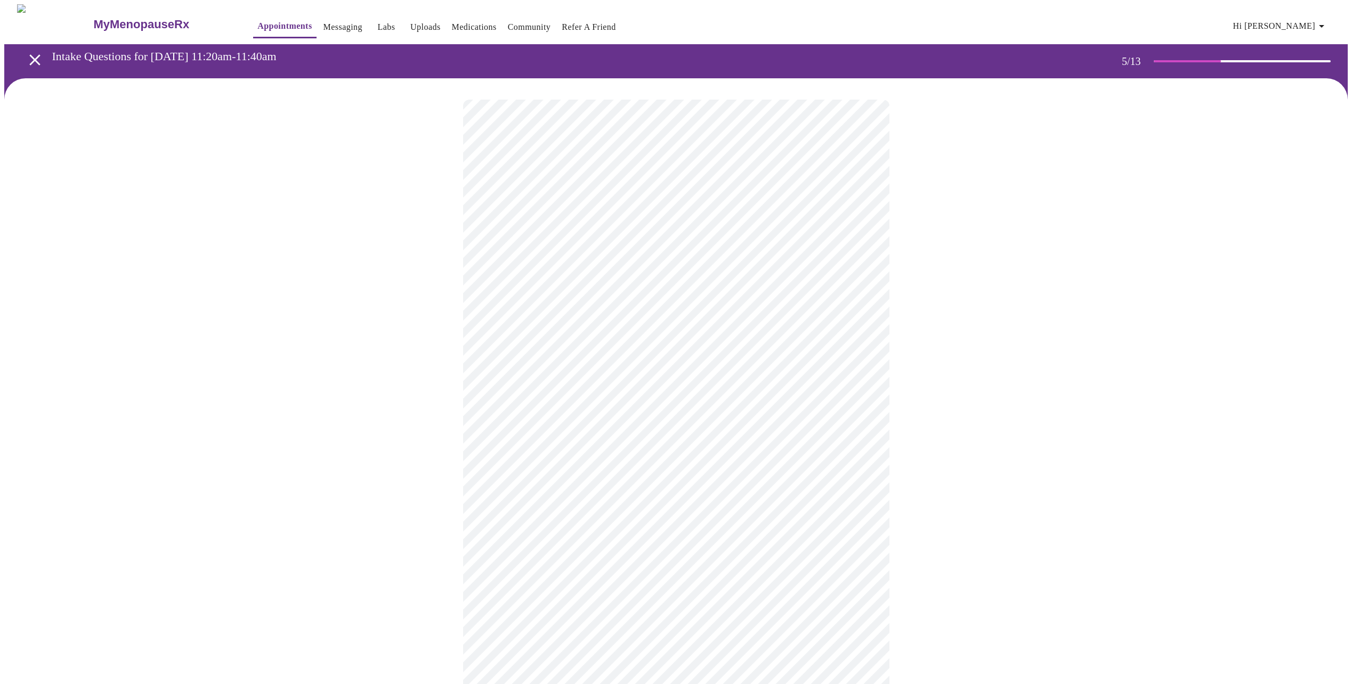
click at [448, 547] on div at bounding box center [675, 454] width 1343 height 753
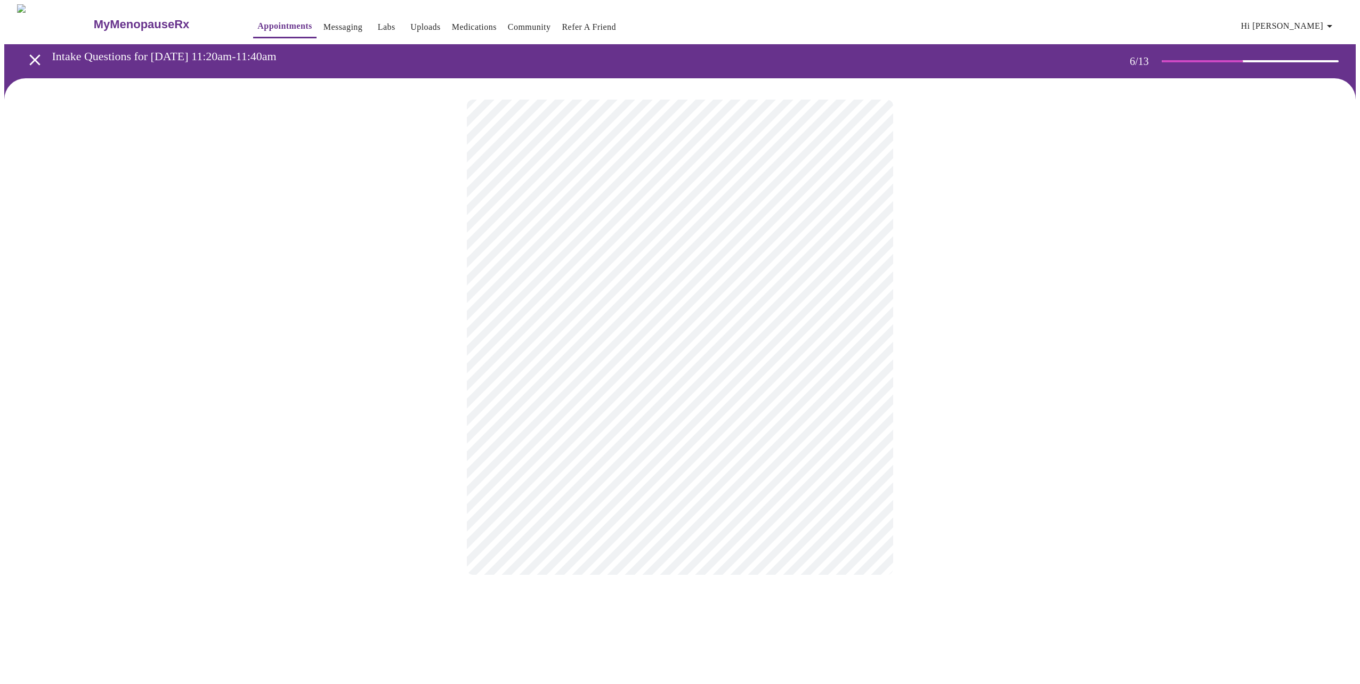
click at [360, 256] on div at bounding box center [679, 337] width 1351 height 518
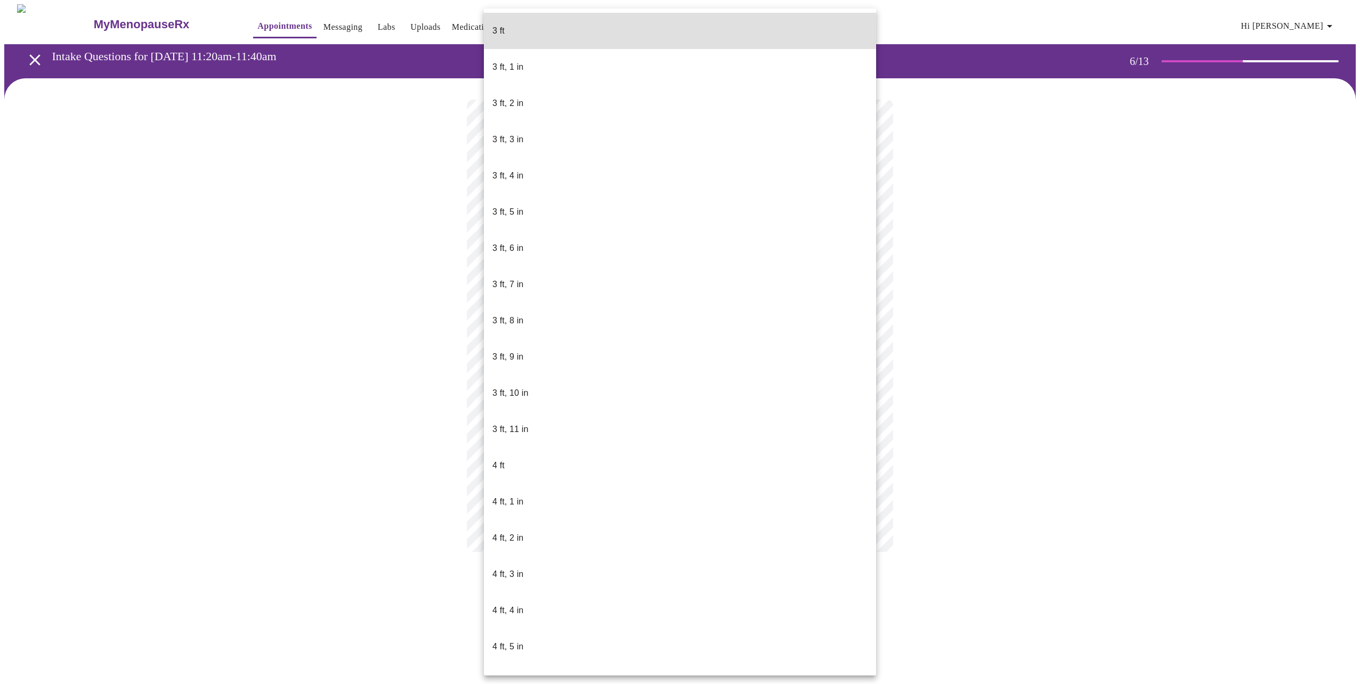
click at [559, 305] on body "MyMenopauseRx Appointments Messaging Labs Uploads Medications Community Refer a…" at bounding box center [679, 288] width 1351 height 569
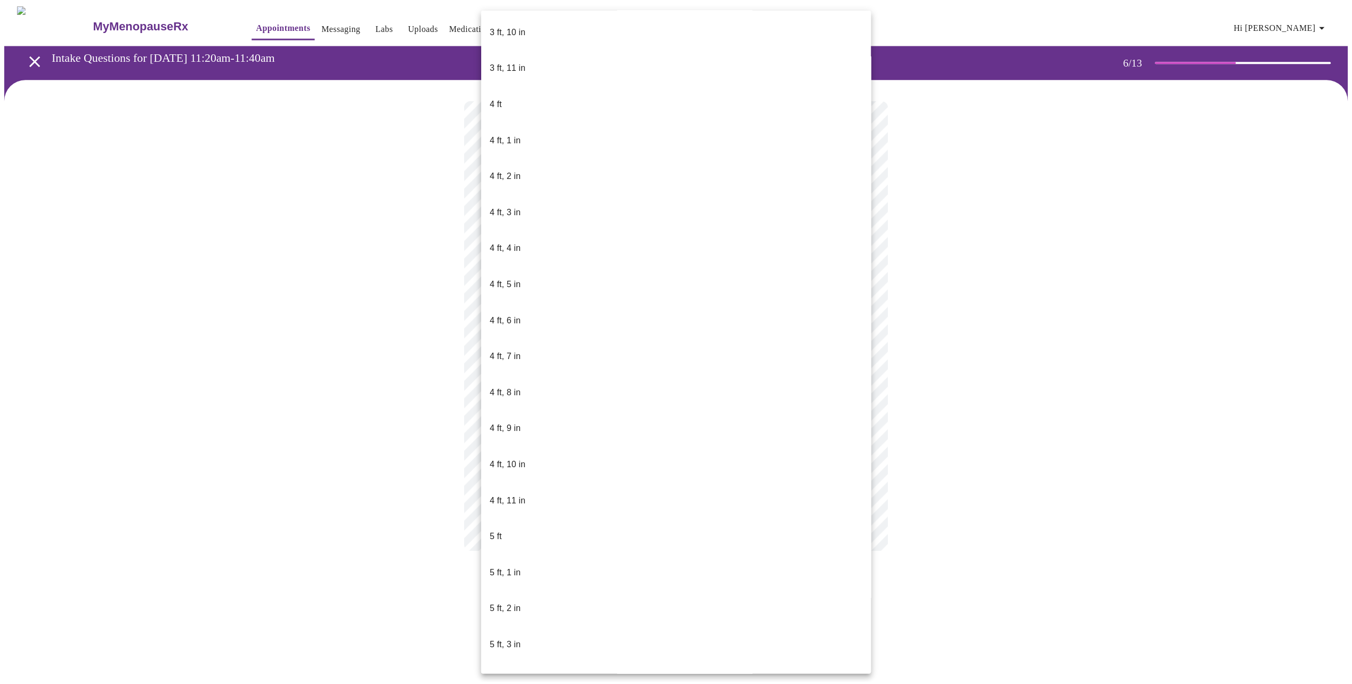
scroll to position [426, 0]
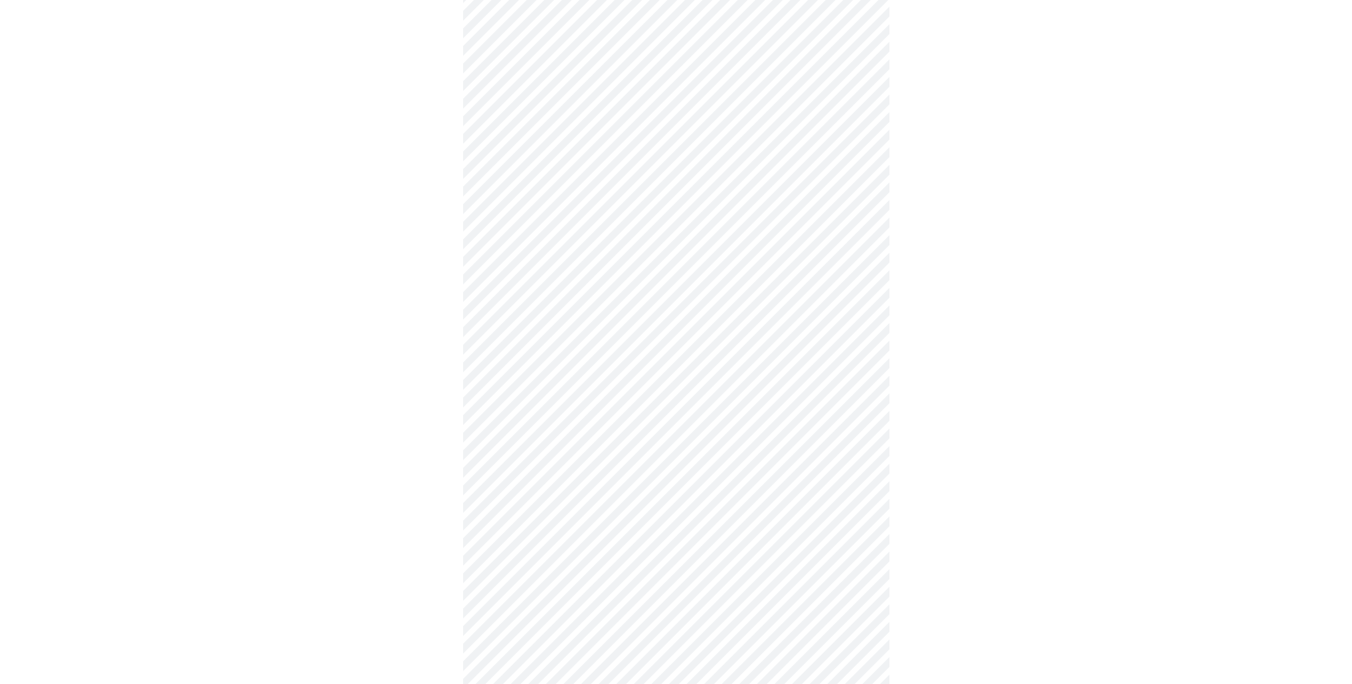
scroll to position [2557, 0]
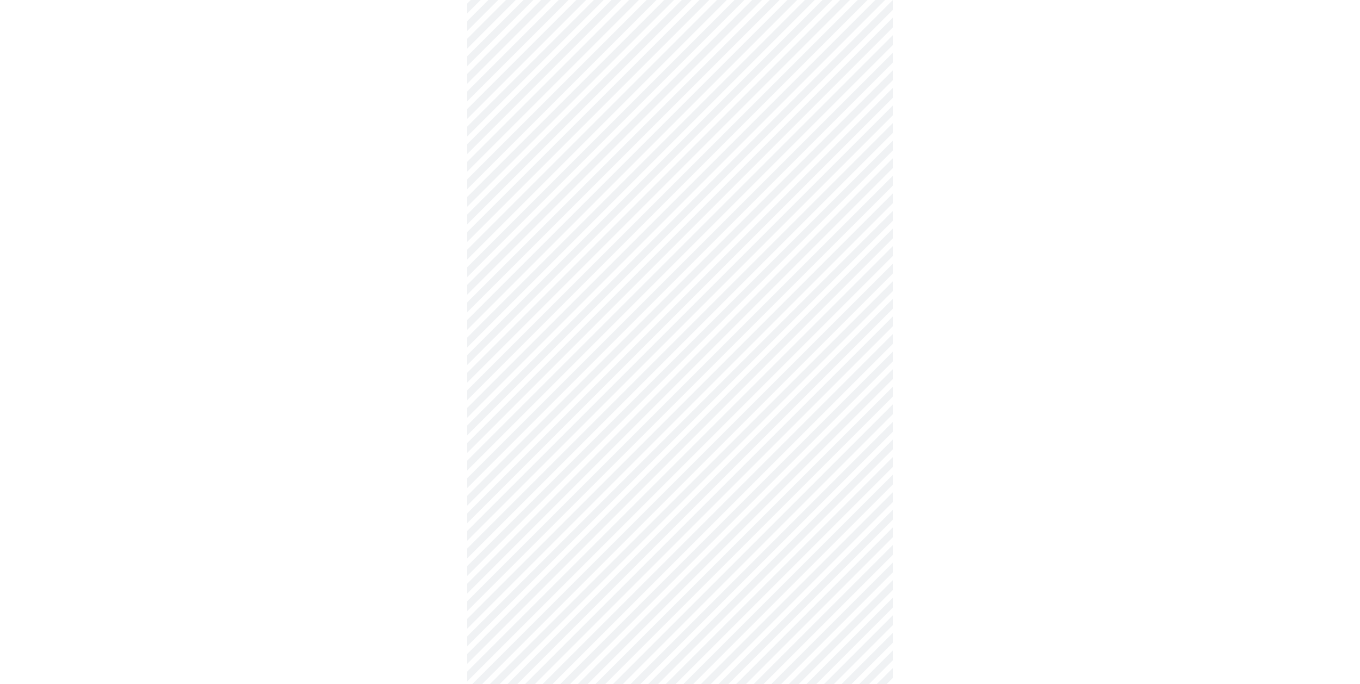
click at [605, 457] on li "No" at bounding box center [676, 475] width 392 height 36
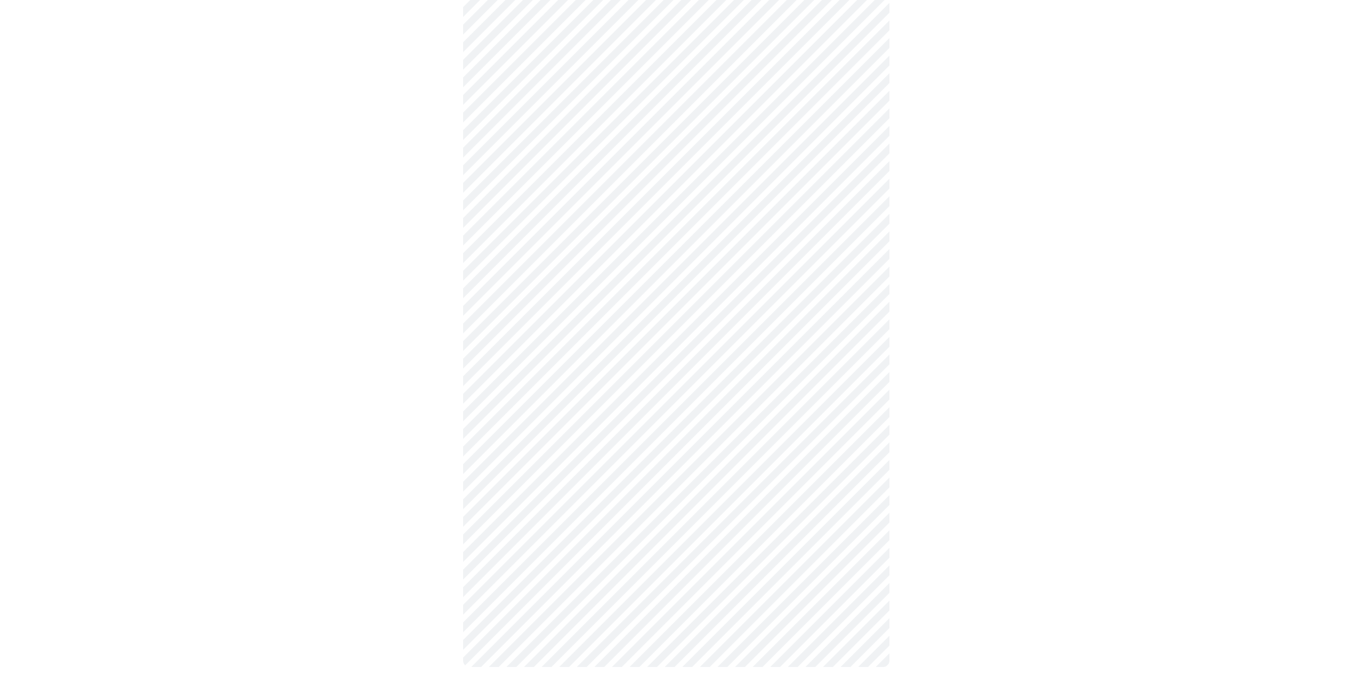
click at [847, 538] on body "MyMenopauseRx Appointments Messaging Labs Uploads Medications Community Refer a…" at bounding box center [675, 168] width 1343 height 1041
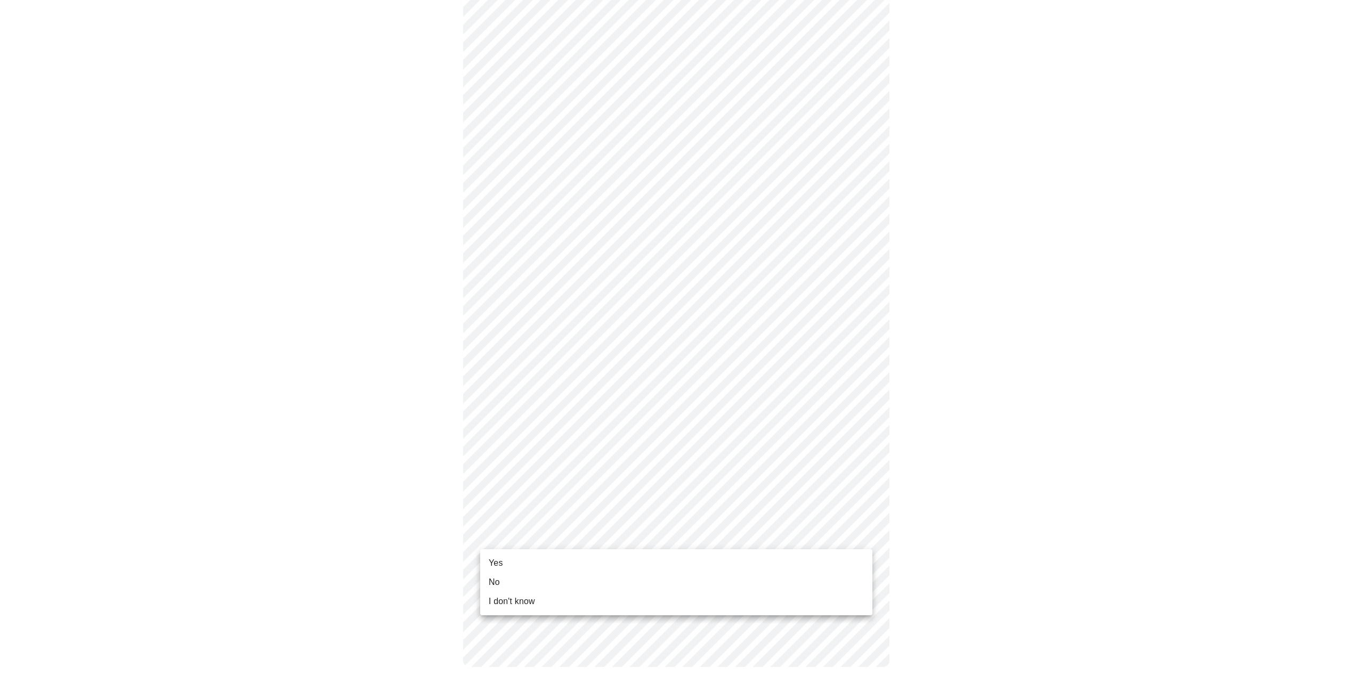
click at [521, 600] on span "I don't know" at bounding box center [512, 601] width 46 height 13
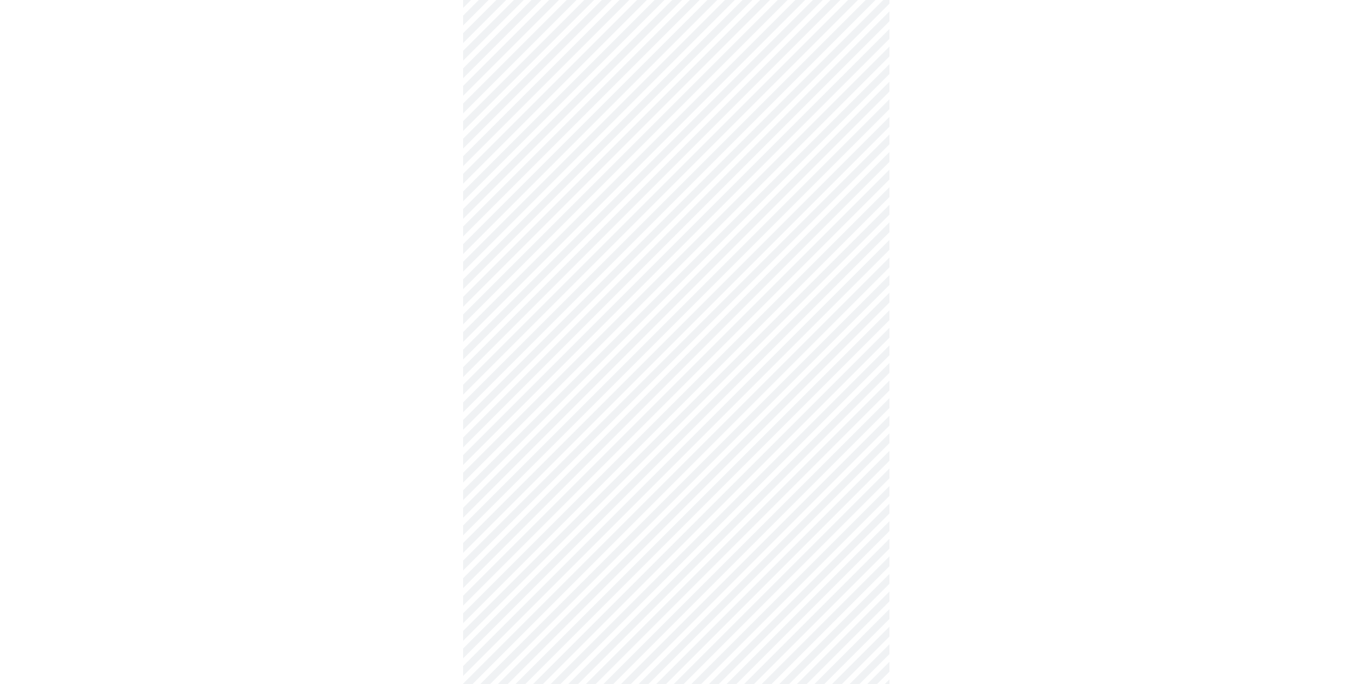
scroll to position [0, 0]
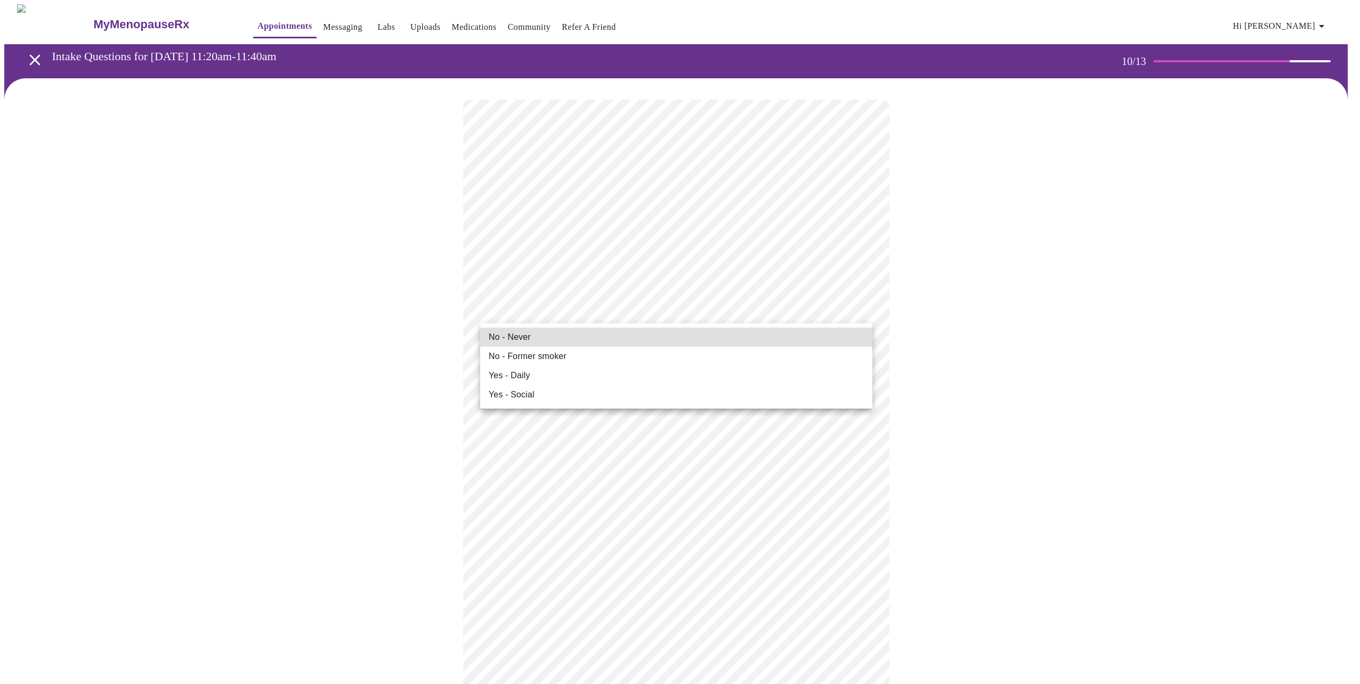
click at [529, 339] on span "No - Never" at bounding box center [510, 337] width 42 height 13
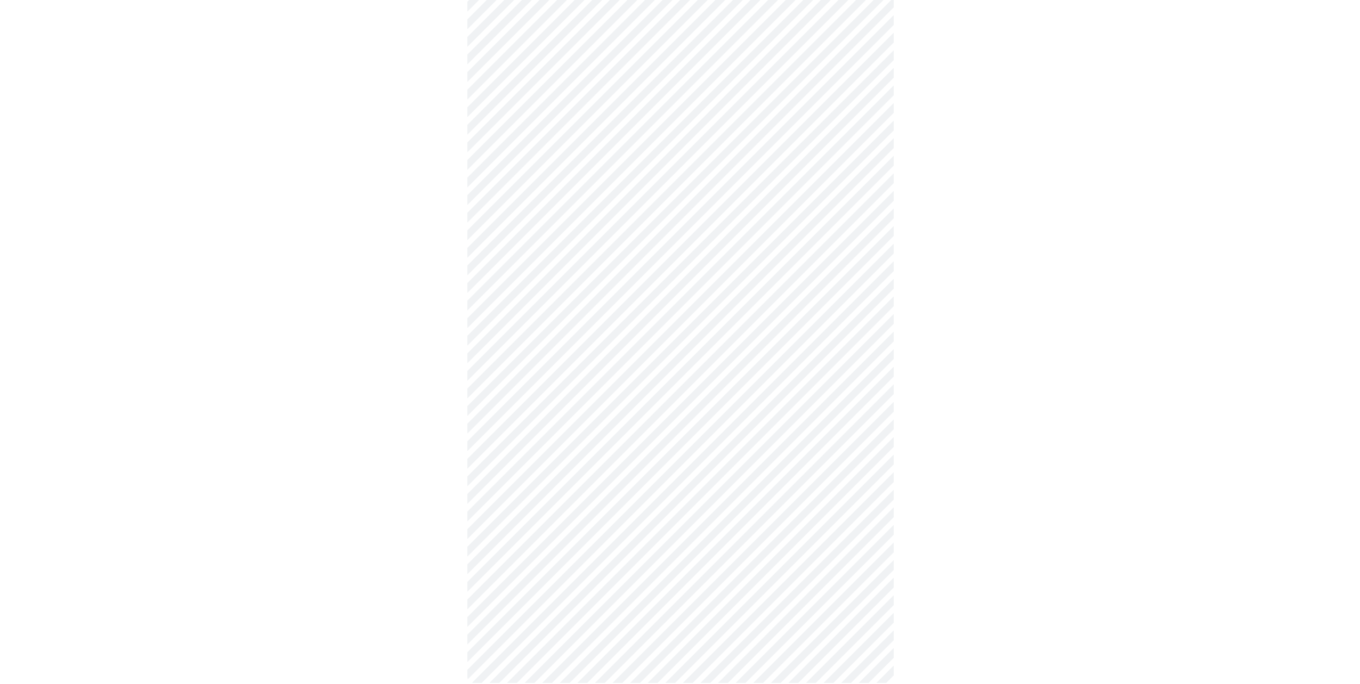
scroll to position [712, 0]
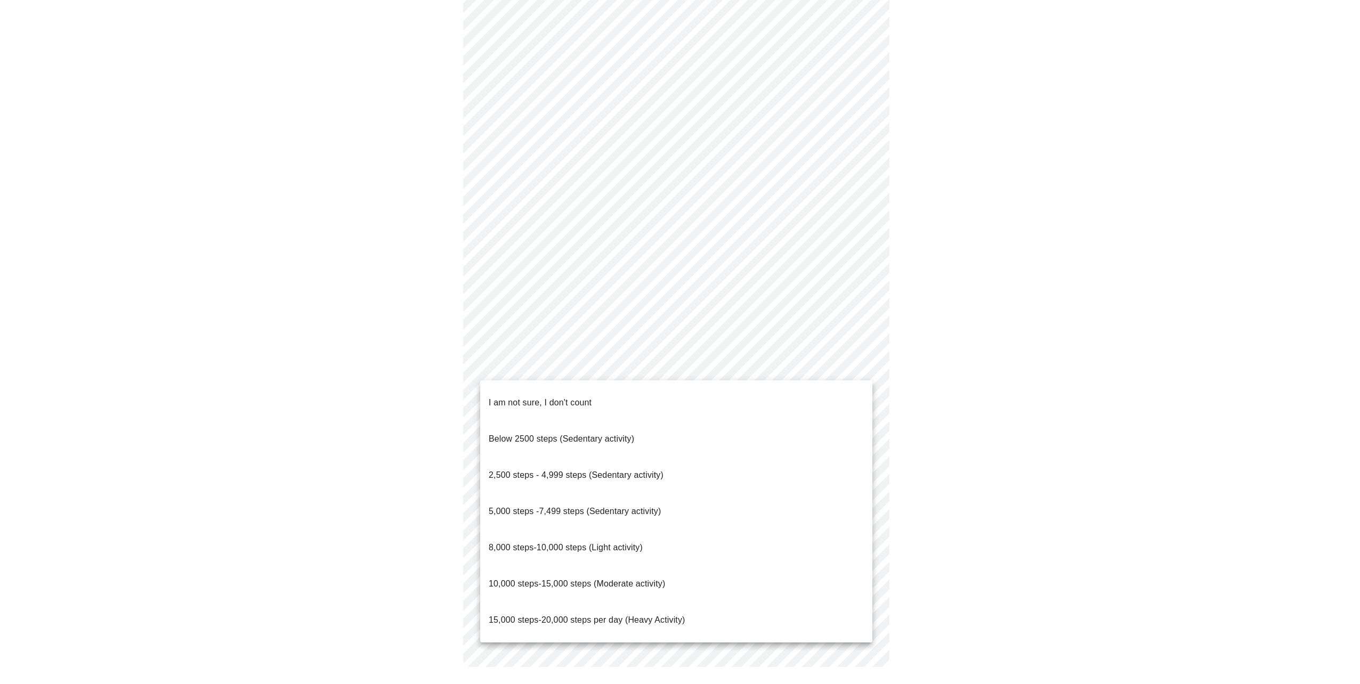
click at [588, 399] on p "I am not sure, I don't count" at bounding box center [540, 402] width 103 height 13
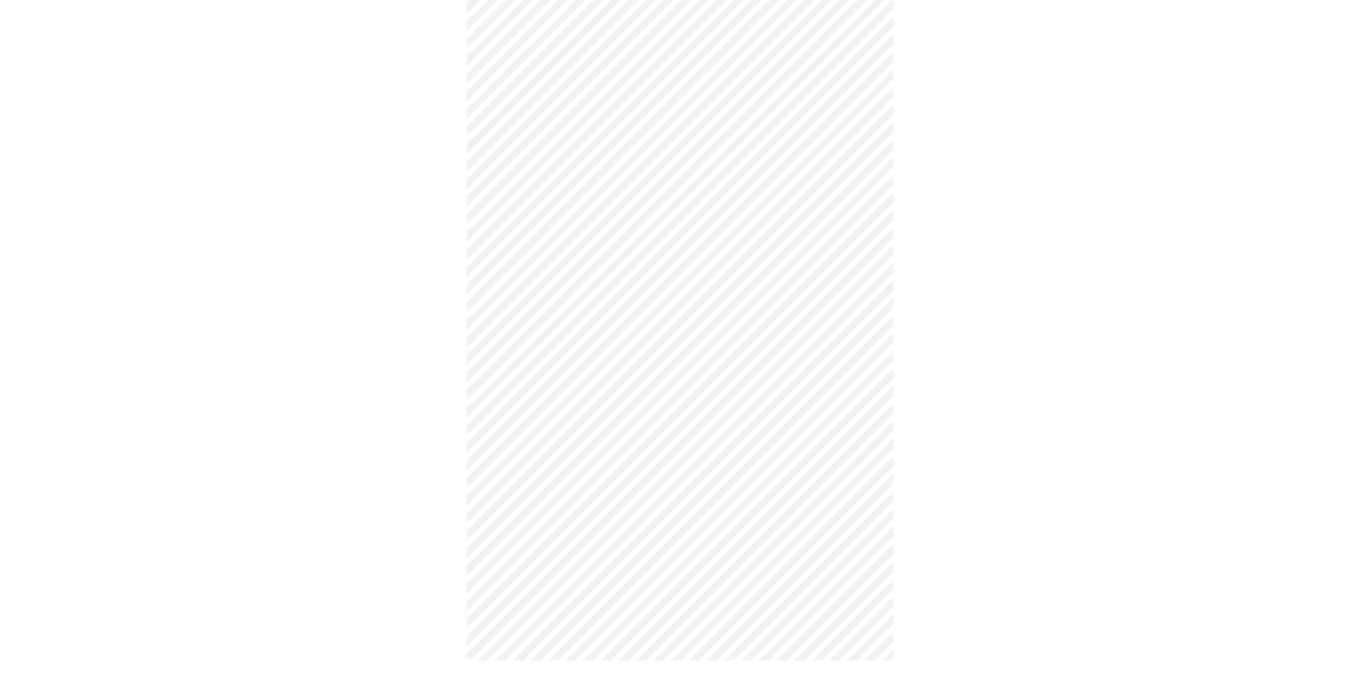
scroll to position [705, 0]
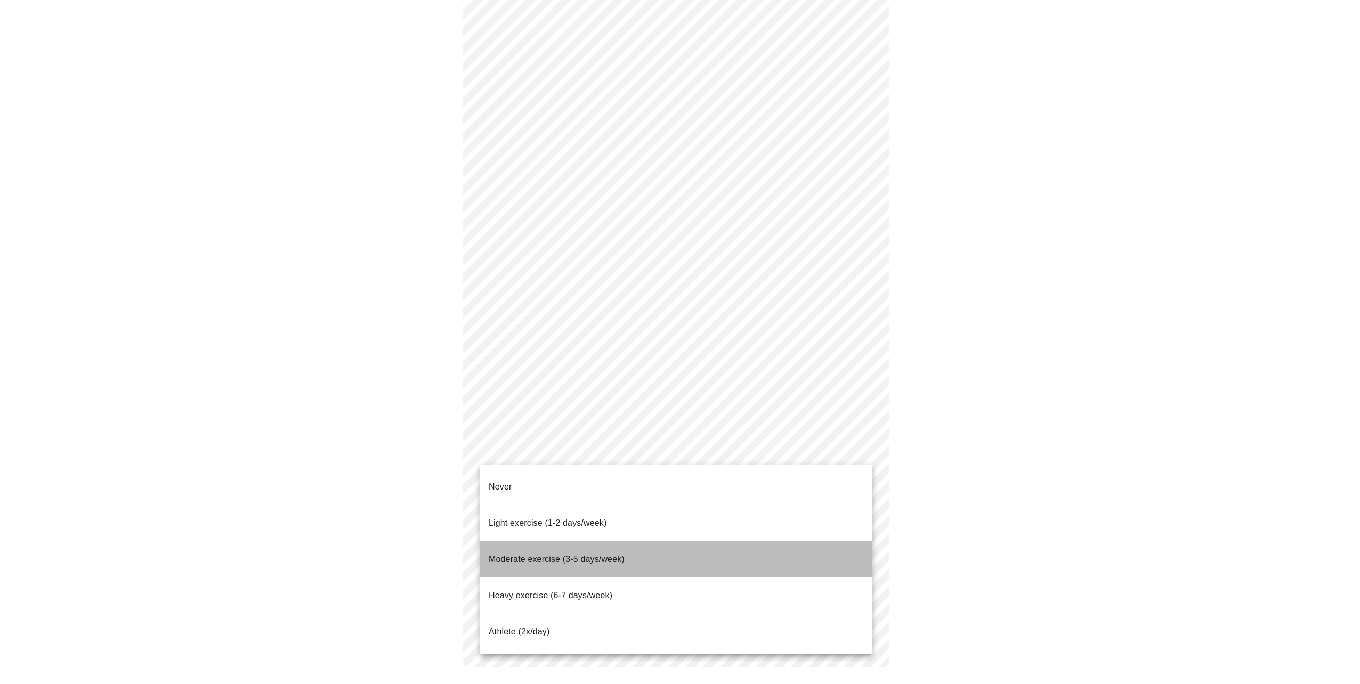
click at [536, 555] on span "Moderate exercise (3-5 days/week)" at bounding box center [557, 559] width 136 height 9
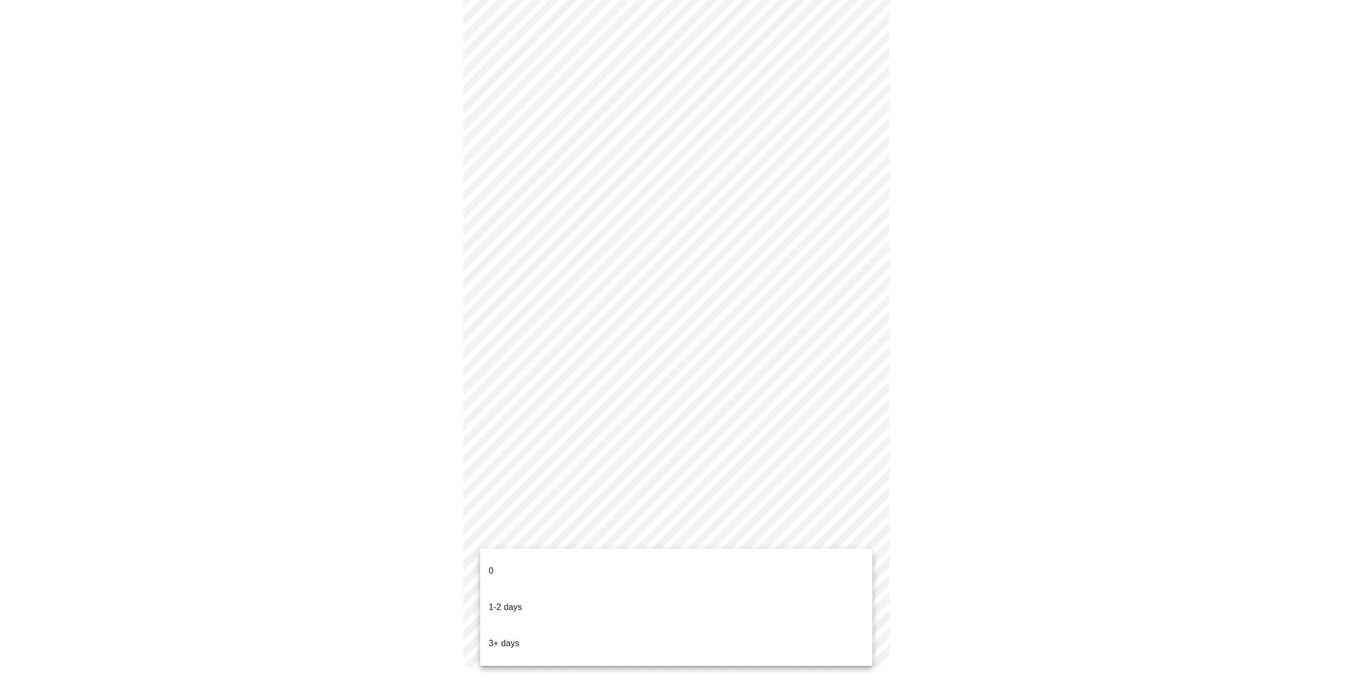
click at [603, 592] on li "1-2 days" at bounding box center [676, 607] width 392 height 36
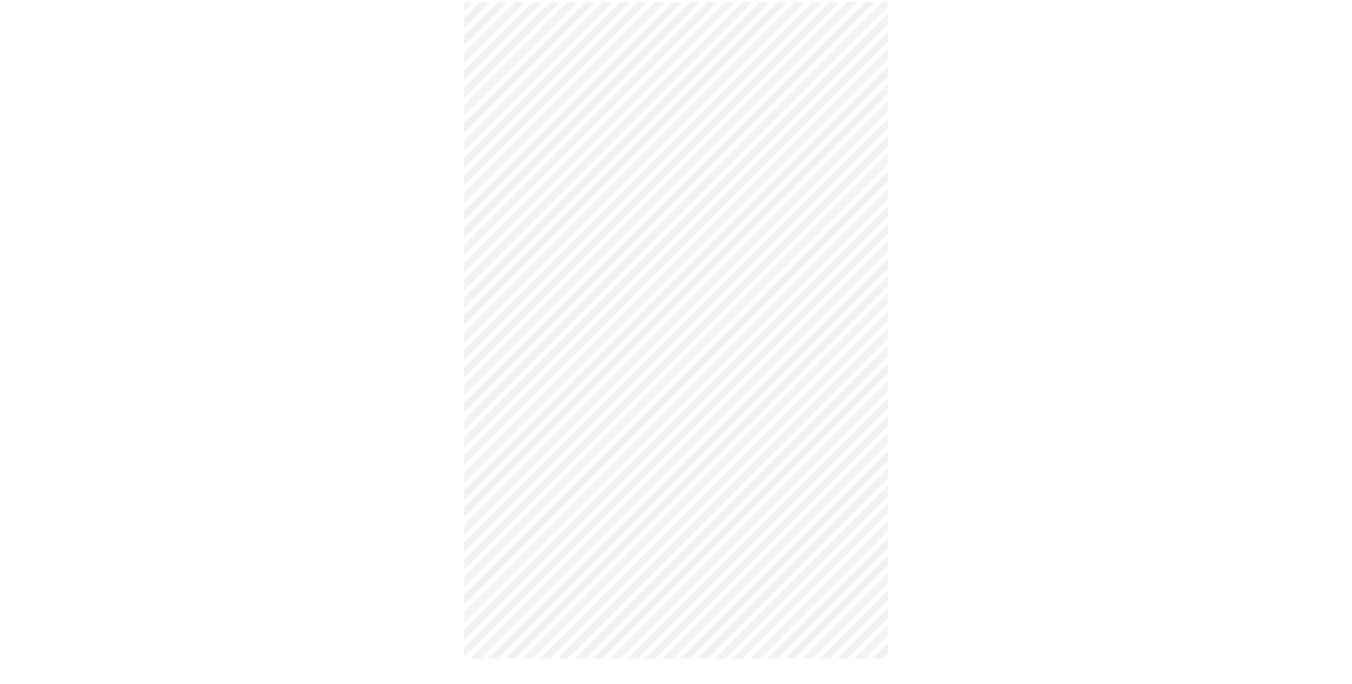
scroll to position [693, 0]
click at [857, 541] on body "MyMenopauseRx Appointments Messaging Labs Uploads Medications Community Refer a…" at bounding box center [675, 0] width 1343 height 1377
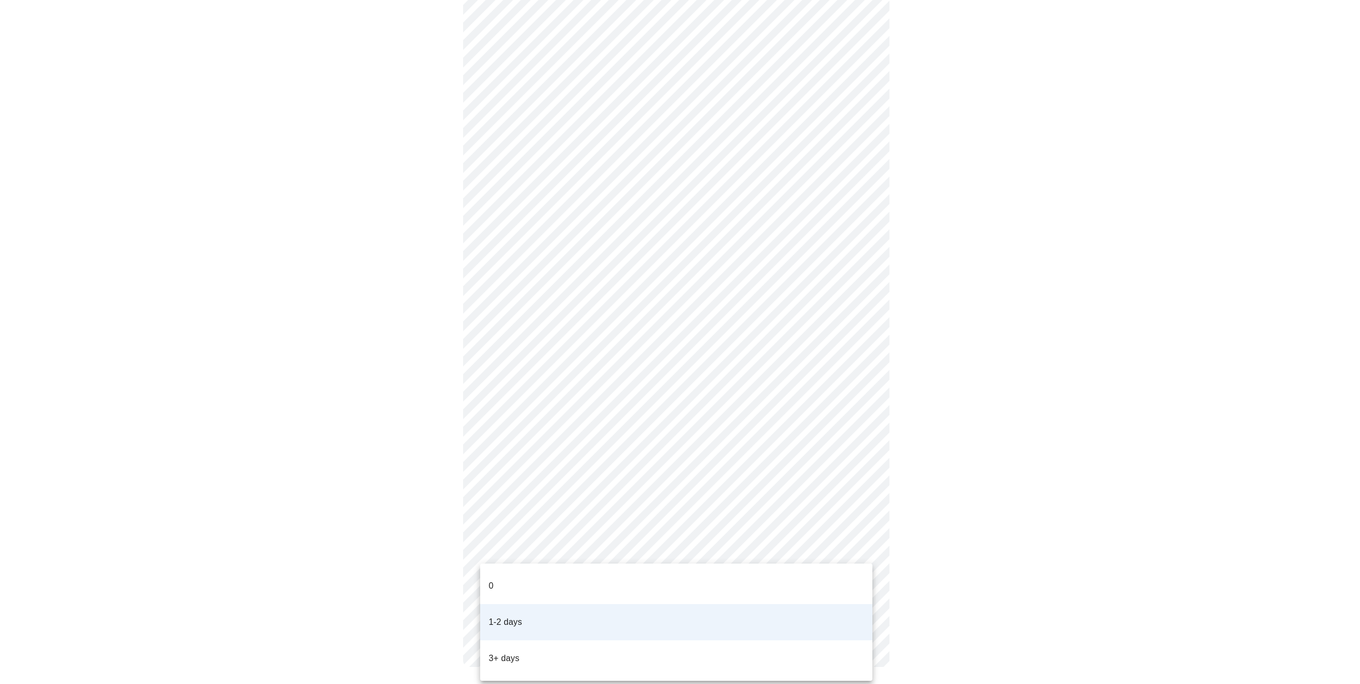
click at [609, 640] on li "3+ days" at bounding box center [676, 658] width 392 height 36
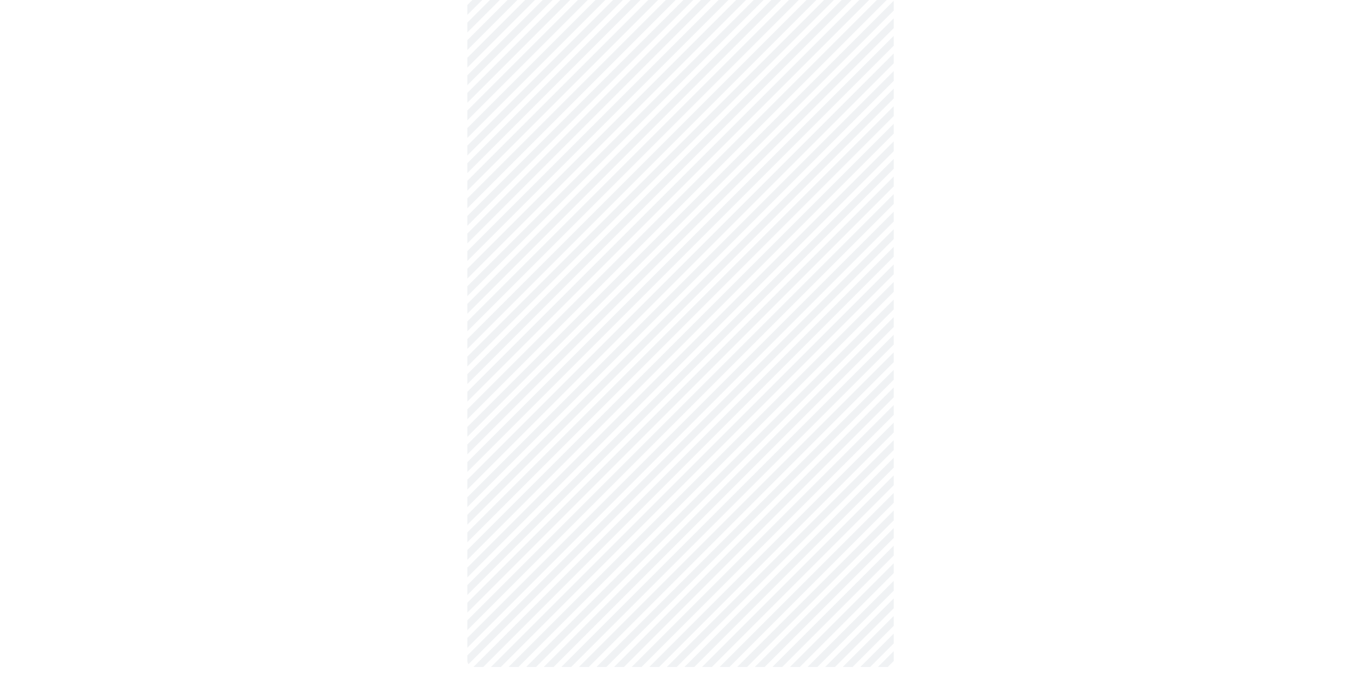
scroll to position [0, 0]
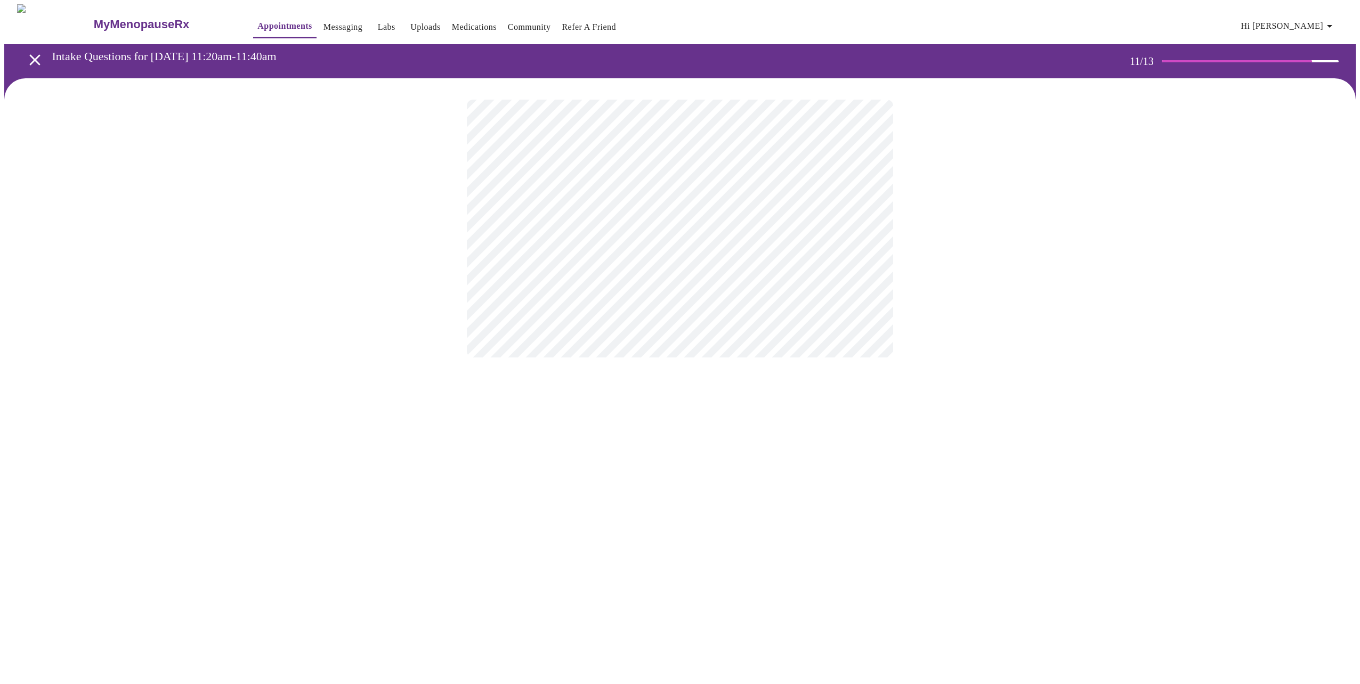
click at [357, 286] on div at bounding box center [679, 228] width 1351 height 300
click at [866, 217] on body "MyMenopauseRx Appointments Messaging Labs Uploads Medications Community Refer a…" at bounding box center [679, 181] width 1351 height 354
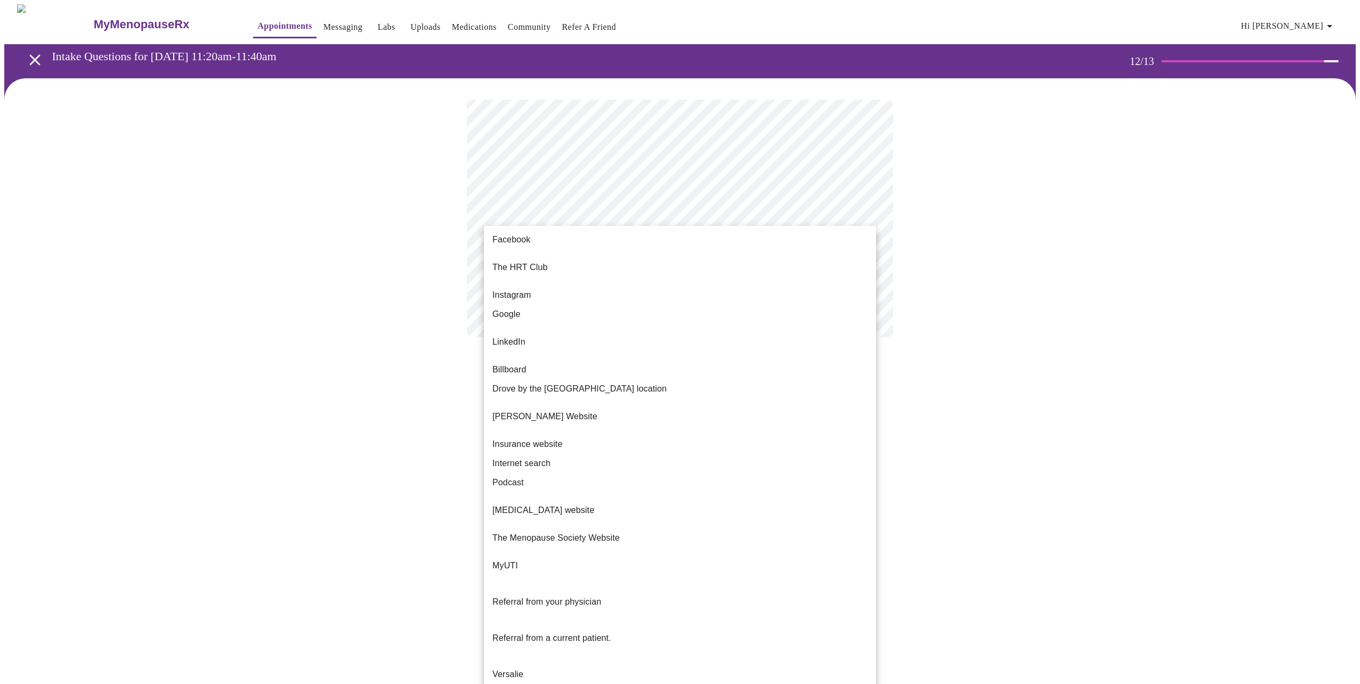
click at [569, 454] on li "Internet search" at bounding box center [680, 463] width 392 height 19
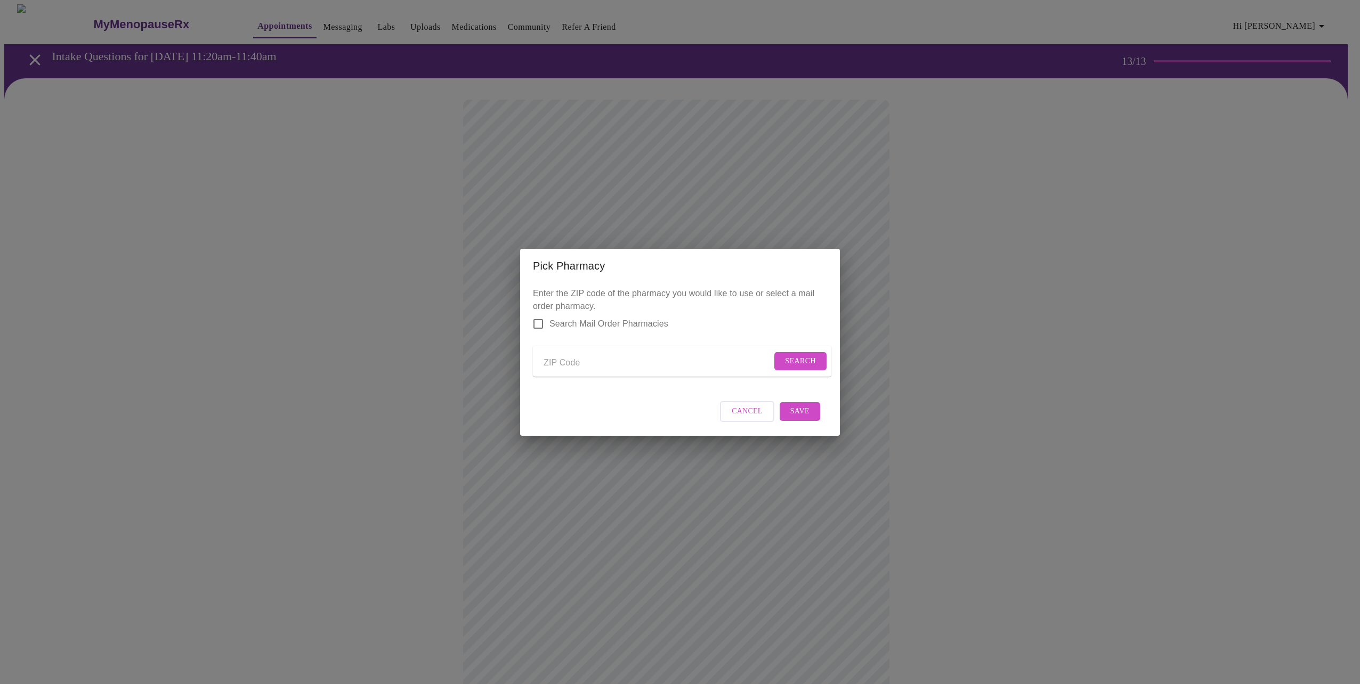
click at [554, 359] on input "Send a message to your care team" at bounding box center [657, 363] width 228 height 17
type input "98104"
click at [793, 356] on span "Search" at bounding box center [800, 361] width 31 height 13
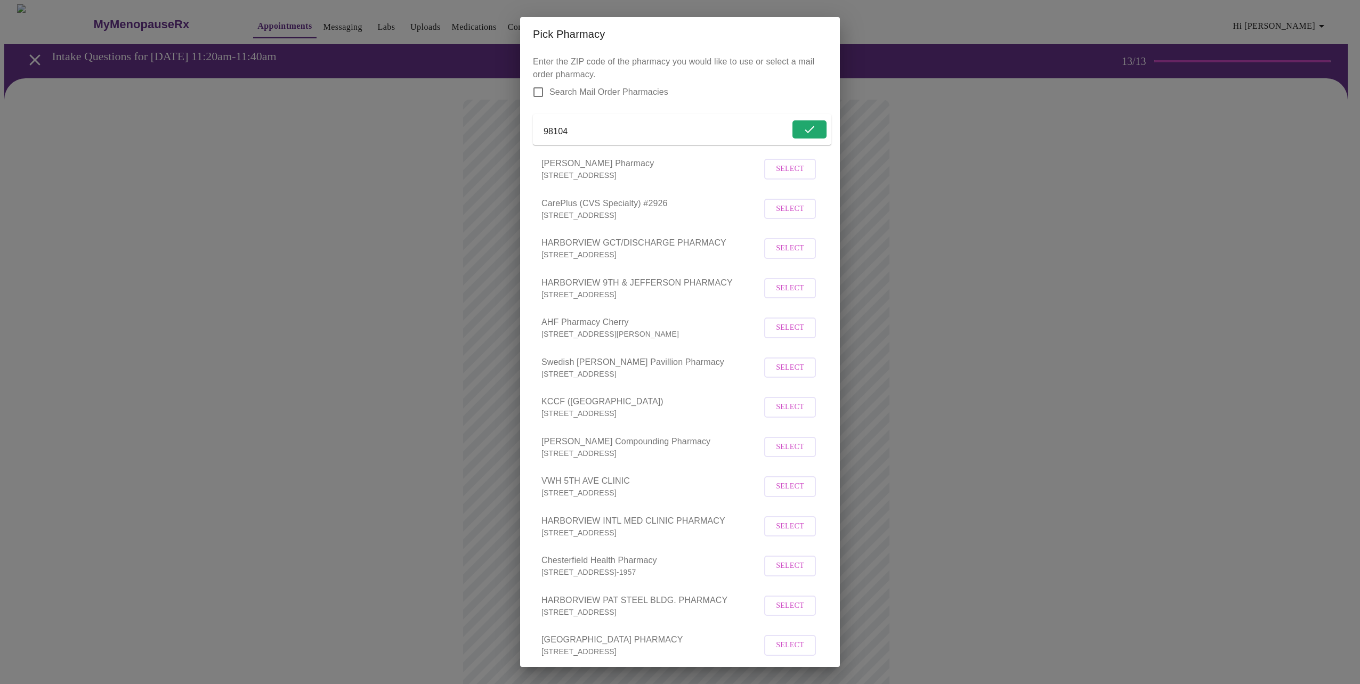
click at [781, 176] on span "Select" at bounding box center [790, 168] width 28 height 13
click at [783, 453] on span "Select" at bounding box center [790, 446] width 28 height 13
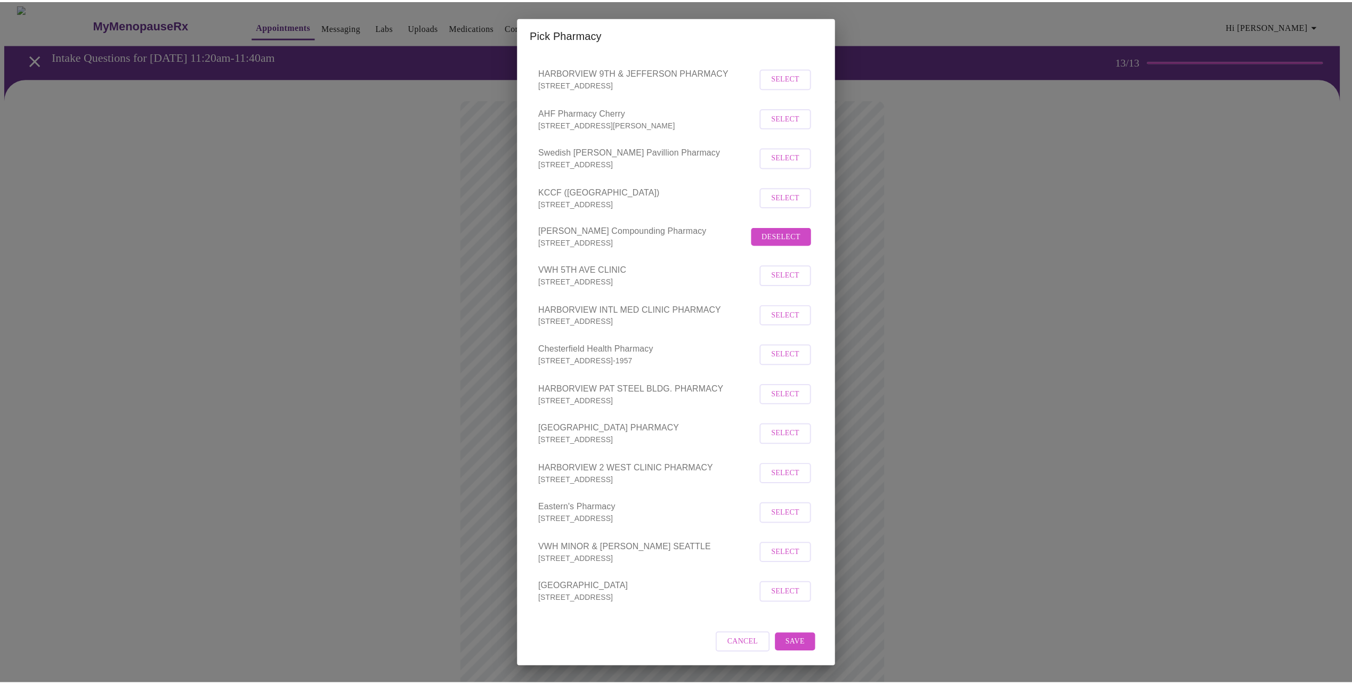
scroll to position [225, 0]
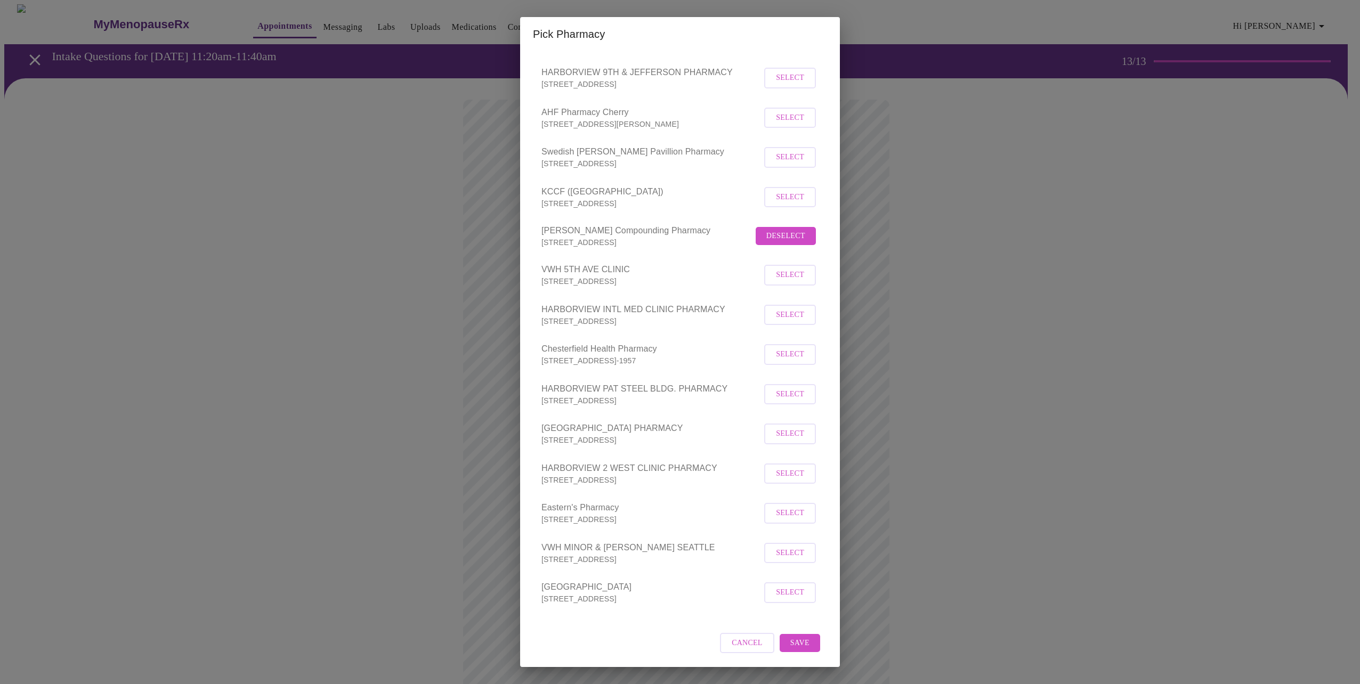
click at [798, 644] on span "Save" at bounding box center [799, 643] width 19 height 13
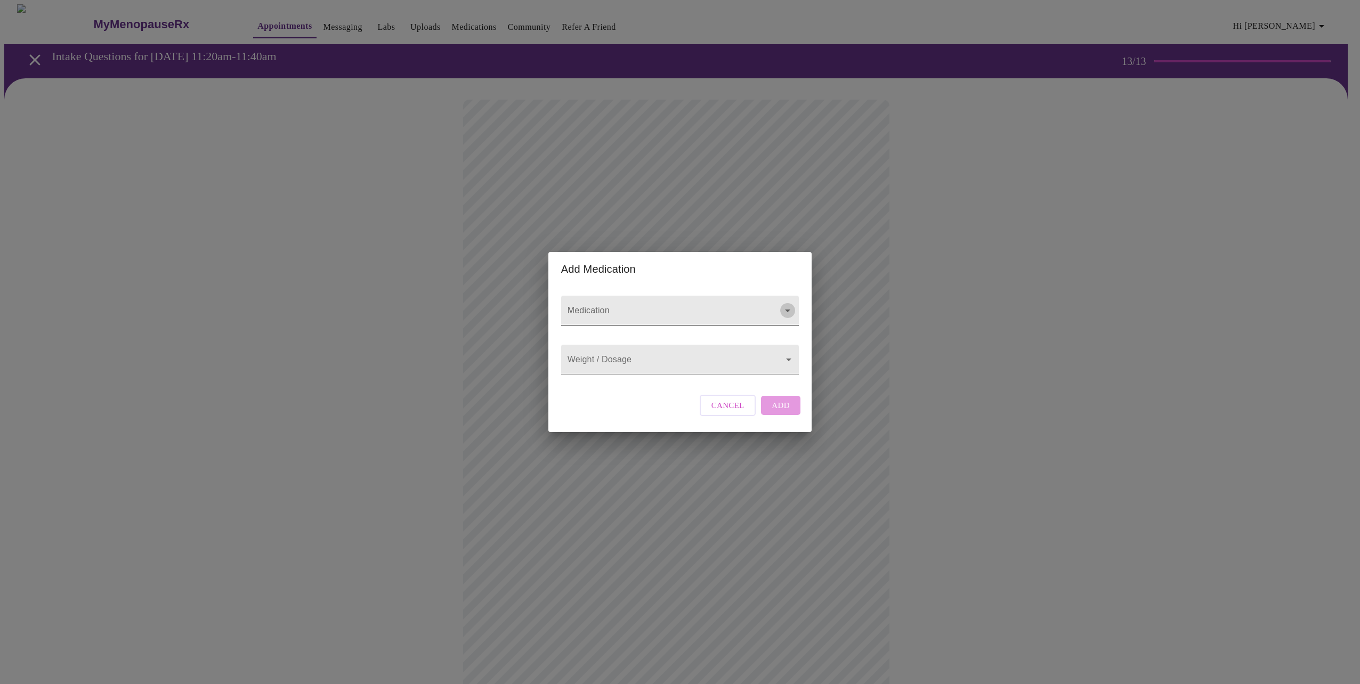
click at [789, 304] on icon "Open" at bounding box center [787, 310] width 13 height 13
click at [789, 304] on icon "Close" at bounding box center [787, 310] width 13 height 13
click at [713, 416] on button "Cancel" at bounding box center [728, 405] width 56 height 21
click at [672, 306] on input "Medication" at bounding box center [664, 316] width 199 height 20
type input "E"
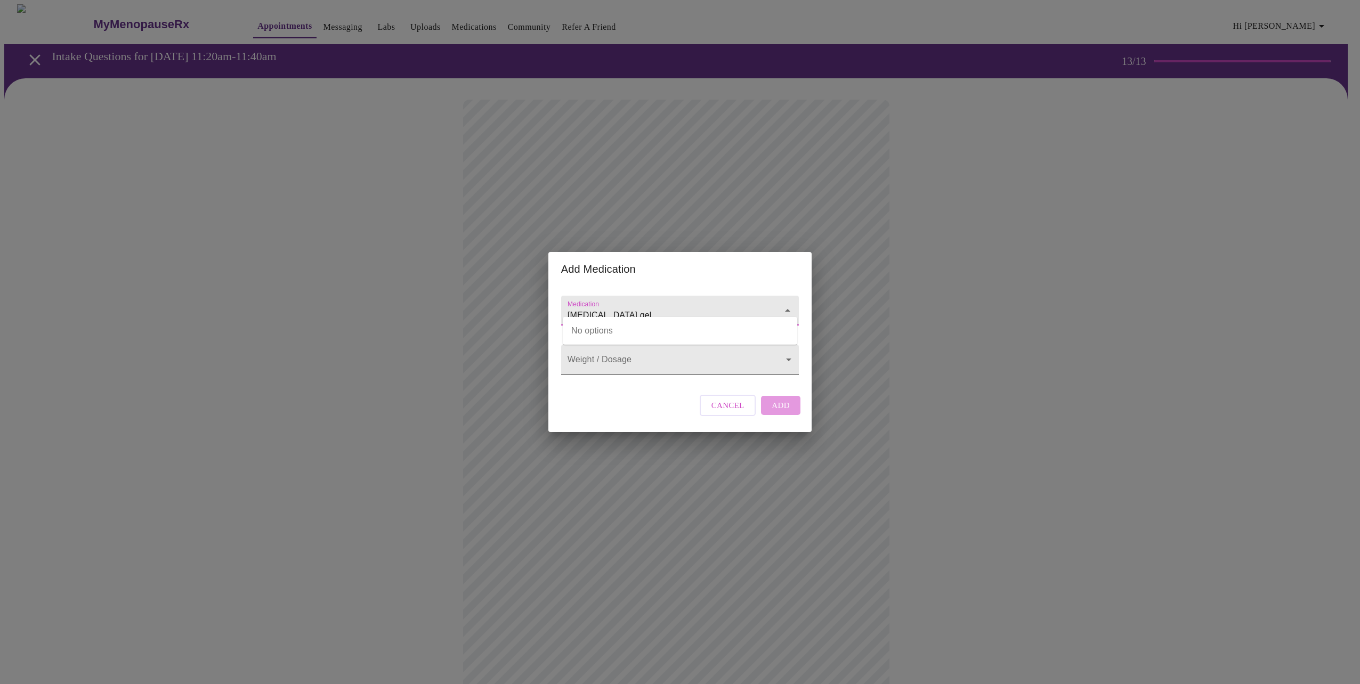
type input "[MEDICAL_DATA] gel"
click at [786, 358] on body "MyMenopauseRx Appointments Messaging Labs Uploads Medications Community Refer a…" at bounding box center [679, 404] width 1351 height 801
click at [781, 365] on div at bounding box center [680, 342] width 1360 height 684
click at [710, 363] on body "MyMenopauseRx Appointments Messaging Labs Uploads Medications Community Refer a…" at bounding box center [679, 404] width 1351 height 801
click at [710, 367] on div at bounding box center [680, 342] width 1360 height 684
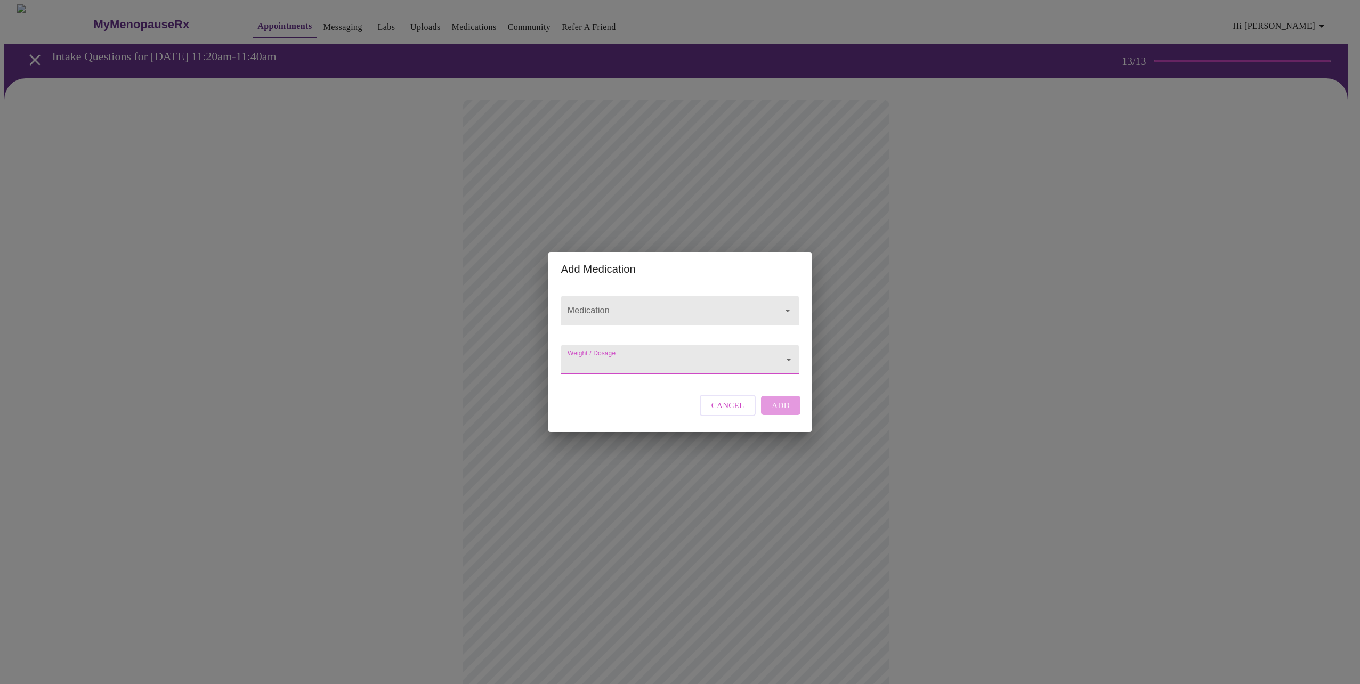
click at [788, 362] on body "MyMenopauseRx Appointments Messaging Labs Uploads Medications Community Refer a…" at bounding box center [679, 404] width 1351 height 801
click at [788, 362] on div at bounding box center [680, 342] width 1360 height 684
click at [604, 363] on body "MyMenopauseRx Appointments Messaging Labs Uploads Medications Community Refer a…" at bounding box center [679, 404] width 1351 height 801
click at [616, 300] on div at bounding box center [680, 342] width 1360 height 684
click at [787, 304] on icon "Open" at bounding box center [787, 310] width 13 height 13
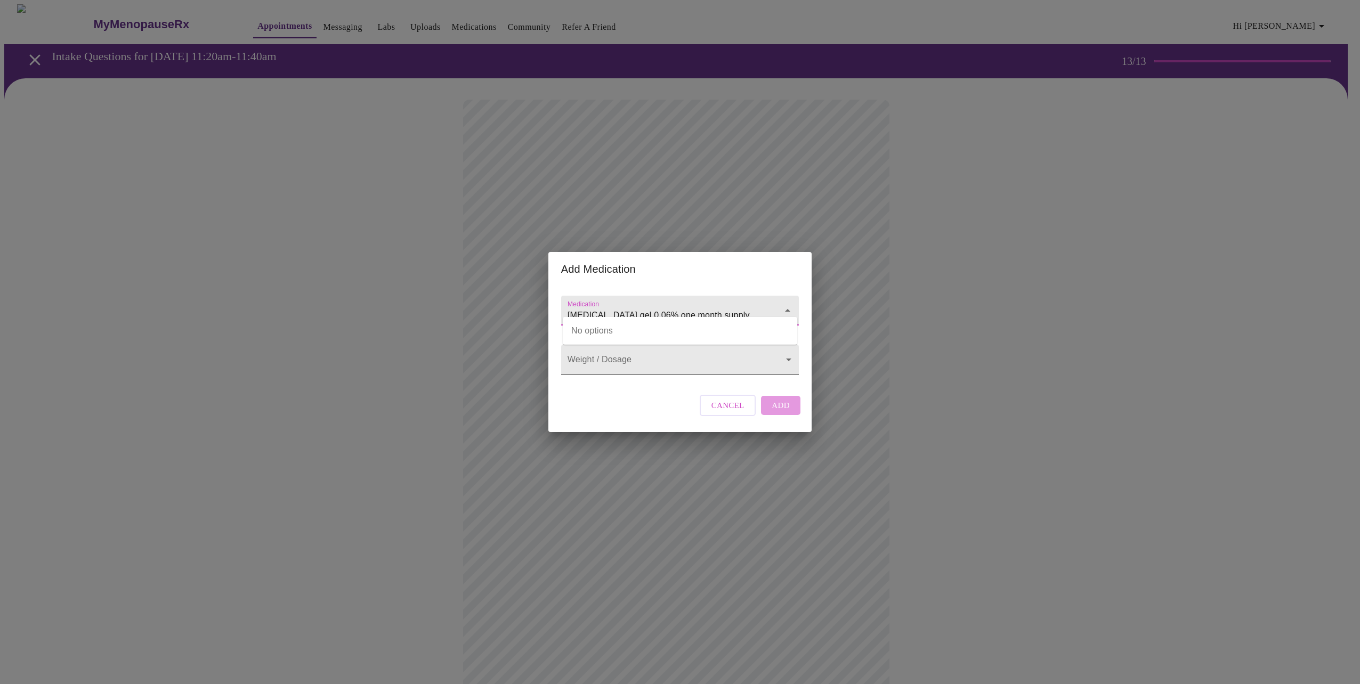
type input "[MEDICAL_DATA] gel 0.06% one month supply"
click at [789, 362] on body "MyMenopauseRx Appointments Messaging Labs Uploads Medications Community Refer a…" at bounding box center [679, 404] width 1351 height 801
click at [692, 417] on div at bounding box center [680, 342] width 1360 height 684
click at [637, 365] on body "MyMenopauseRx Appointments Messaging Labs Uploads Medications Community Refer a…" at bounding box center [679, 404] width 1351 height 801
click at [627, 365] on div at bounding box center [680, 342] width 1360 height 684
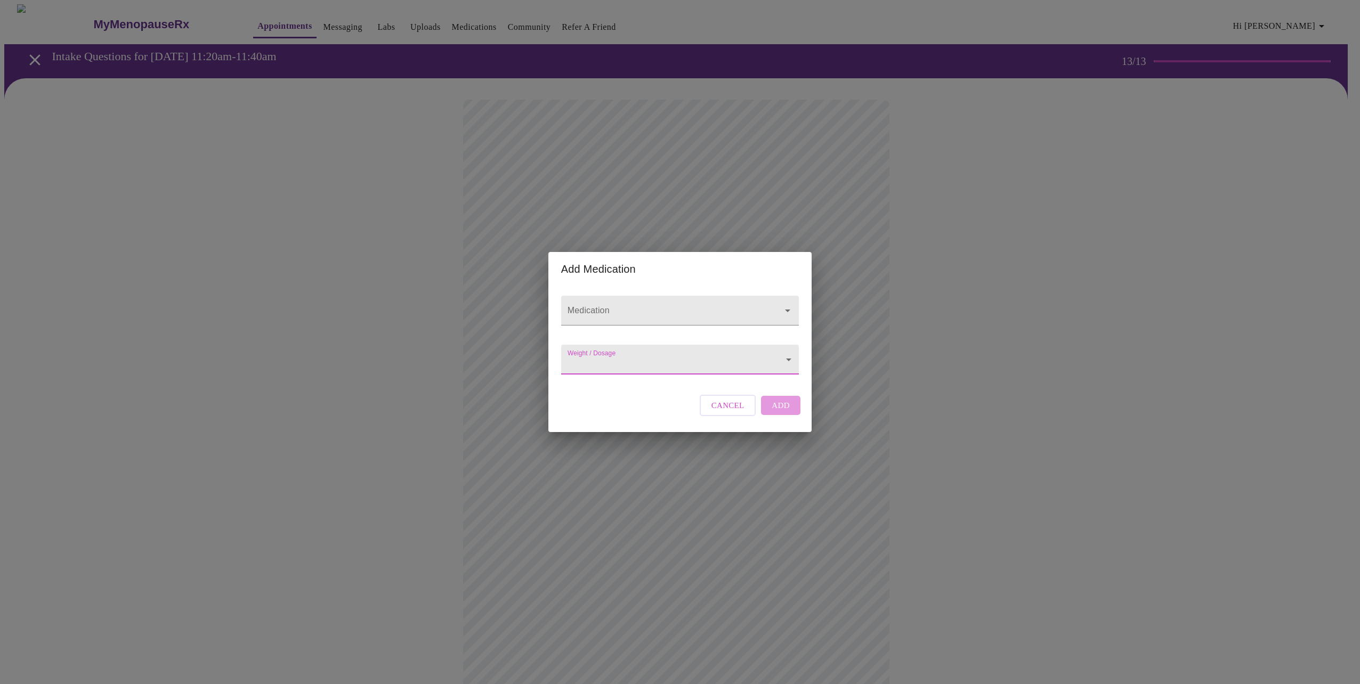
click at [612, 353] on body "MyMenopauseRx Appointments Messaging Labs Uploads Medications Community Refer a…" at bounding box center [679, 404] width 1351 height 801
click at [582, 356] on div at bounding box center [680, 342] width 1360 height 684
click at [604, 308] on input "Medication" at bounding box center [664, 316] width 199 height 20
click at [785, 309] on icon "Close" at bounding box center [787, 310] width 5 height 3
click at [784, 304] on icon "Open" at bounding box center [787, 310] width 13 height 13
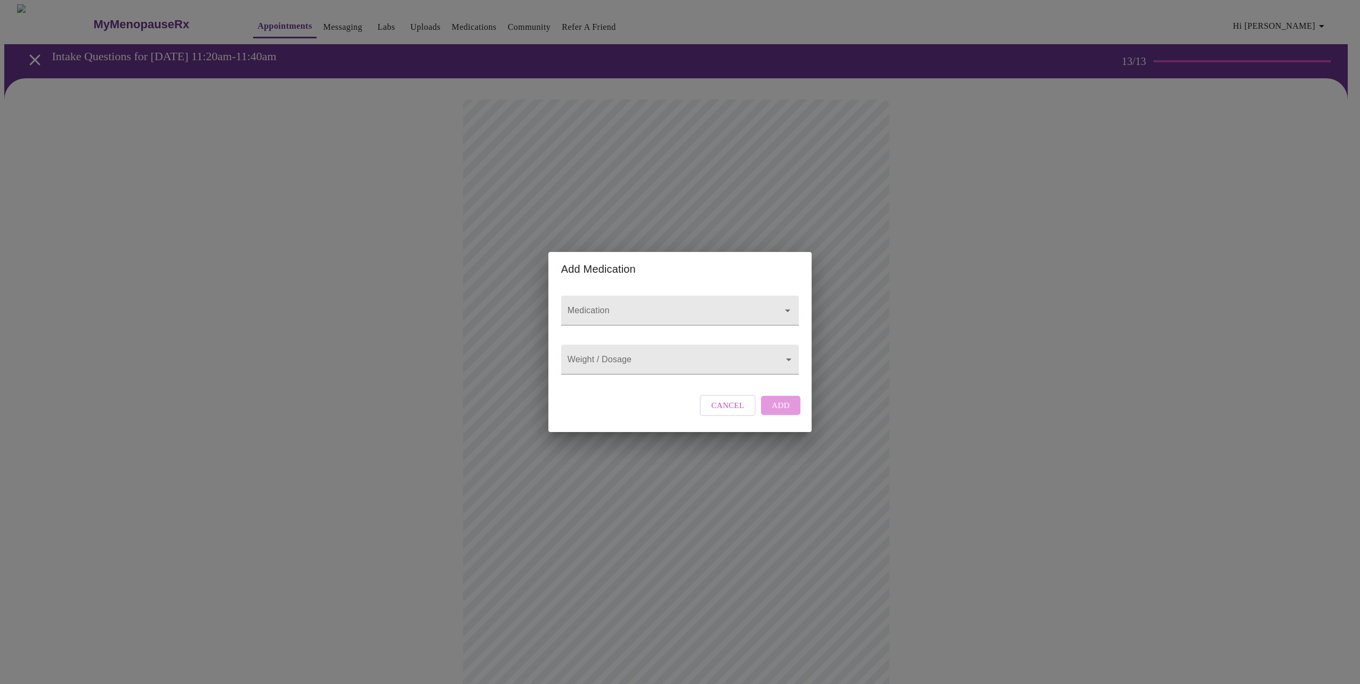
click at [728, 412] on span "Cancel" at bounding box center [727, 406] width 33 height 14
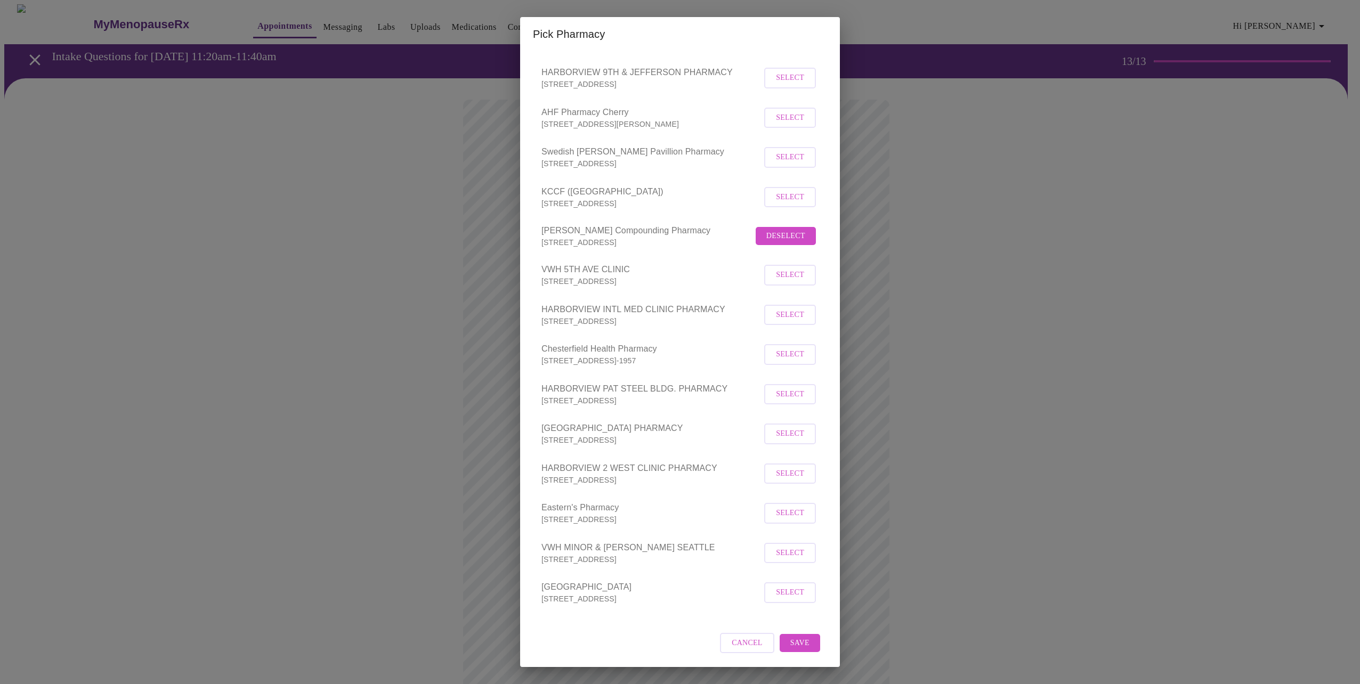
click at [790, 643] on span "Save" at bounding box center [799, 643] width 19 height 13
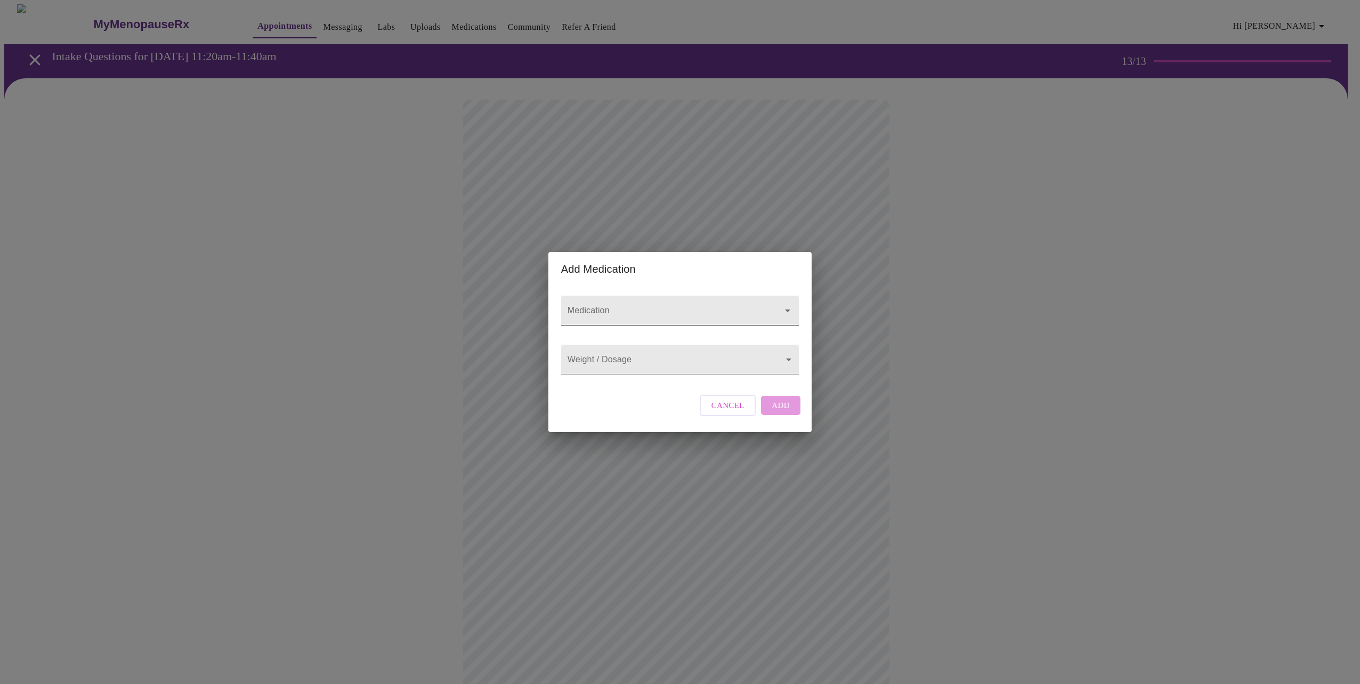
click at [788, 304] on icon "Open" at bounding box center [787, 310] width 13 height 13
type input "a"
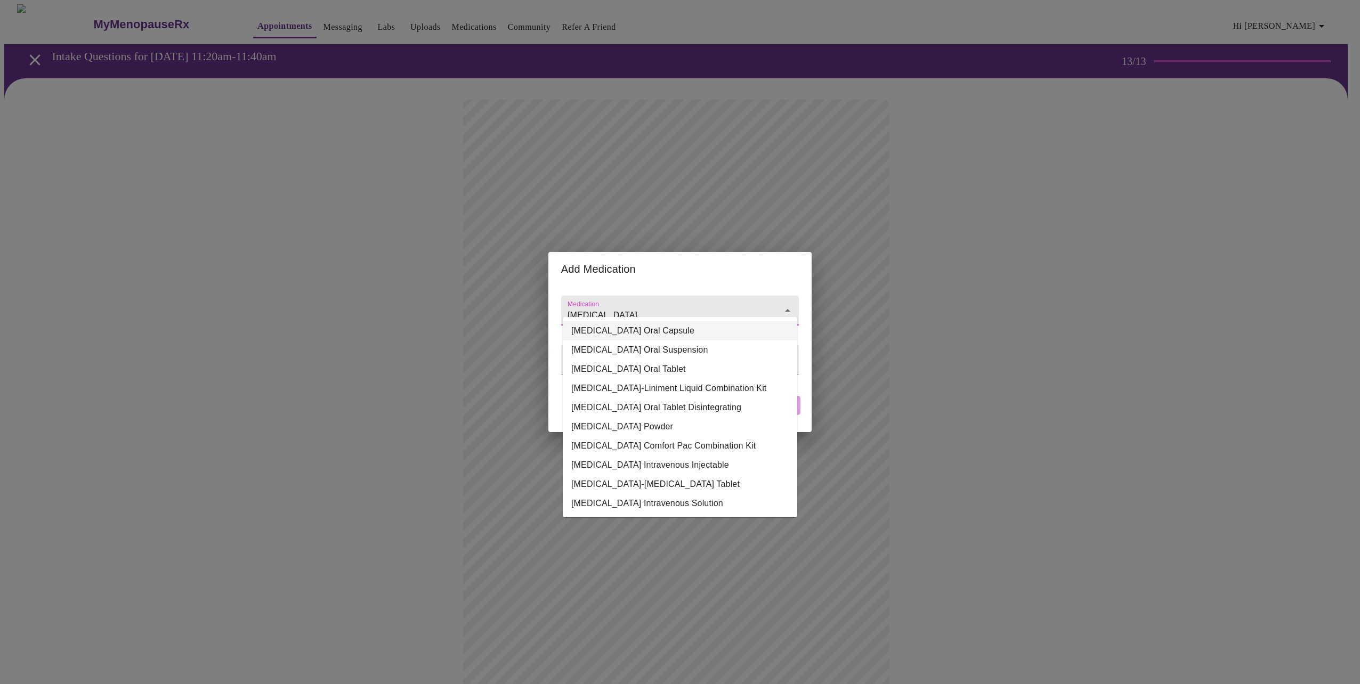
drag, startPoint x: 613, startPoint y: 307, endPoint x: 547, endPoint y: 302, distance: 66.3
click at [547, 302] on div "Add Medication Medication [MEDICAL_DATA] Weight / Dosage ​ Cancel Add" at bounding box center [680, 342] width 1360 height 684
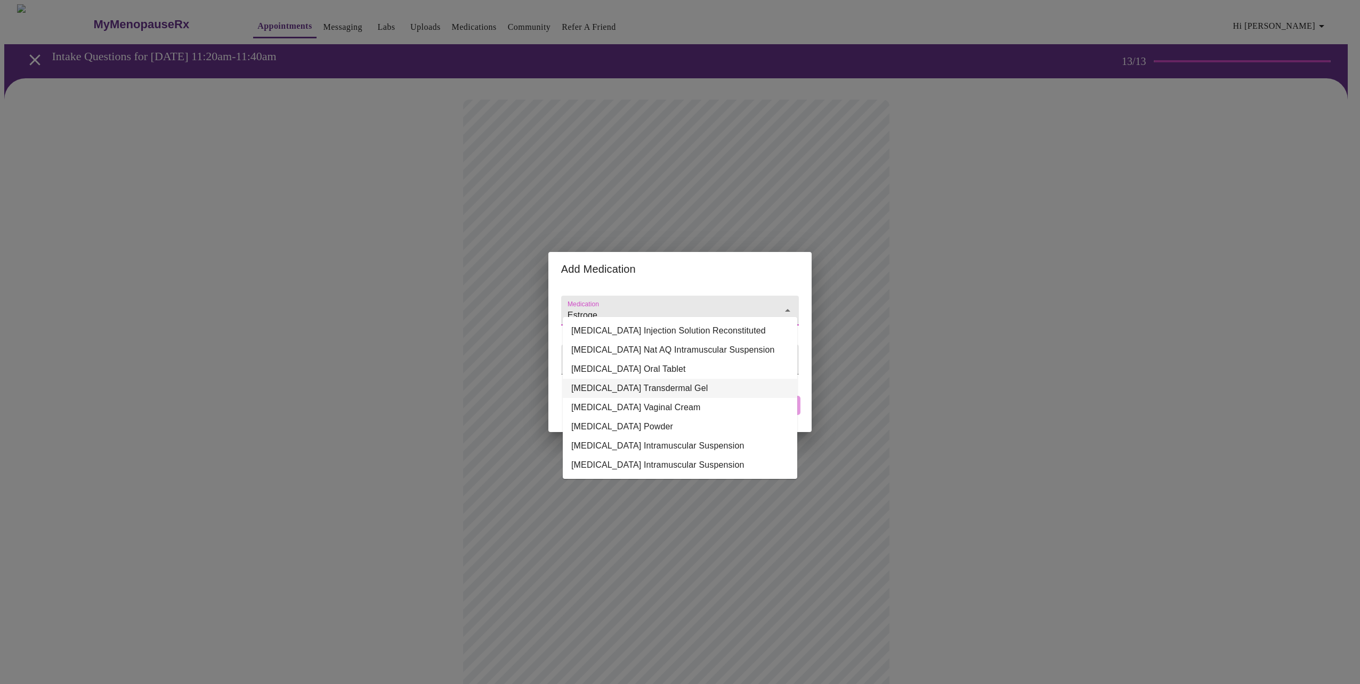
click at [608, 388] on li "[MEDICAL_DATA] Transdermal Gel" at bounding box center [680, 388] width 234 height 19
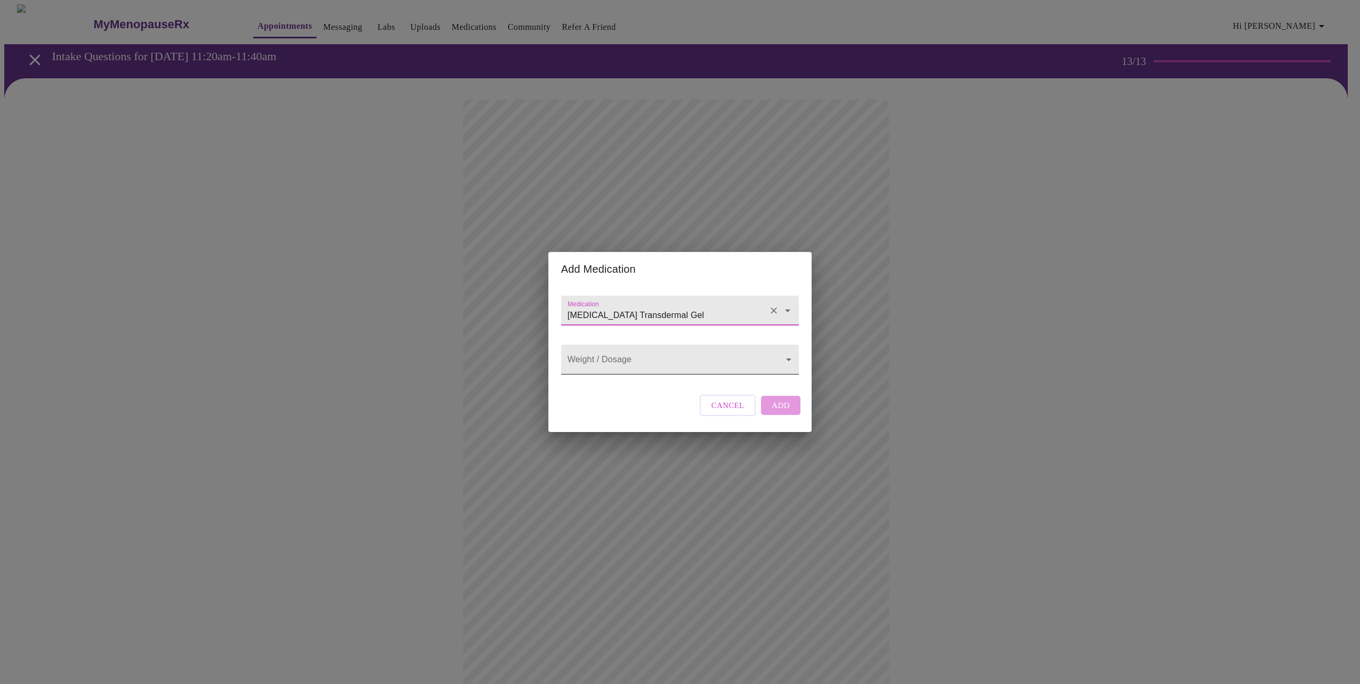
type input "[MEDICAL_DATA] Transdermal Gel"
click at [698, 364] on body "MyMenopauseRx Appointments Messaging Labs Uploads Medications Community Refer a…" at bounding box center [679, 404] width 1351 height 801
click at [700, 368] on li "0.75 MG/1.25 GM (0.06%)" at bounding box center [680, 359] width 234 height 19
type input "0.75 MG/1.25 GM (0.06%)"
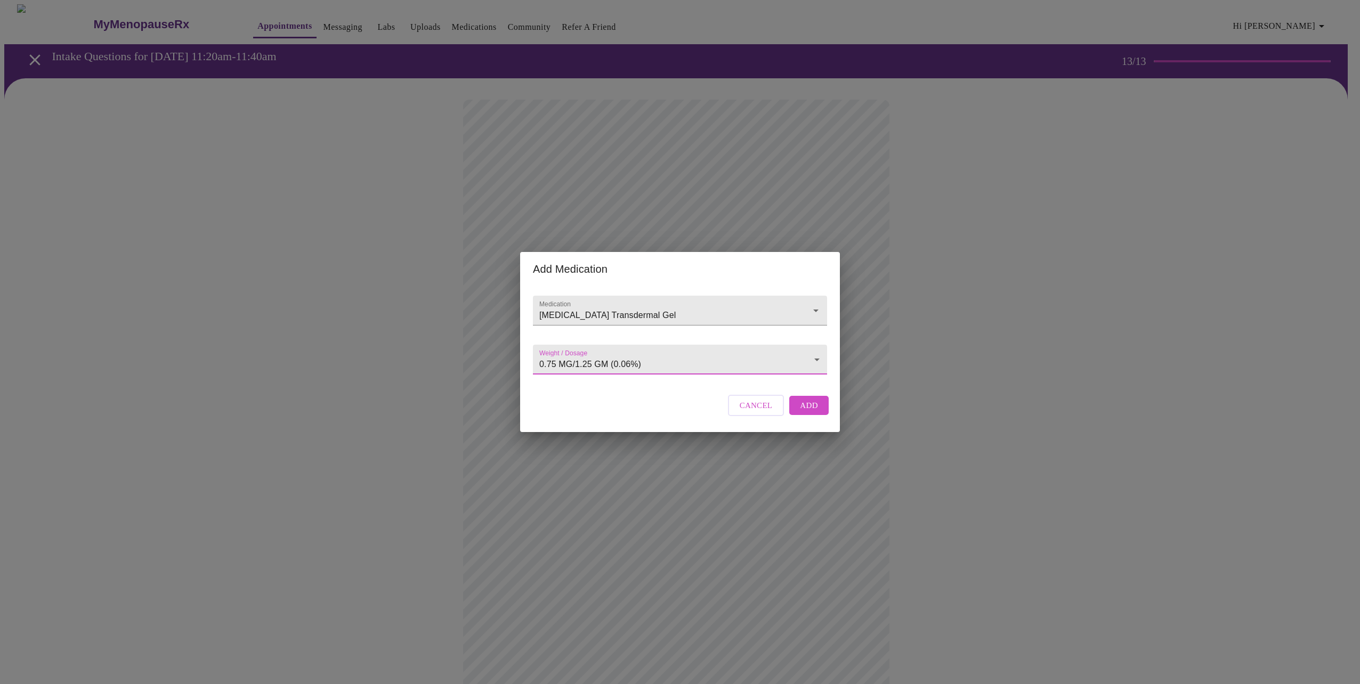
click at [814, 412] on span "Add" at bounding box center [809, 406] width 18 height 14
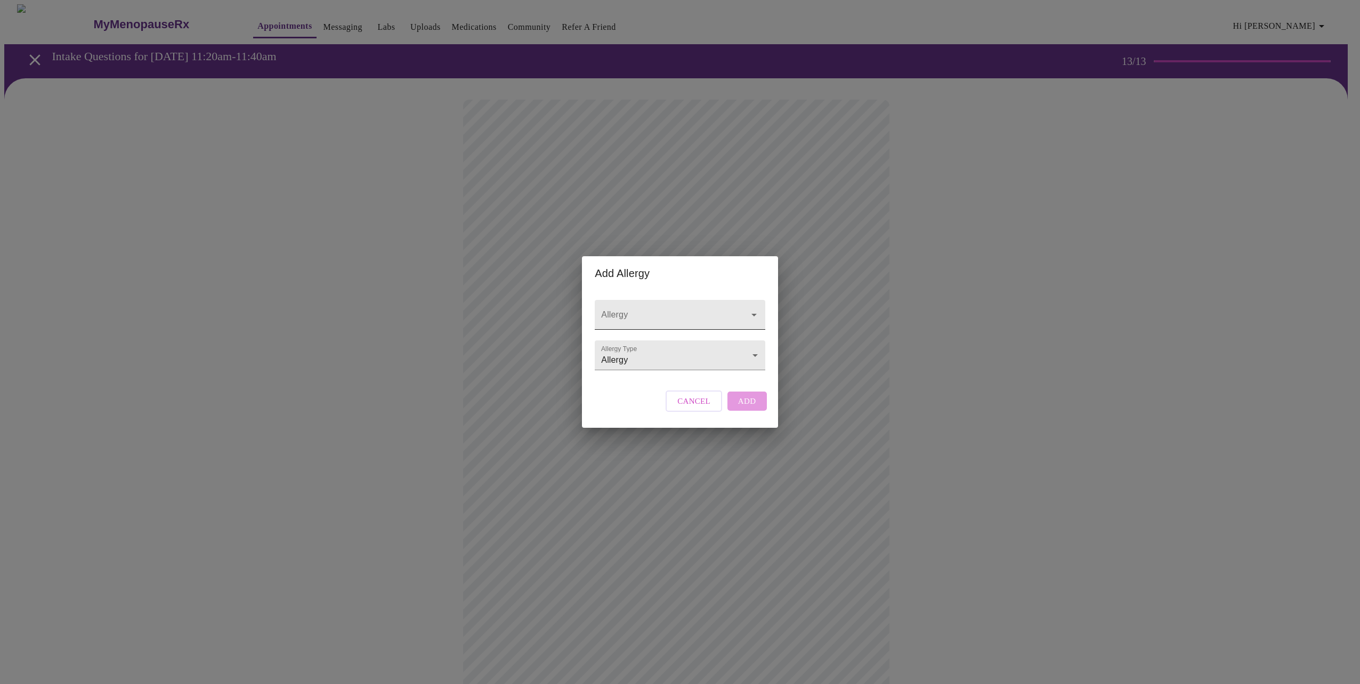
click at [754, 308] on icon "Open" at bounding box center [753, 314] width 13 height 13
click at [526, 432] on div "Add Allergy Allergy Allergy Type Allergy Allergy Cancel Add" at bounding box center [680, 342] width 1360 height 684
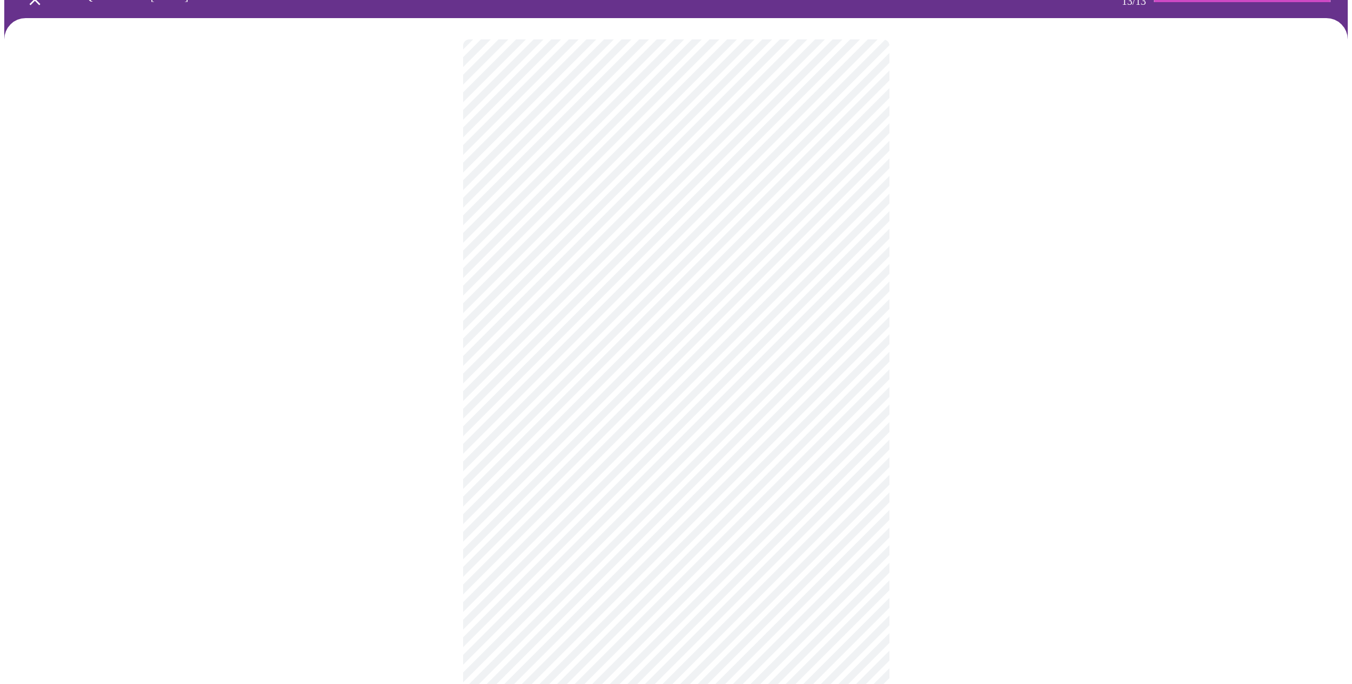
scroll to position [141, 0]
